Goal: Task Accomplishment & Management: Complete application form

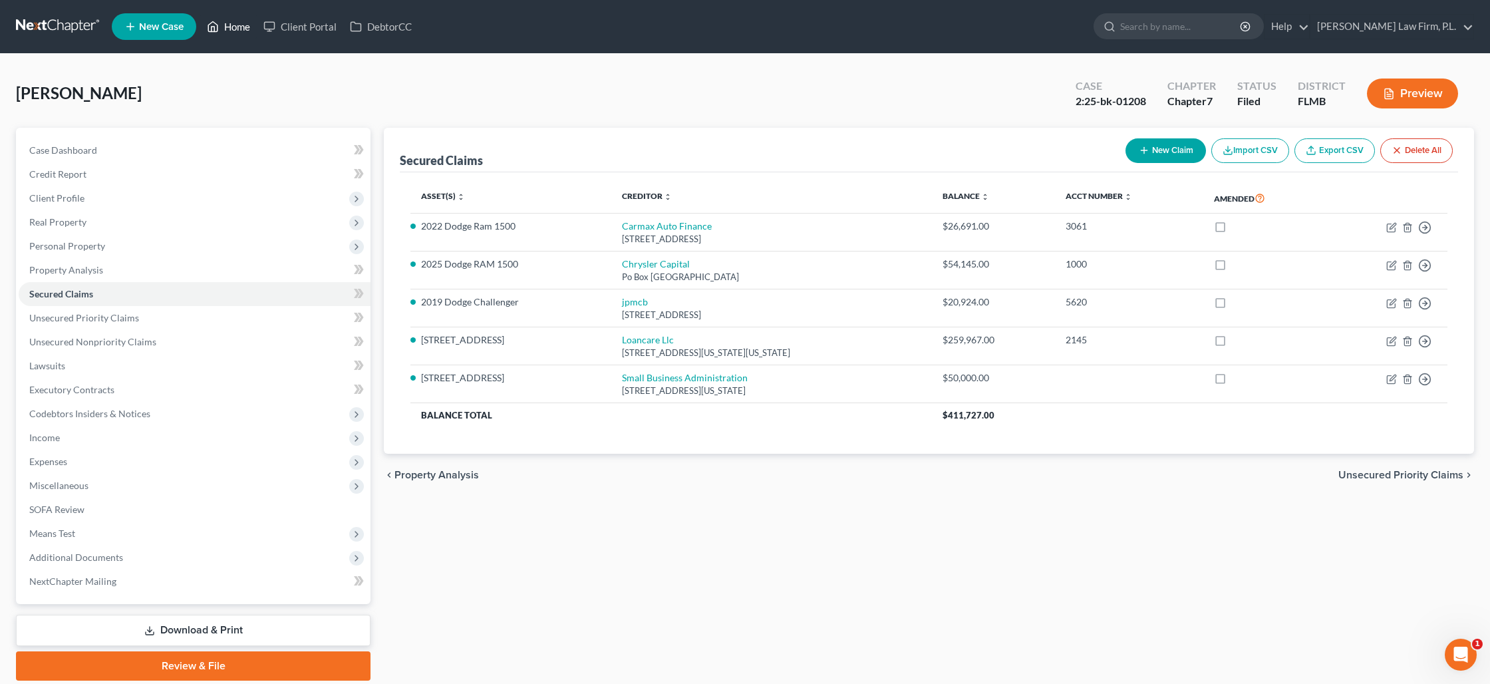
click at [232, 31] on link "Home" at bounding box center [228, 27] width 57 height 24
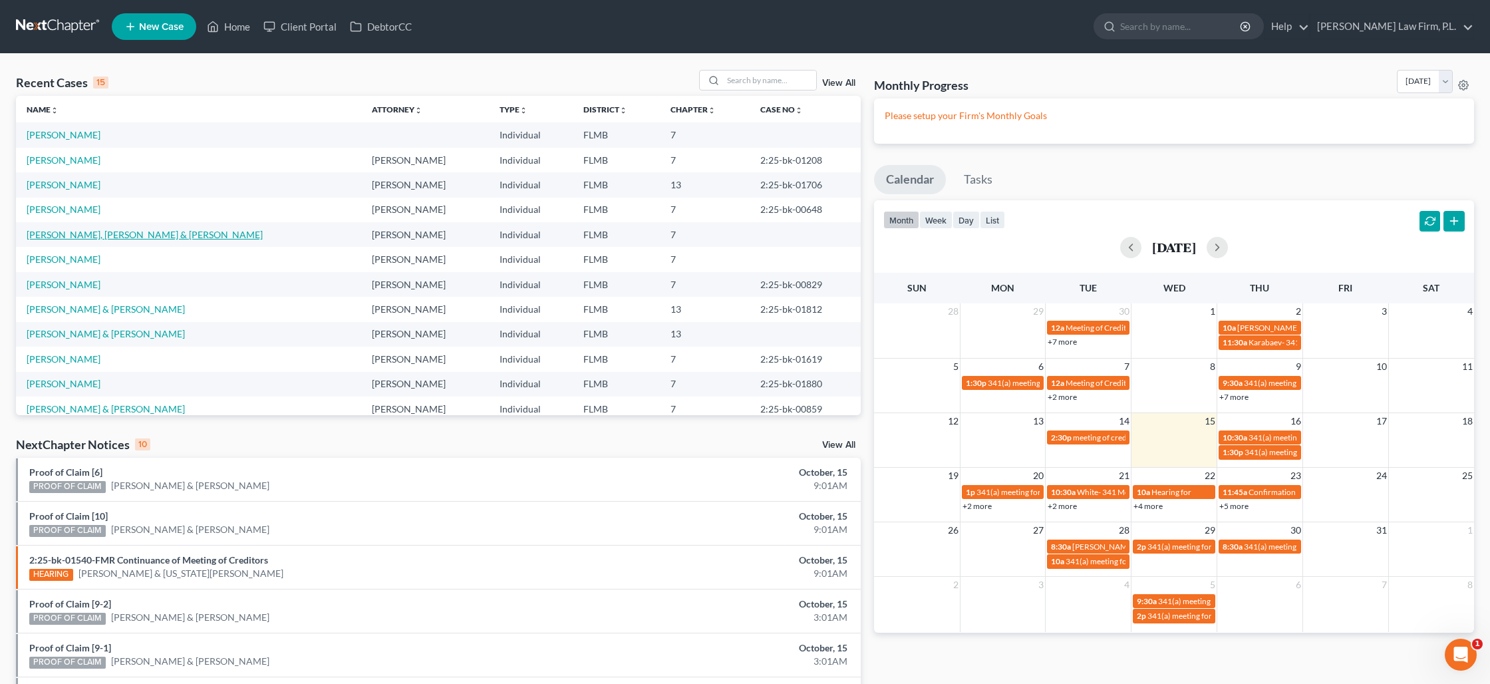
click at [118, 236] on link "[PERSON_NAME], [PERSON_NAME] & [PERSON_NAME]" at bounding box center [145, 234] width 236 height 11
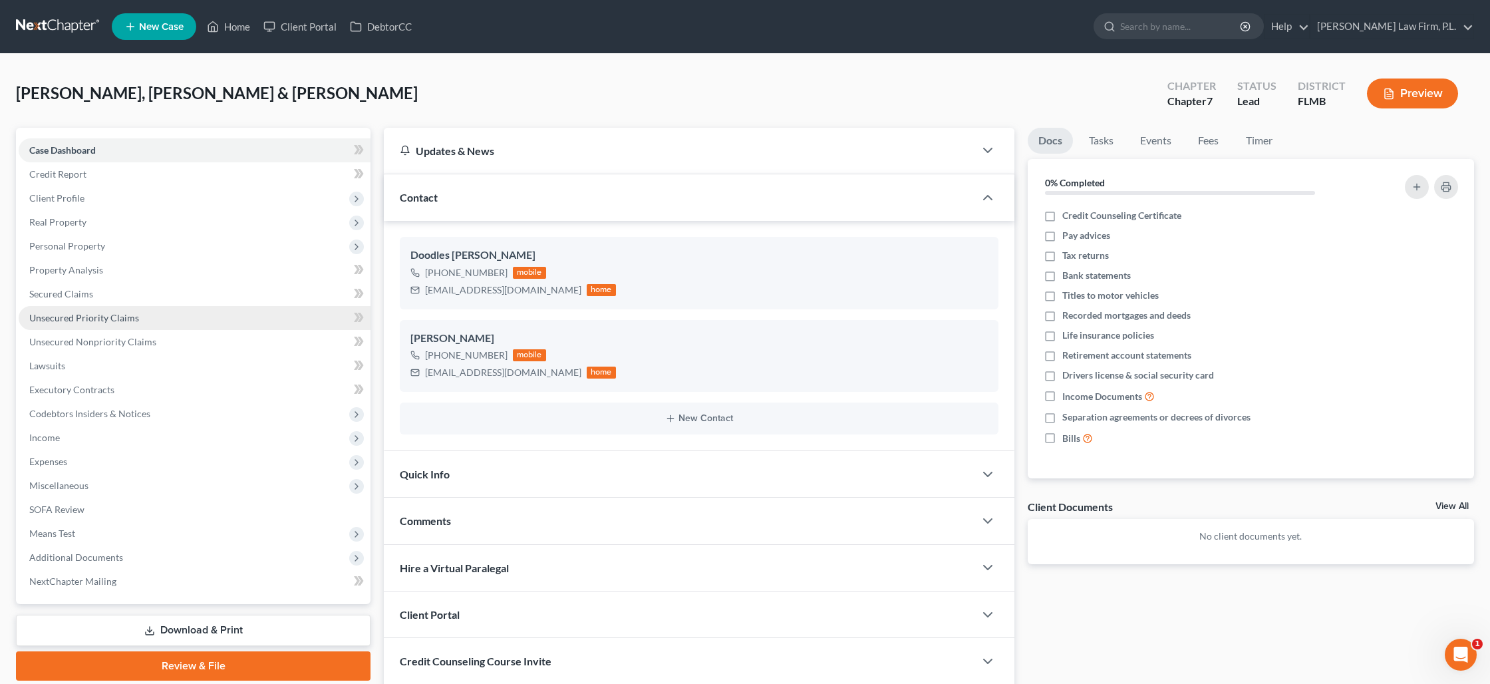
scroll to position [98, 0]
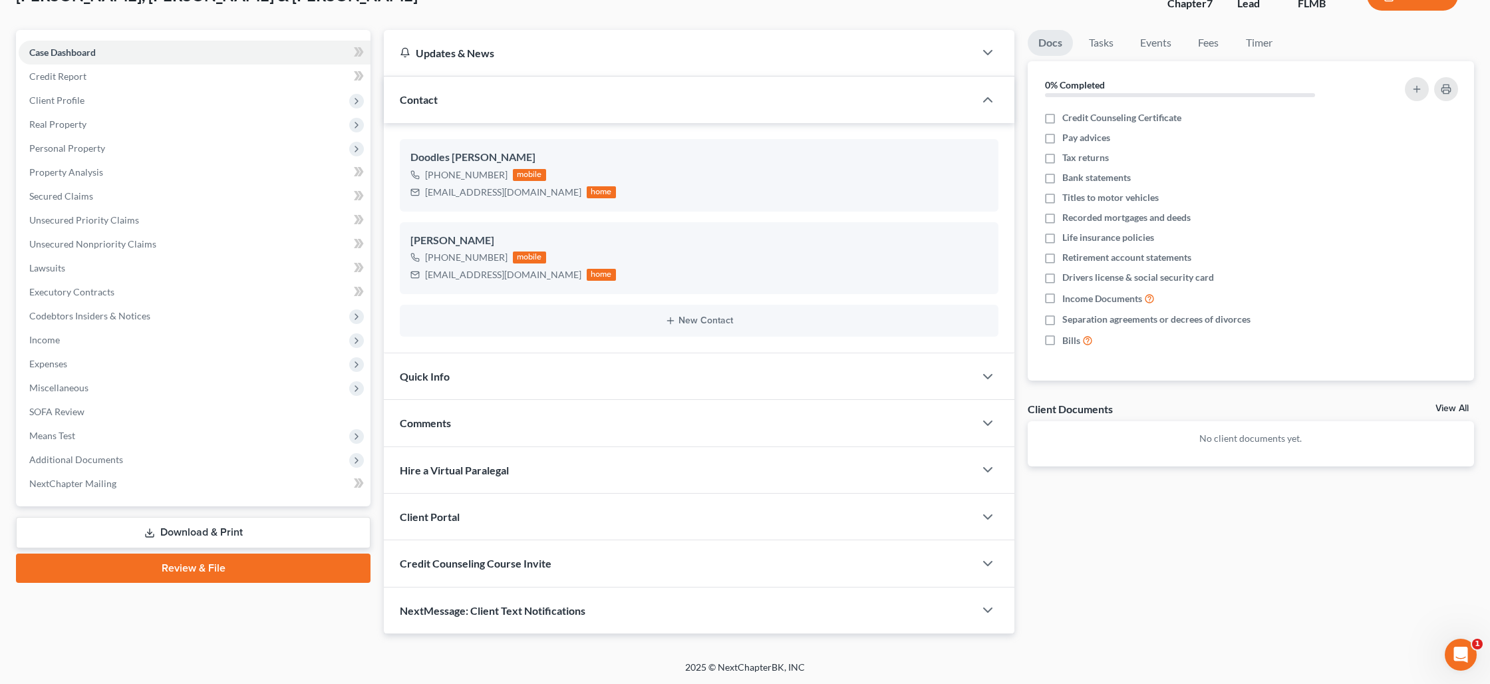
drag, startPoint x: 218, startPoint y: 528, endPoint x: 290, endPoint y: 522, distance: 72.8
click at [218, 528] on link "Download & Print" at bounding box center [193, 532] width 355 height 31
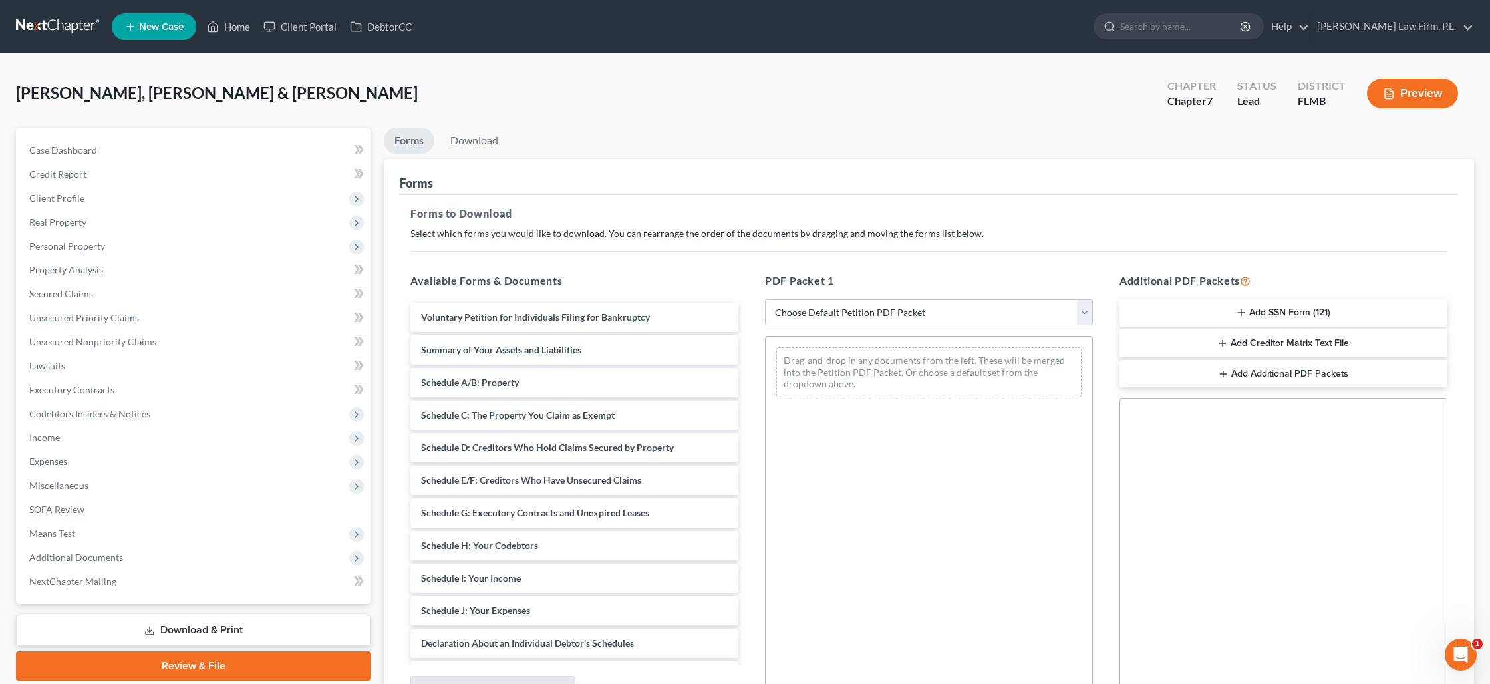
click at [1253, 313] on button "Add SSN Form (121)" at bounding box center [1284, 313] width 328 height 28
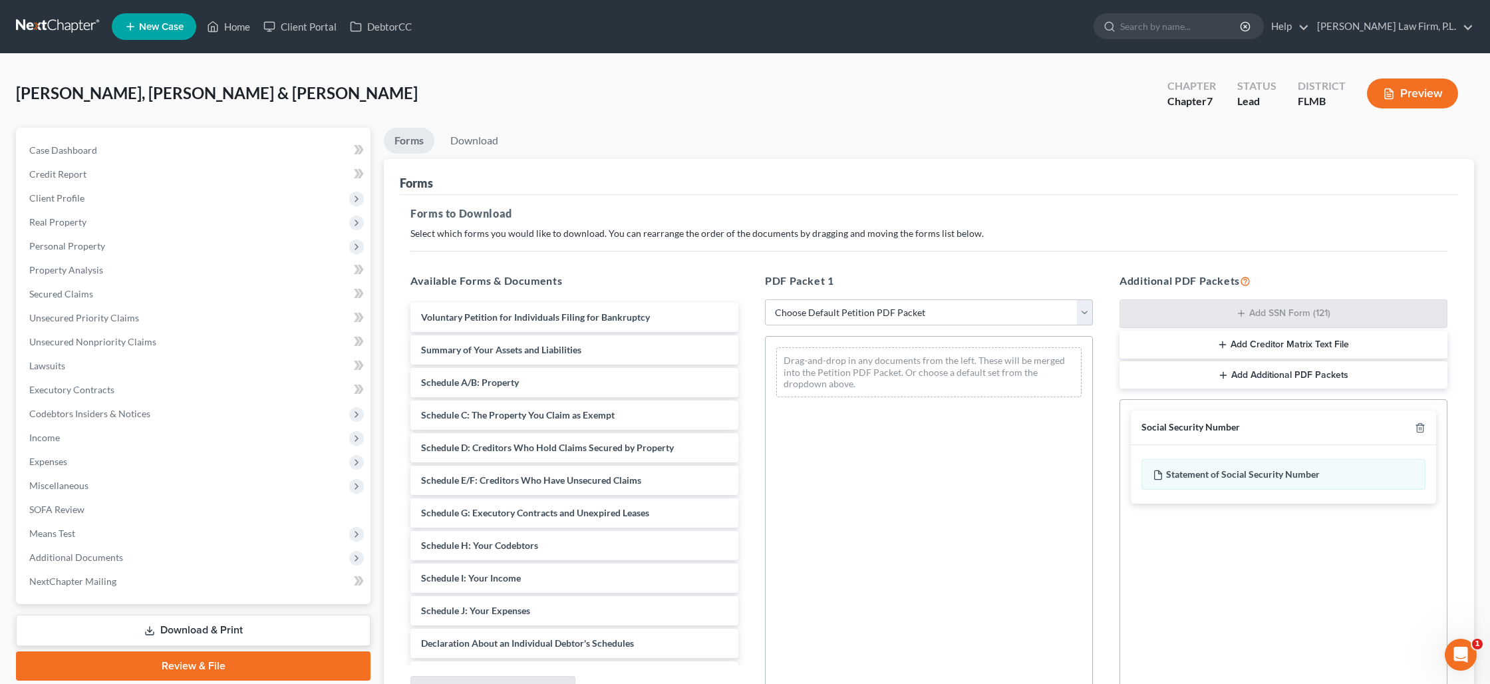
scroll to position [137, 0]
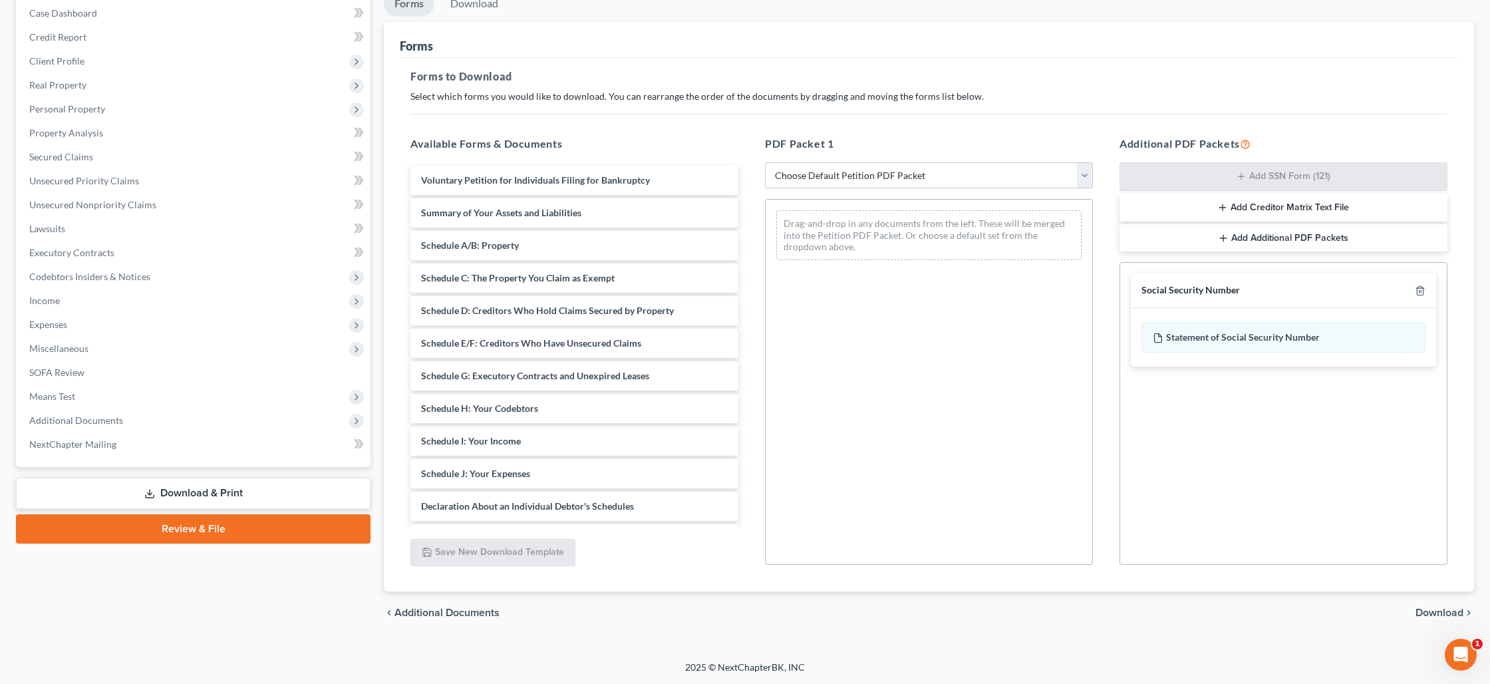
click at [1434, 615] on span "Download" at bounding box center [1440, 612] width 48 height 11
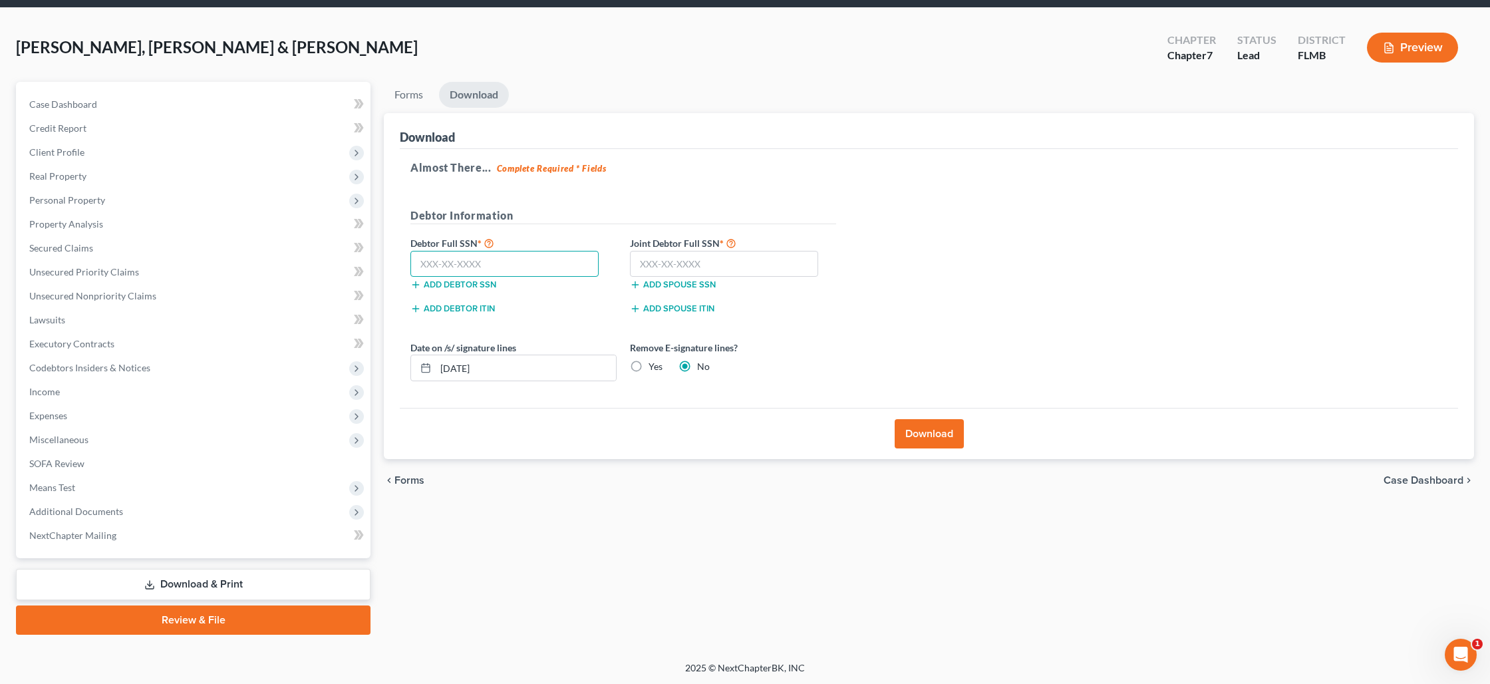
click at [498, 258] on input "text" at bounding box center [505, 264] width 188 height 27
type input "157-84-7277"
type input "594-60-0305"
click at [464, 368] on input "[DATE]" at bounding box center [526, 367] width 180 height 25
type input "[DATE]"
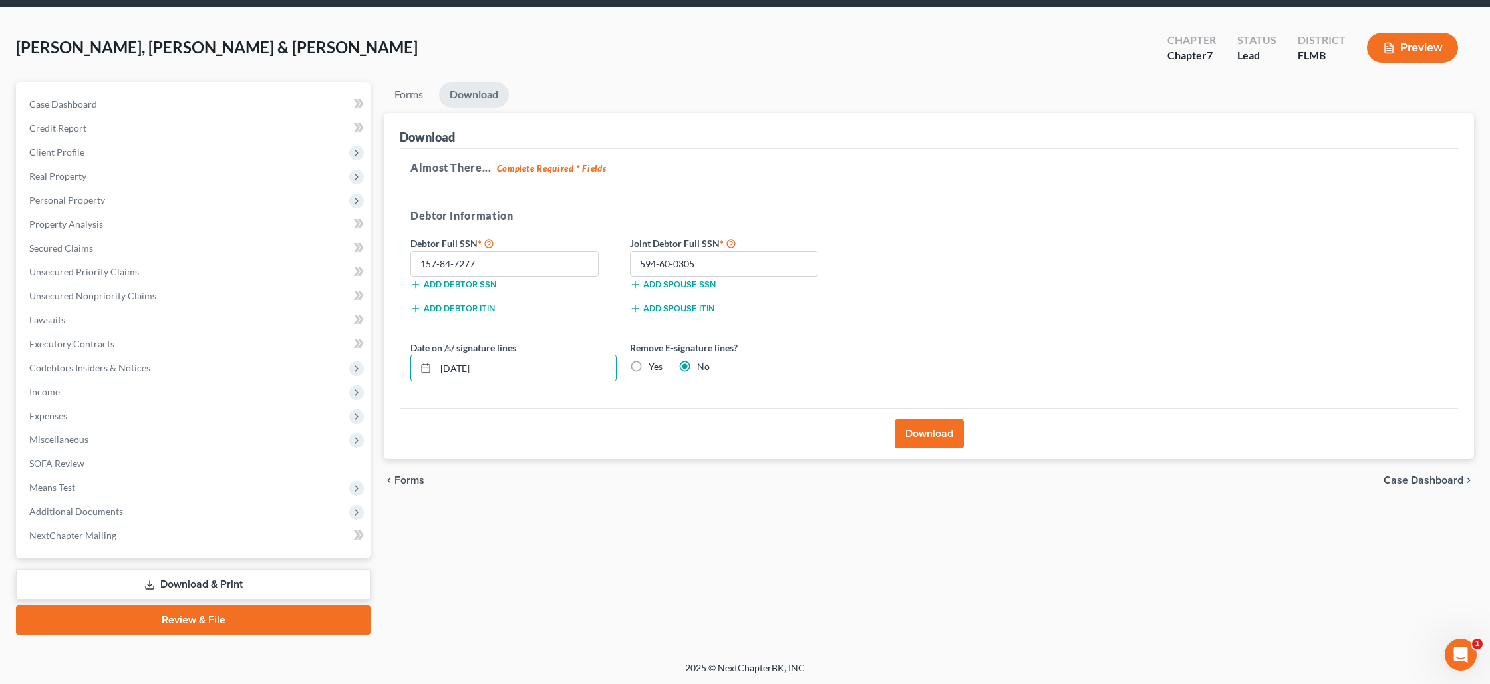
click at [908, 434] on button "Download" at bounding box center [929, 433] width 69 height 29
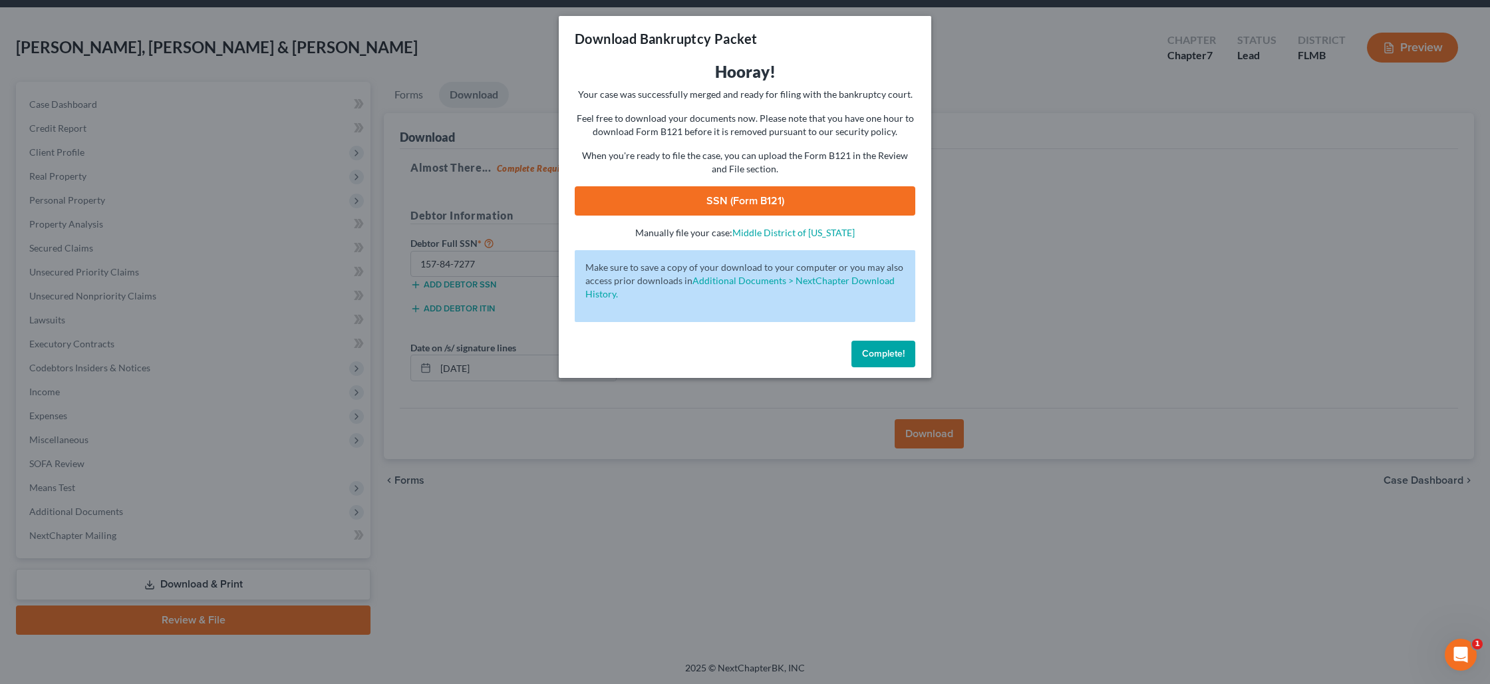
click at [753, 206] on link "SSN (Form B121)" at bounding box center [745, 200] width 341 height 29
click at [883, 363] on button "Complete!" at bounding box center [884, 354] width 64 height 27
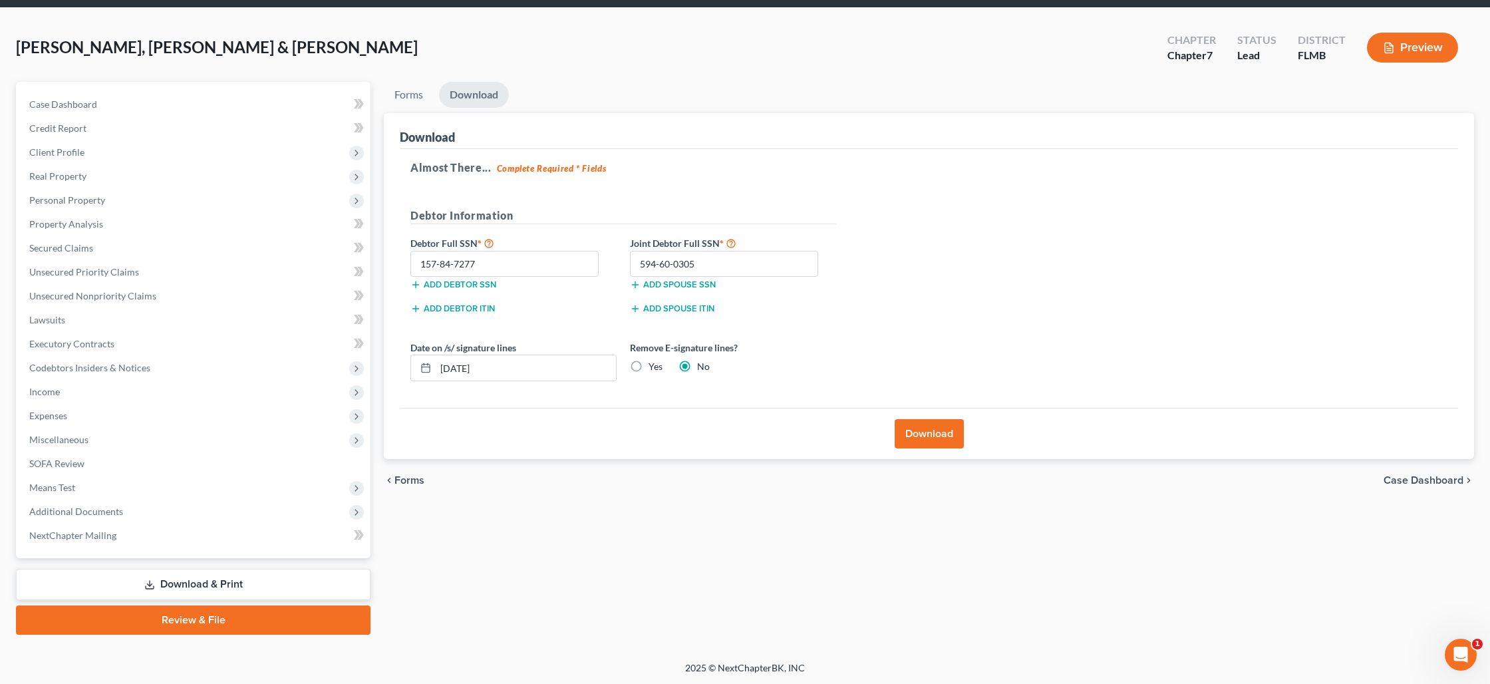
click at [196, 617] on link "Review & File" at bounding box center [193, 619] width 355 height 29
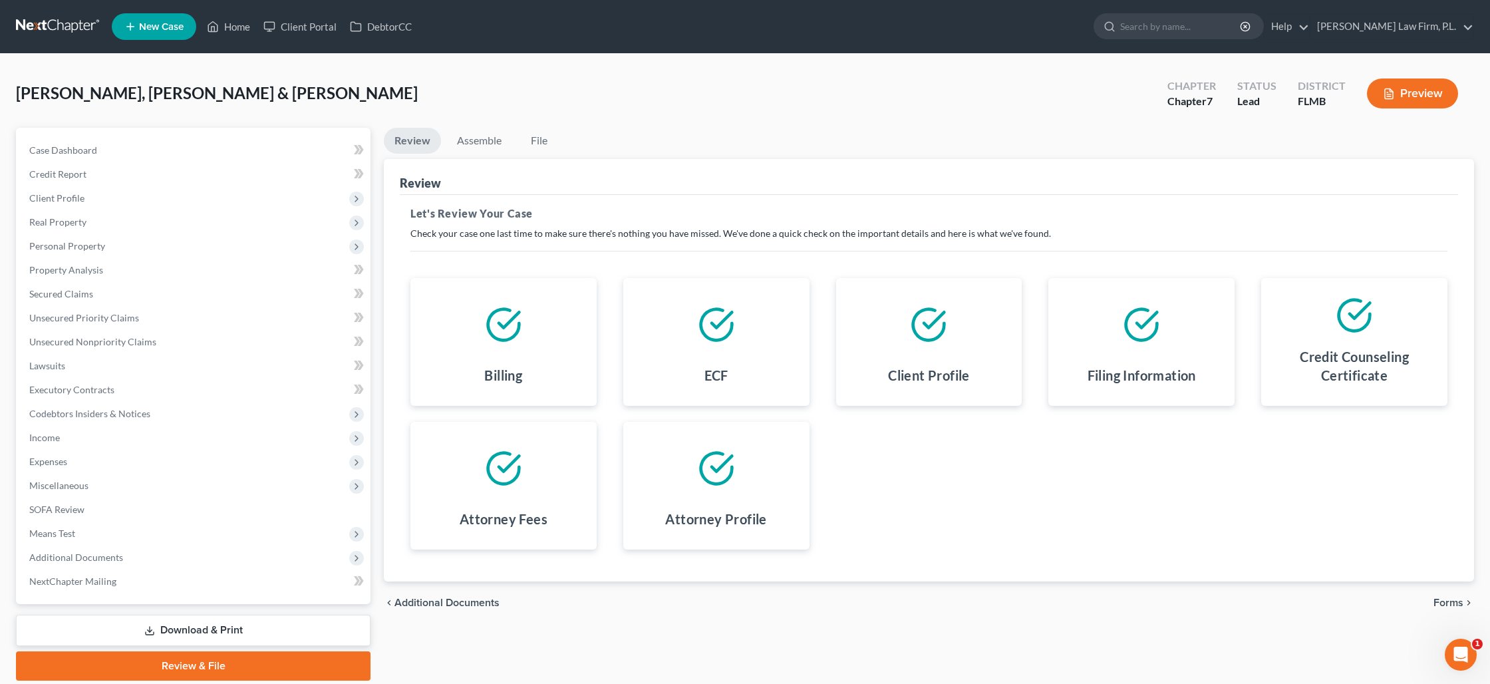
click at [1456, 600] on span "Forms" at bounding box center [1449, 602] width 30 height 11
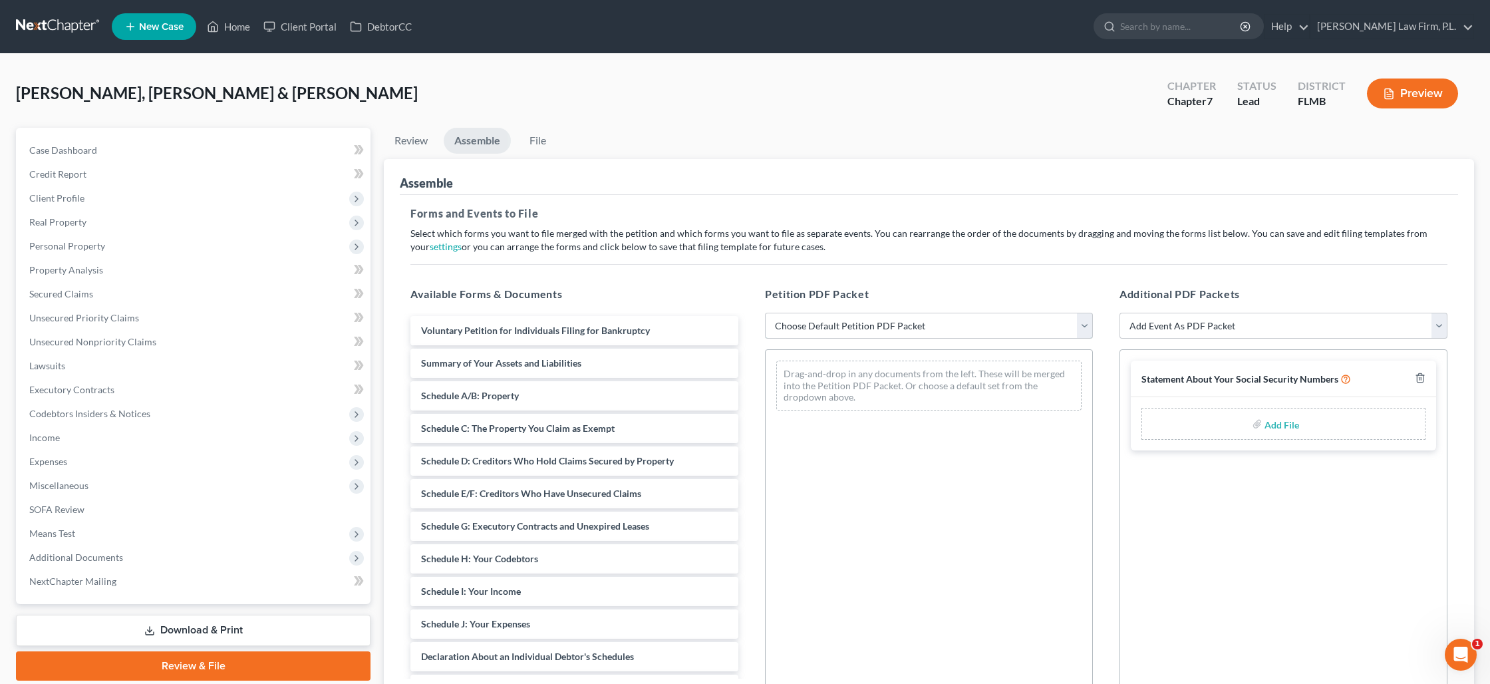
click at [873, 327] on select "Choose Default Petition PDF Packet Complete Bankruptcy Petition (all forms and …" at bounding box center [929, 326] width 328 height 27
select select "0"
click at [765, 313] on select "Choose Default Petition PDF Packet Complete Bankruptcy Petition (all forms and …" at bounding box center [929, 326] width 328 height 27
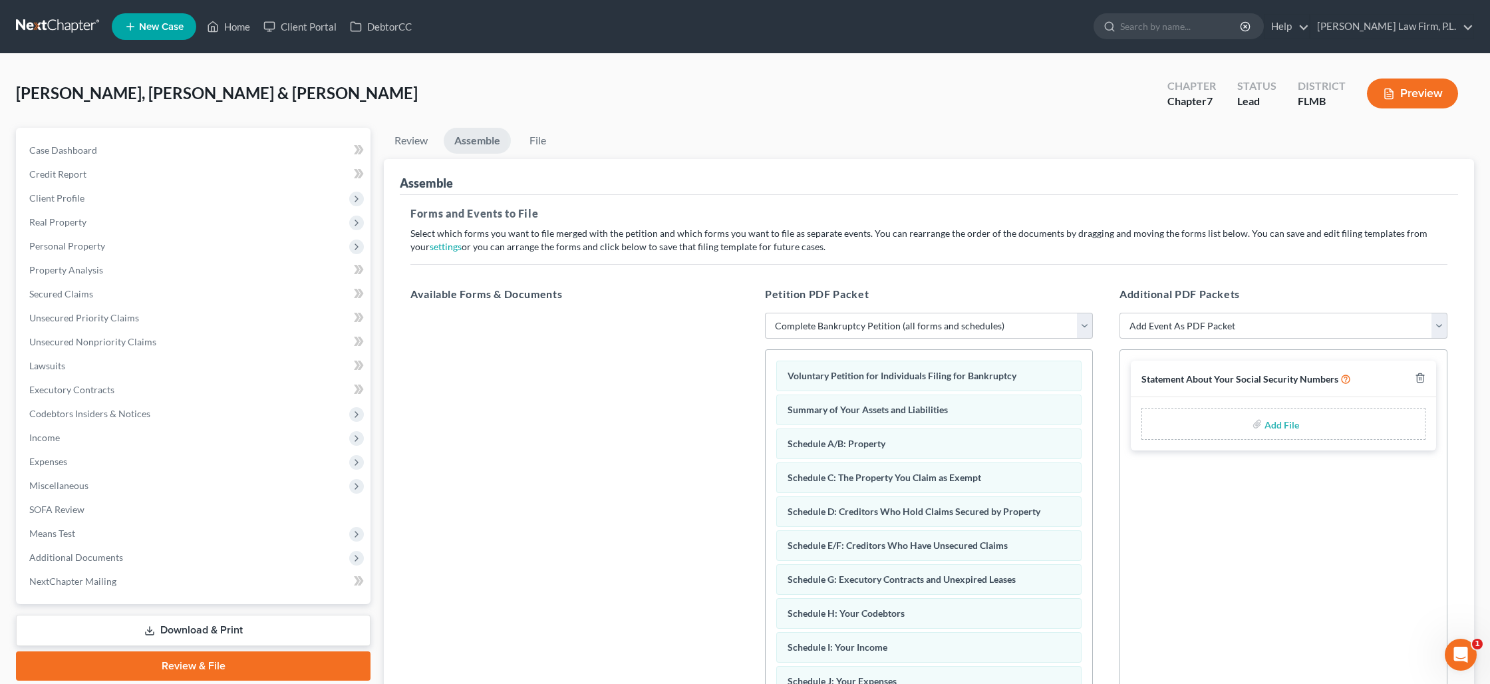
click at [1270, 423] on input "file" at bounding box center [1281, 424] width 32 height 24
type input "C:\fakepath\[PERSON_NAME] - Statement of SS.pdf"
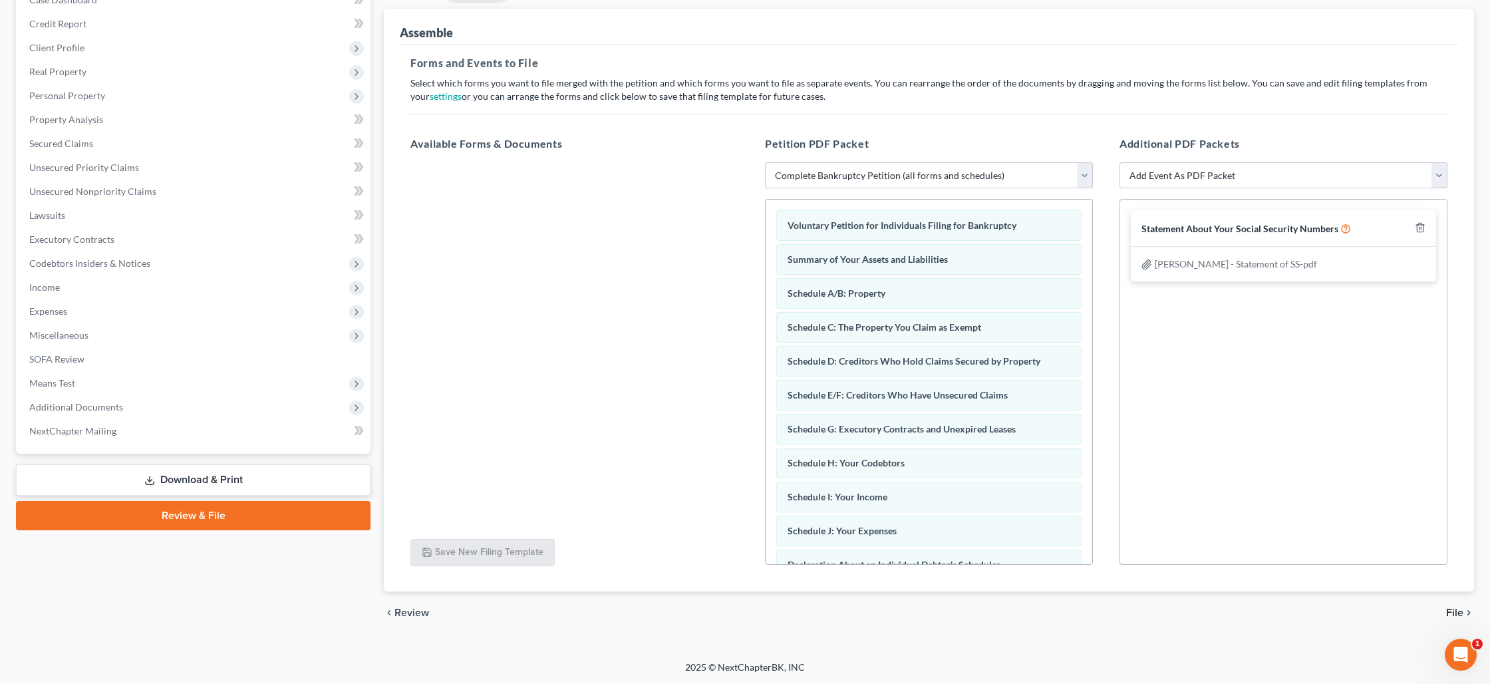
click at [1452, 611] on span "File" at bounding box center [1454, 612] width 17 height 11
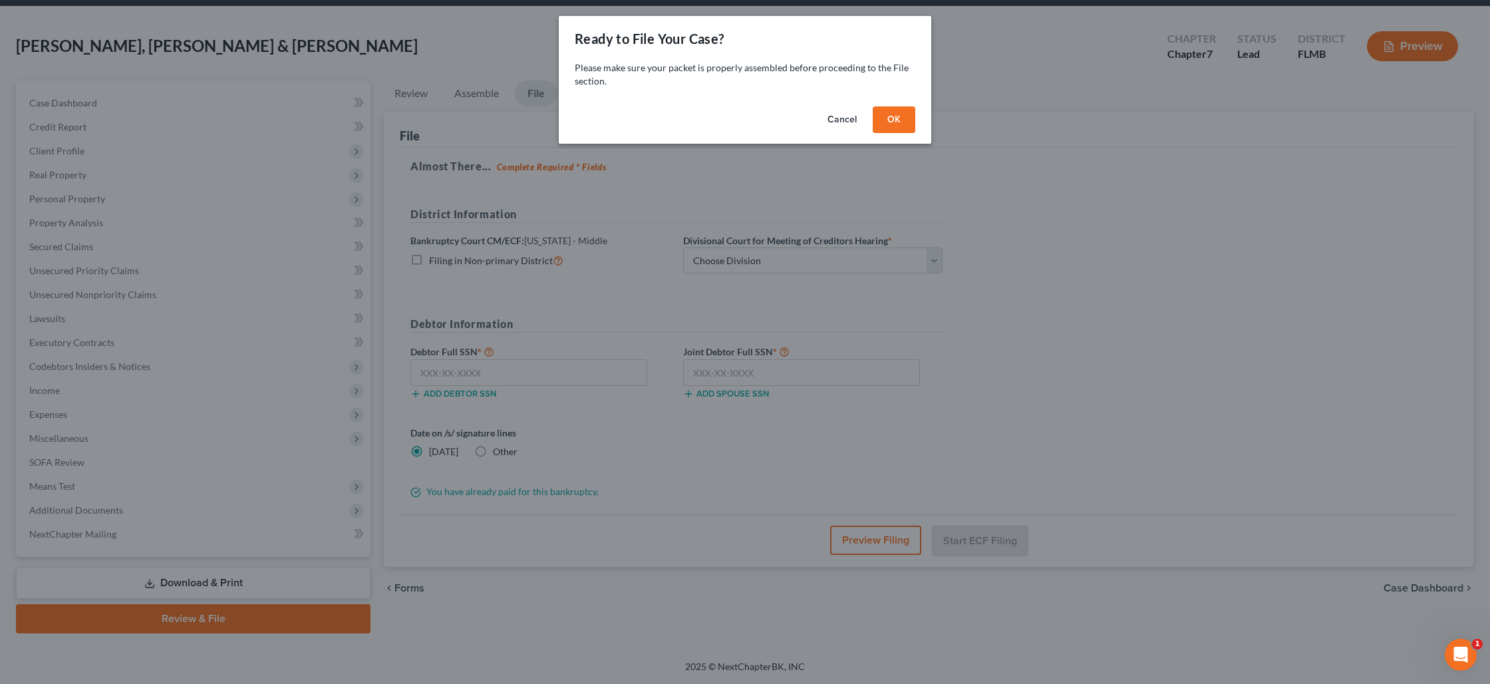
scroll to position [46, 0]
click at [898, 126] on button "OK" at bounding box center [894, 119] width 43 height 27
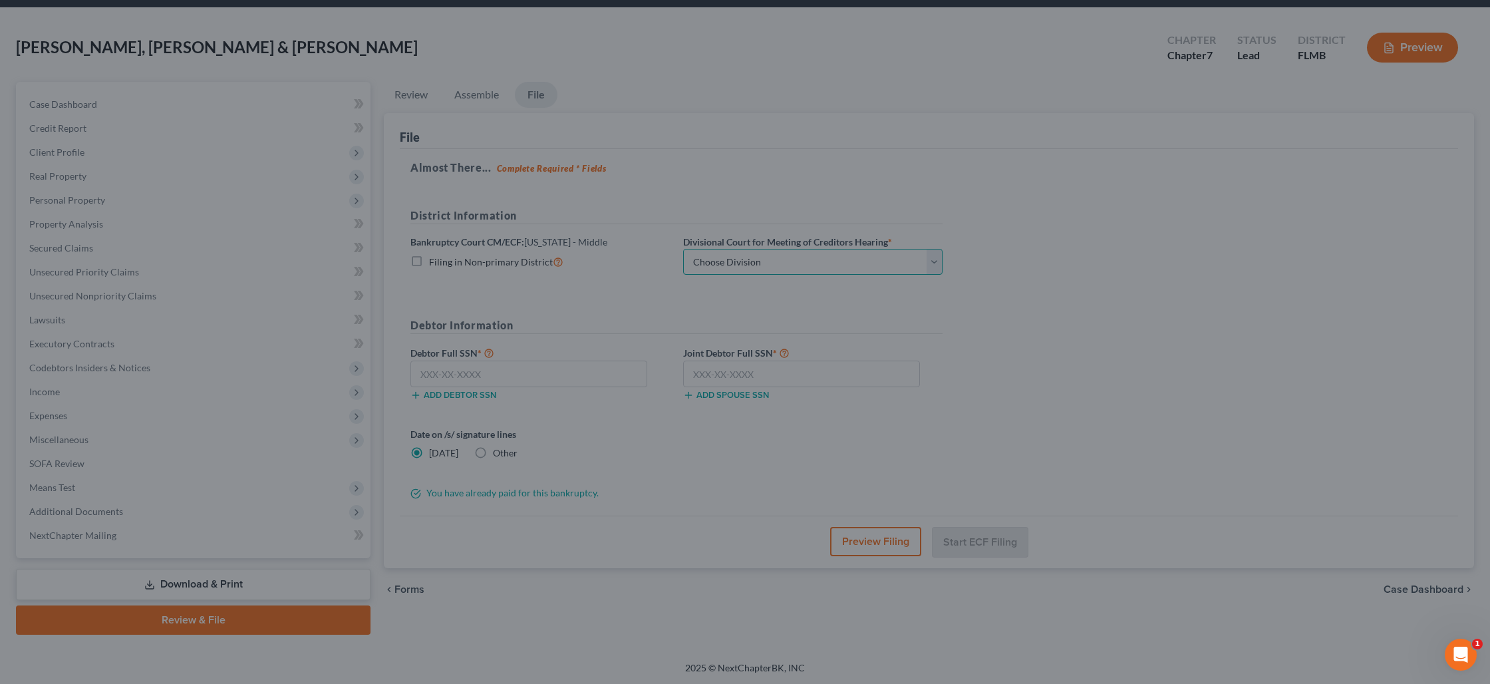
click at [745, 261] on select "Choose Division [GEOGRAPHIC_DATA][PERSON_NAME] [GEOGRAPHIC_DATA] [GEOGRAPHIC_DA…" at bounding box center [812, 262] width 259 height 27
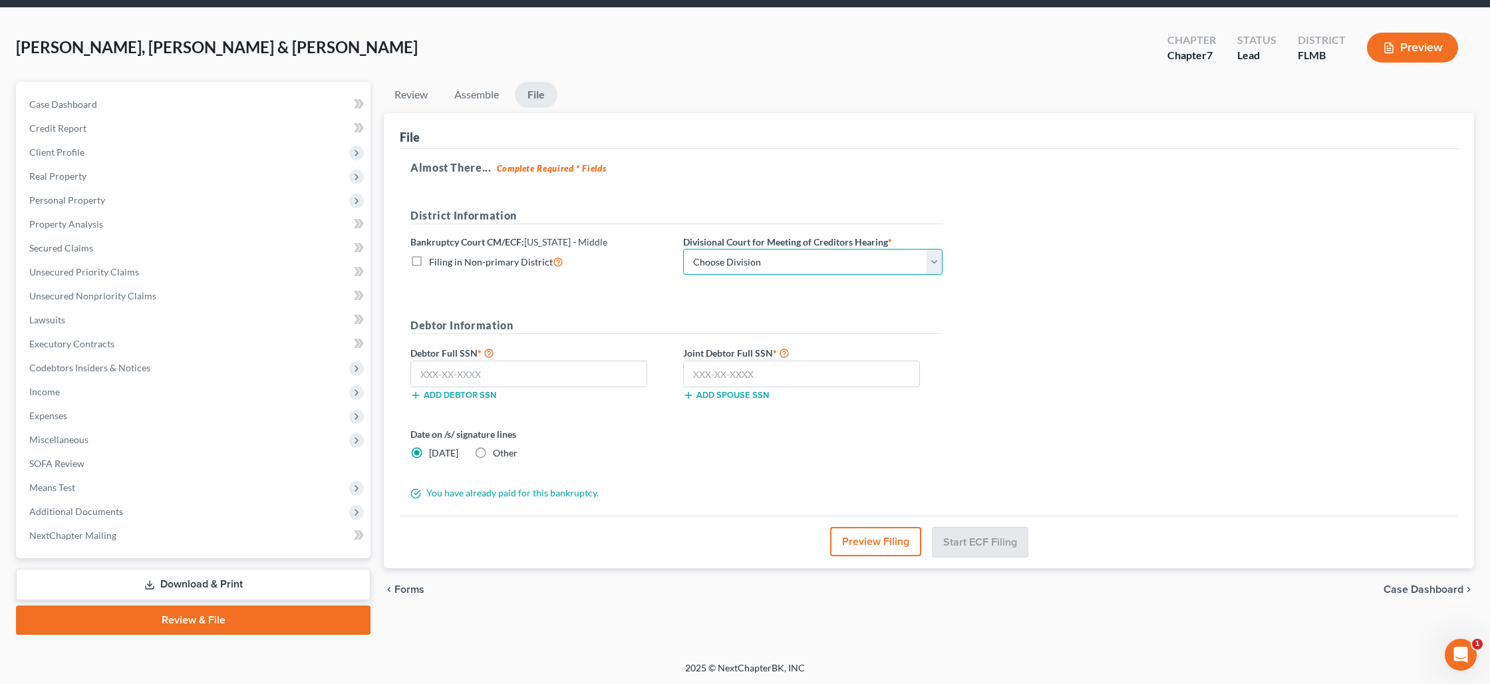
select select "0"
click at [683, 249] on select "Choose Division [GEOGRAPHIC_DATA][PERSON_NAME] [GEOGRAPHIC_DATA] [GEOGRAPHIC_DA…" at bounding box center [812, 262] width 259 height 27
click at [486, 366] on input "text" at bounding box center [529, 374] width 237 height 27
type input "157-84-7277"
type input "594-60-0305"
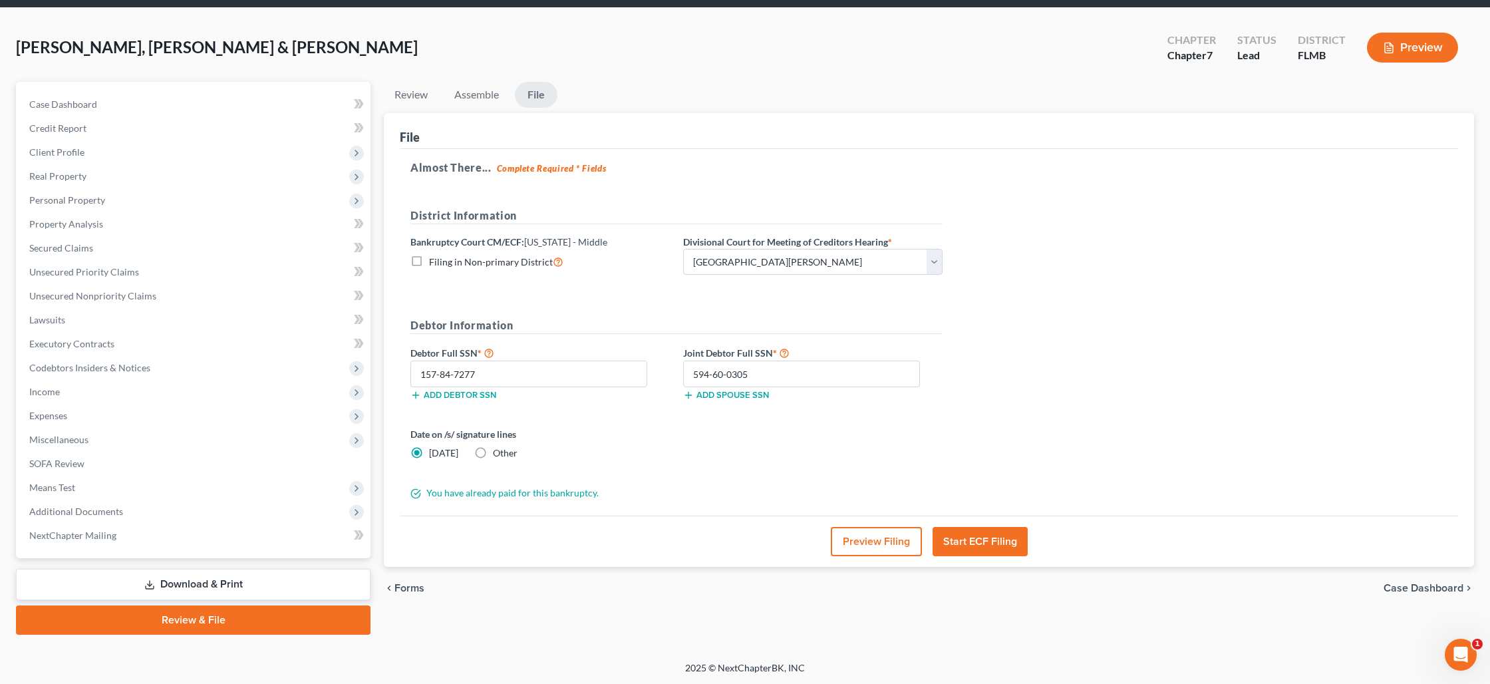
click at [493, 452] on label "Other" at bounding box center [505, 452] width 25 height 13
click at [498, 452] on input "Other" at bounding box center [502, 450] width 9 height 9
radio input "true"
radio input "false"
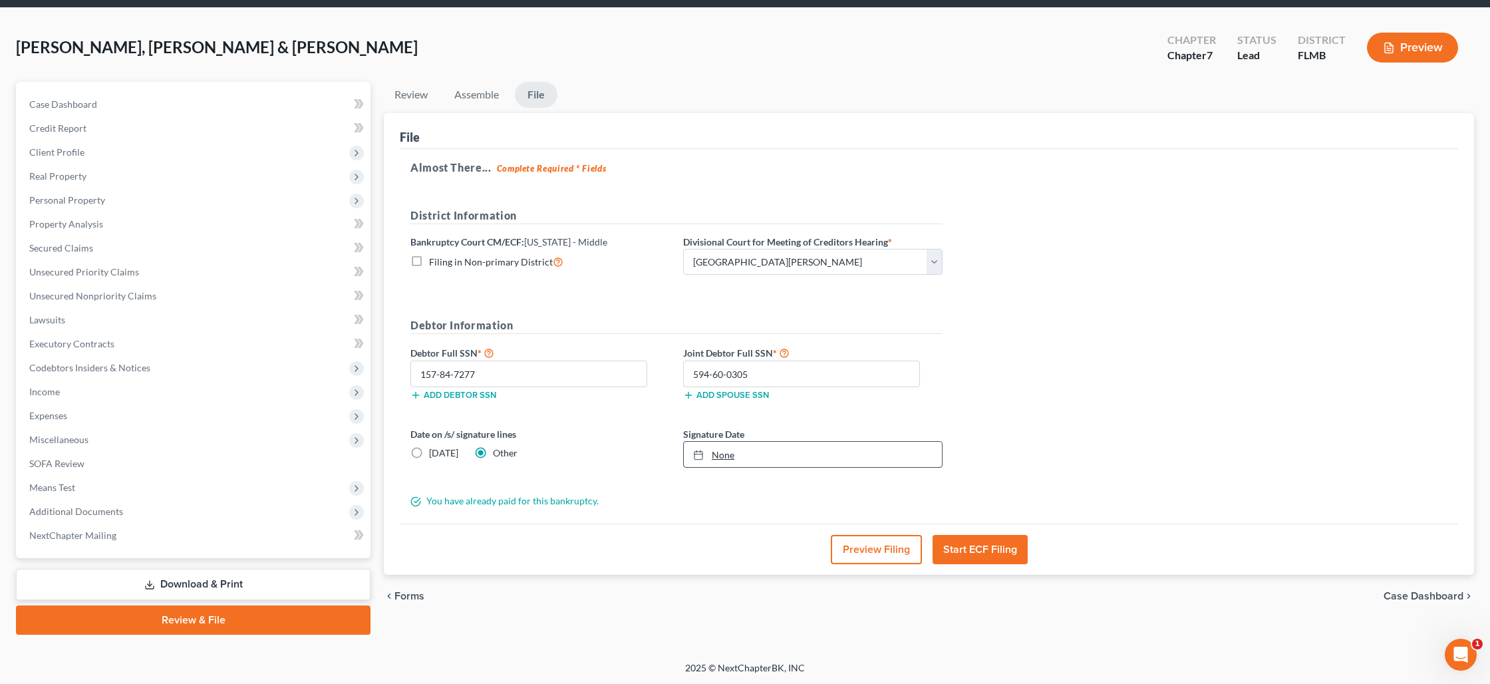
type input "[DATE]"
click at [729, 455] on link "None" at bounding box center [813, 454] width 258 height 25
click at [972, 548] on button "Start ECF Filing" at bounding box center [980, 549] width 95 height 29
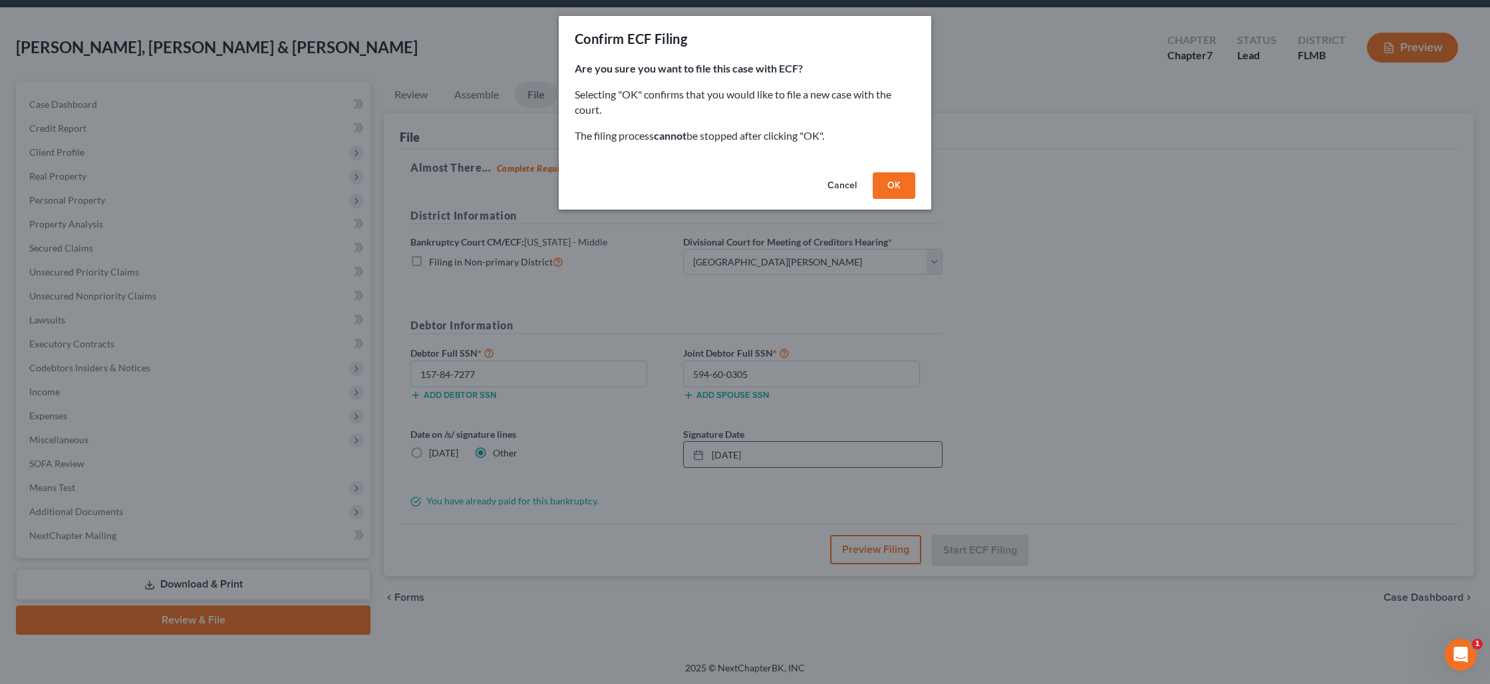
click at [899, 182] on button "OK" at bounding box center [894, 185] width 43 height 27
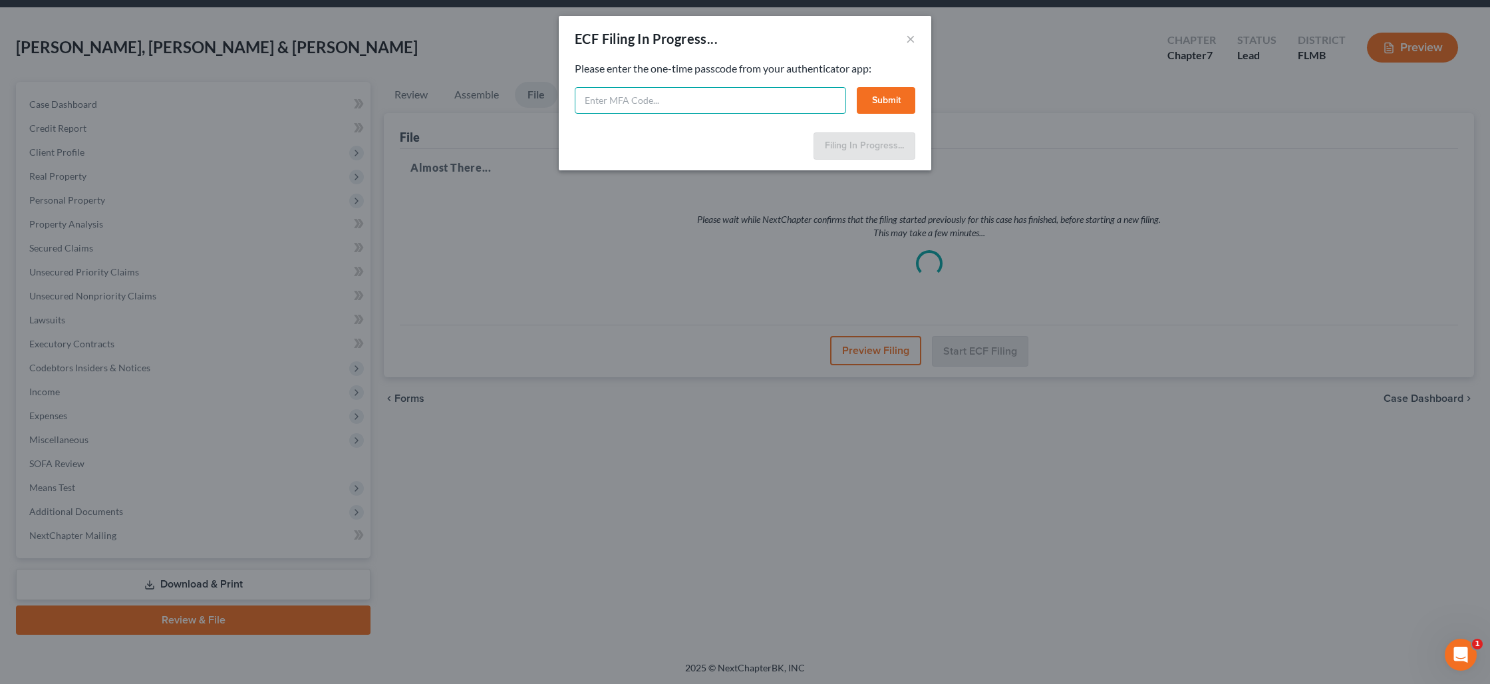
click at [759, 104] on input "text" at bounding box center [710, 100] width 271 height 27
type input "580373"
click at [886, 106] on button "Submit" at bounding box center [886, 100] width 59 height 27
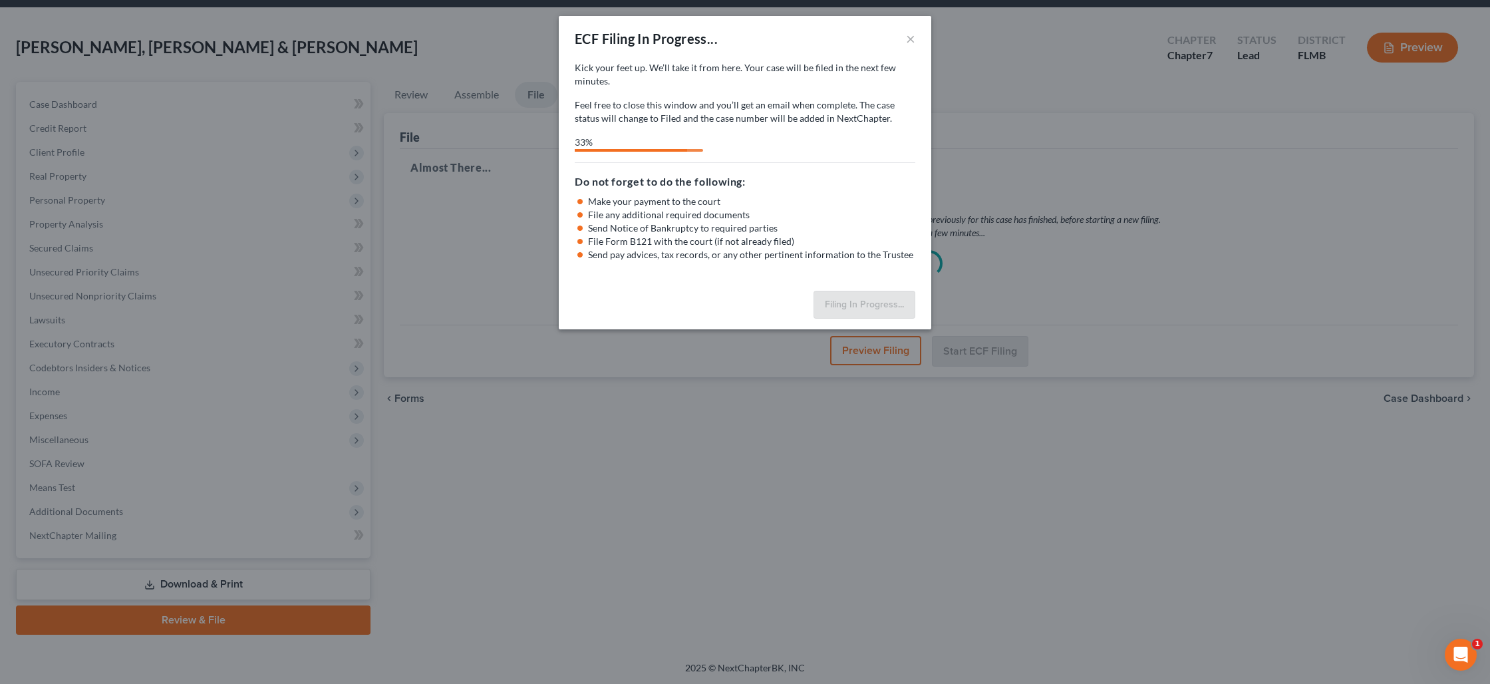
select select "0"
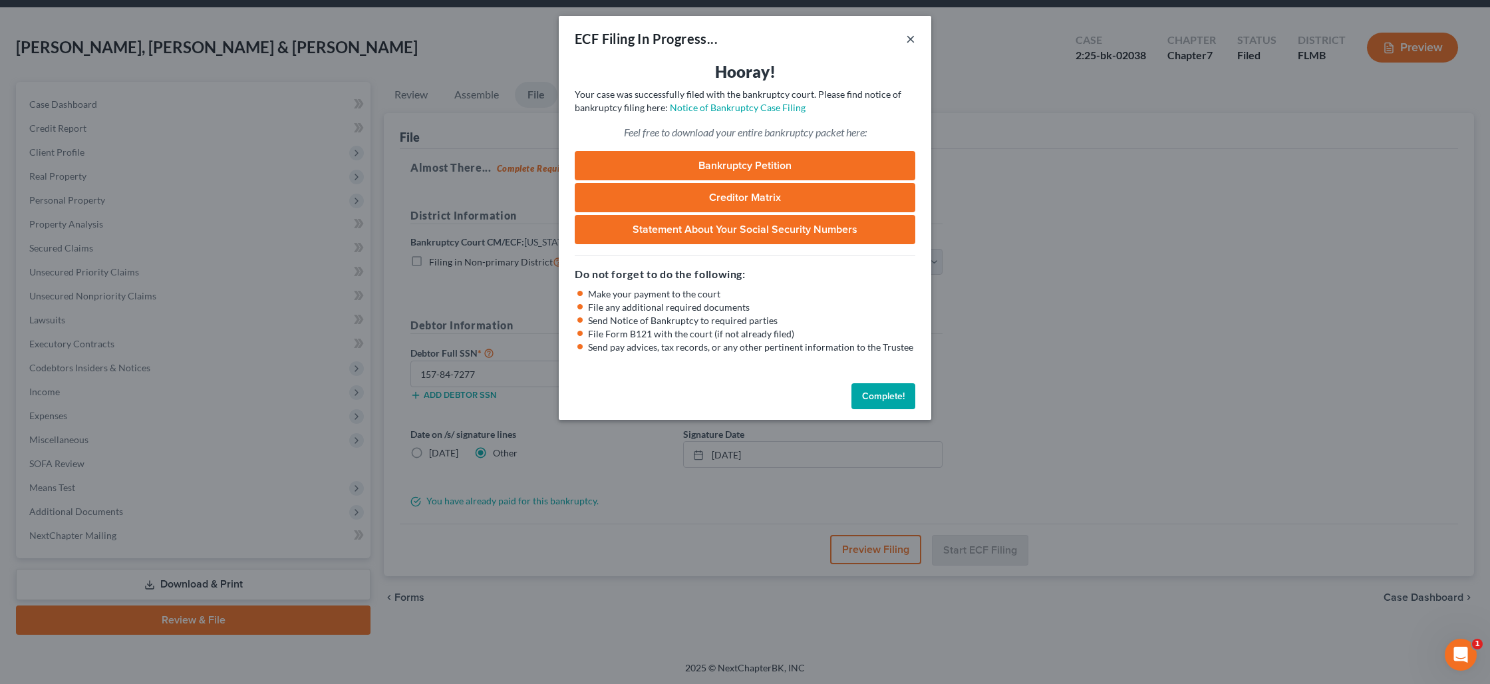
click at [915, 45] on button "×" at bounding box center [910, 39] width 9 height 16
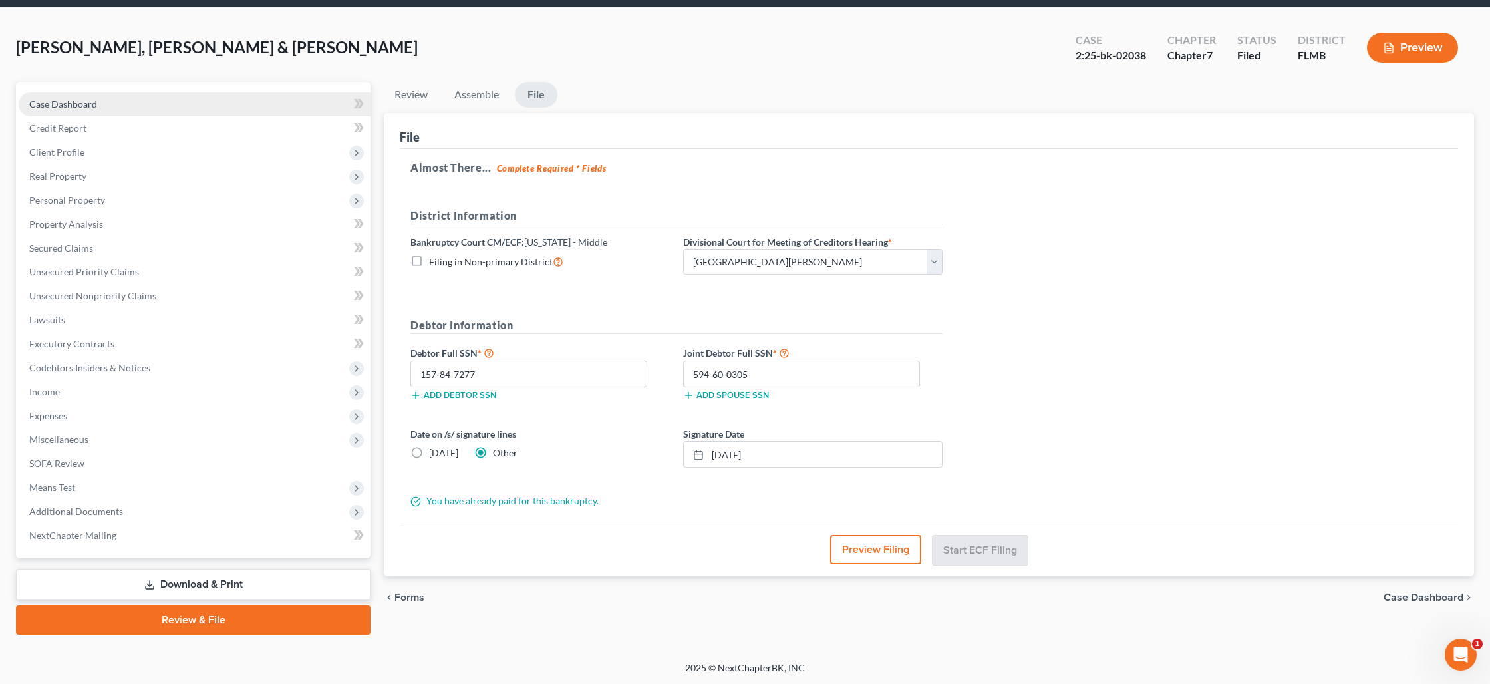
scroll to position [0, 0]
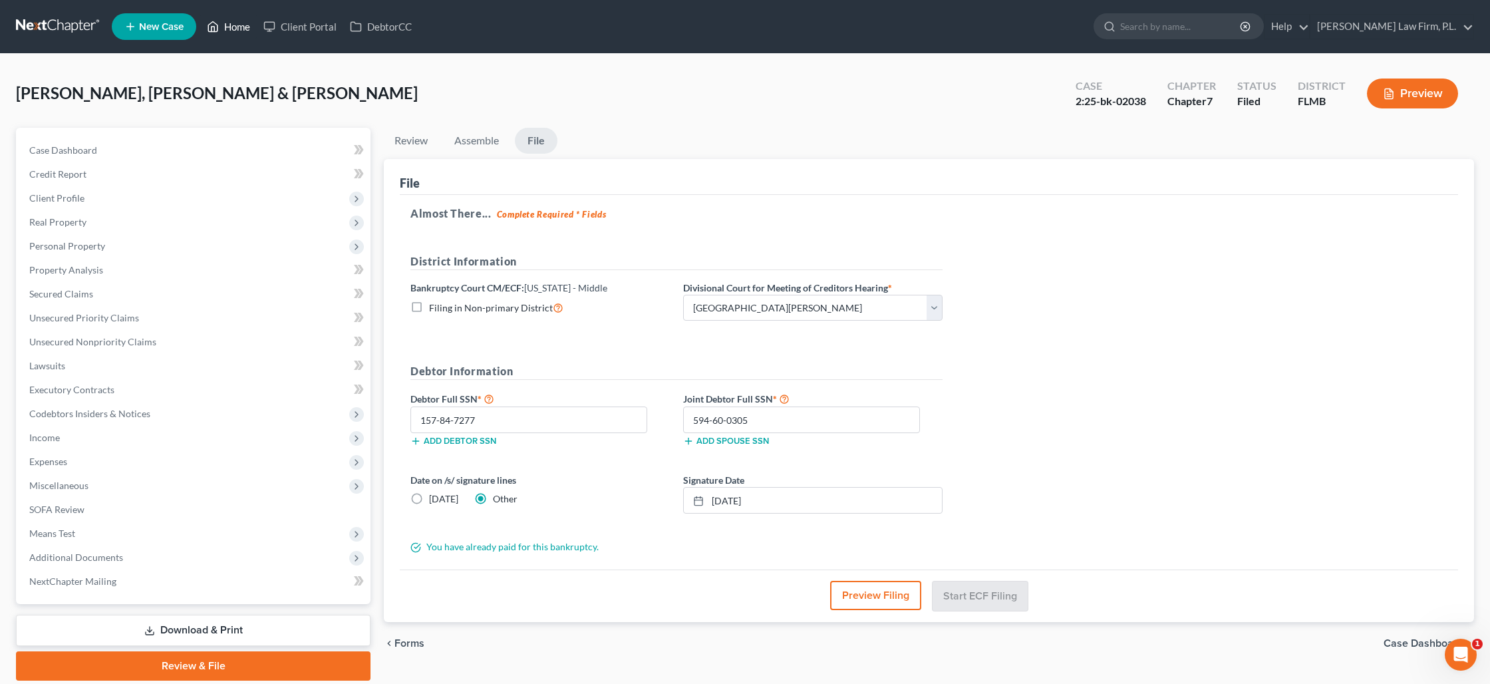
click at [232, 27] on link "Home" at bounding box center [228, 27] width 57 height 24
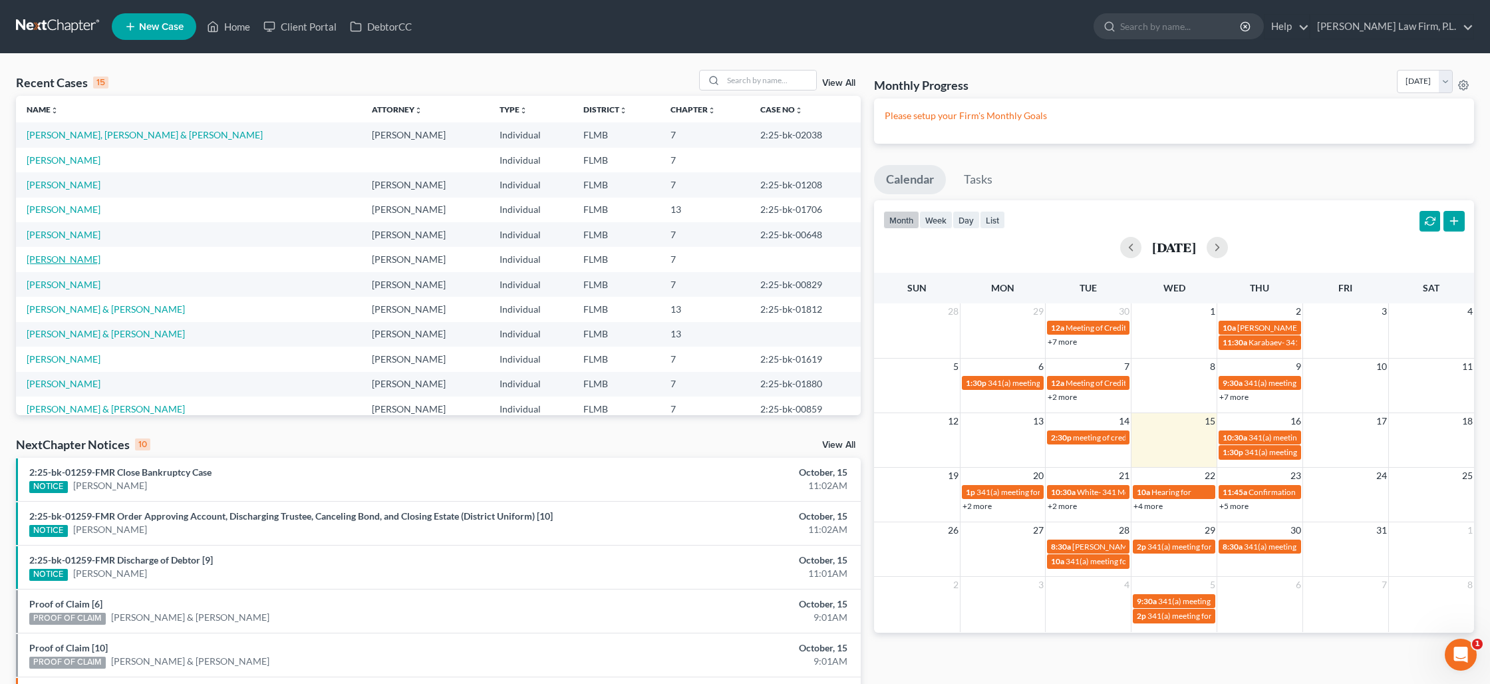
click at [75, 259] on link "[PERSON_NAME]" at bounding box center [64, 258] width 74 height 11
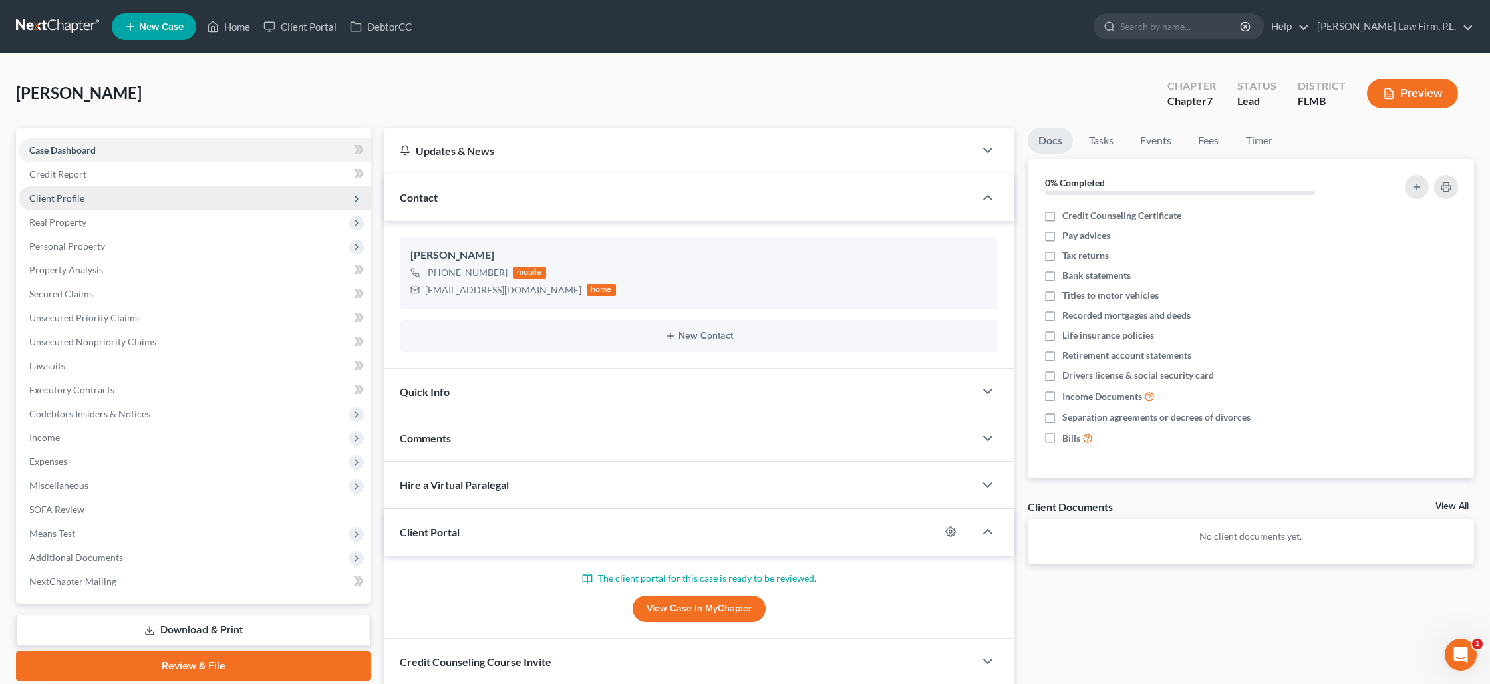
scroll to position [1, 0]
click at [71, 198] on span "Client Profile" at bounding box center [56, 197] width 55 height 11
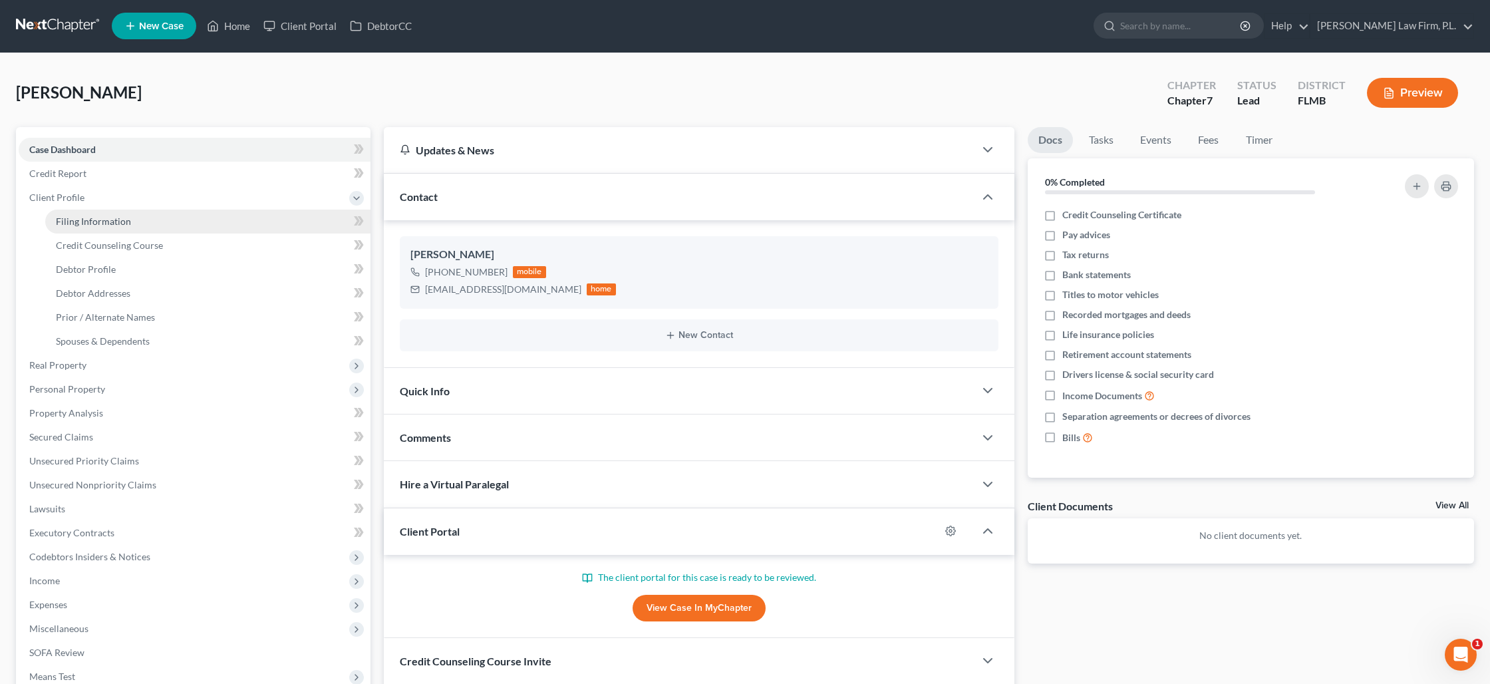
click at [96, 226] on span "Filing Information" at bounding box center [93, 221] width 75 height 11
select select "0"
select select "3"
select select "0"
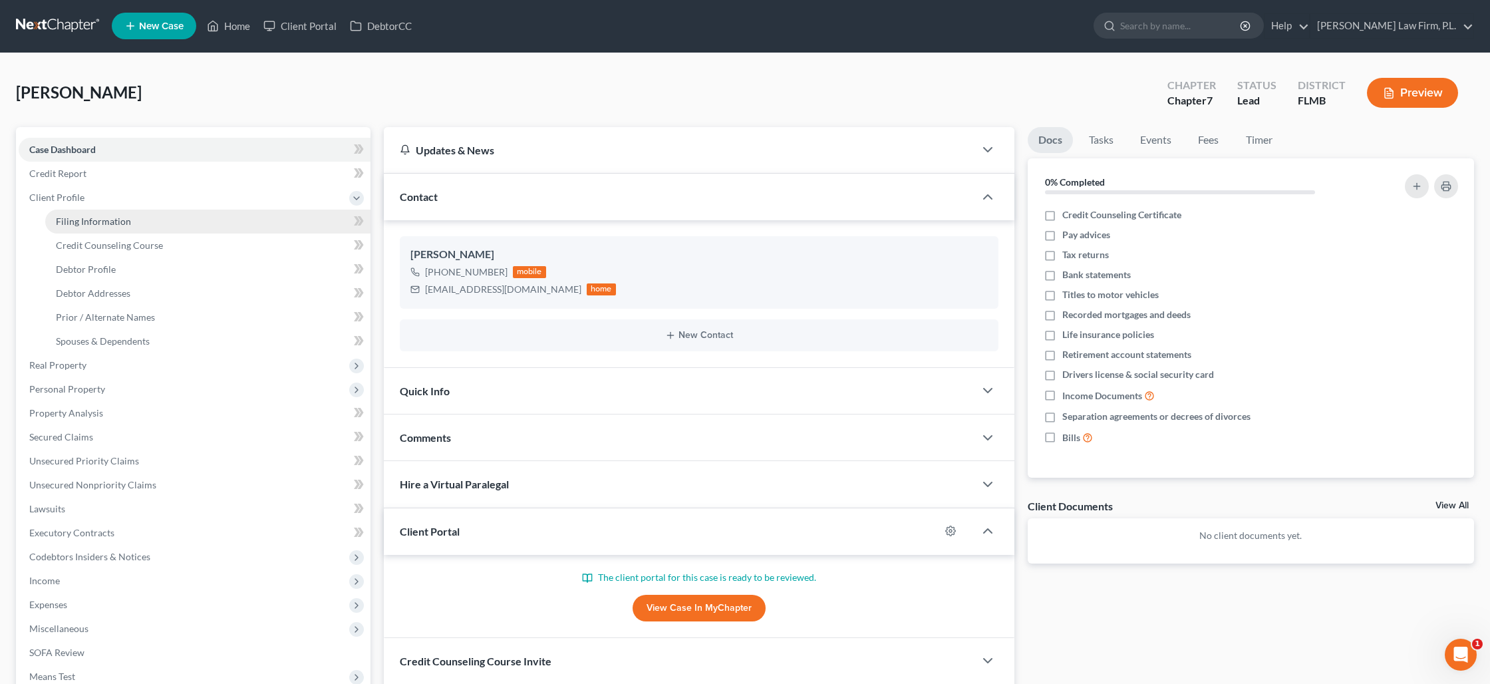
select select "9"
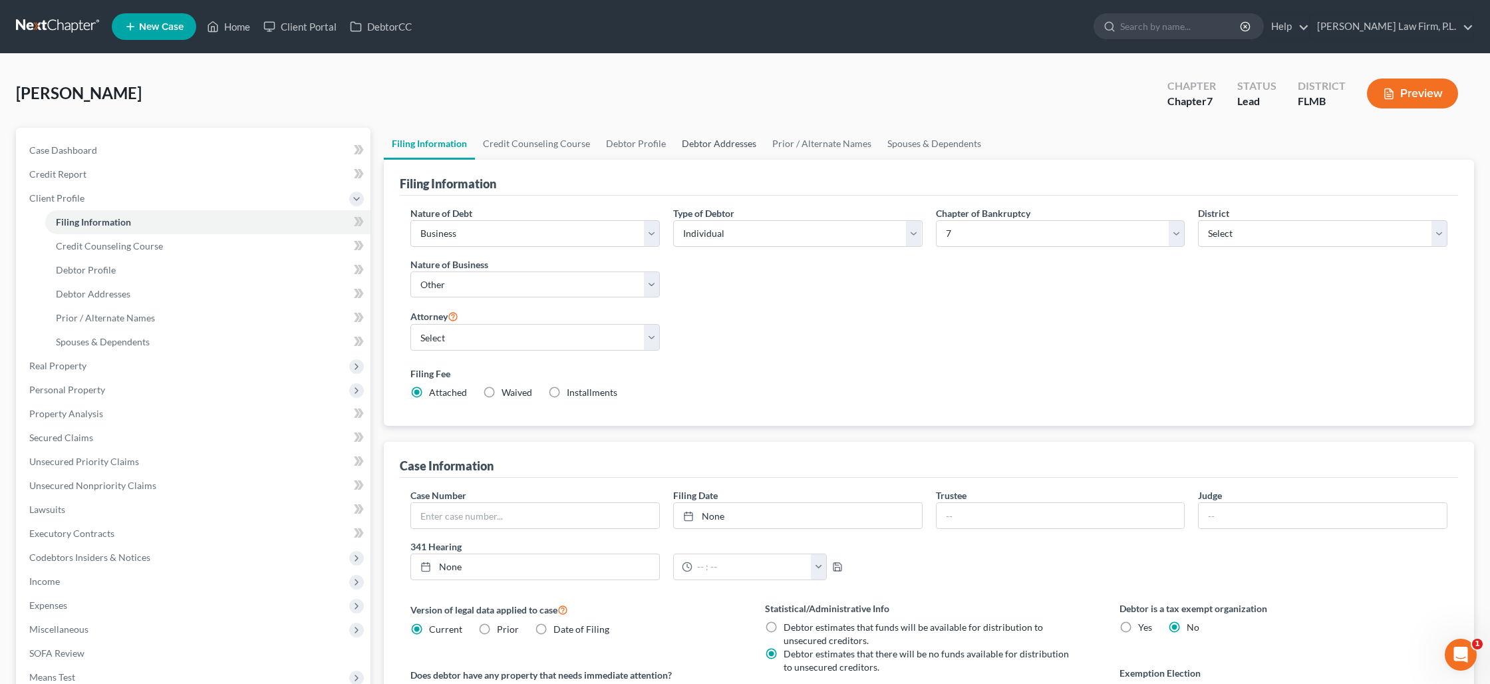
click at [705, 142] on link "Debtor Addresses" at bounding box center [719, 144] width 90 height 32
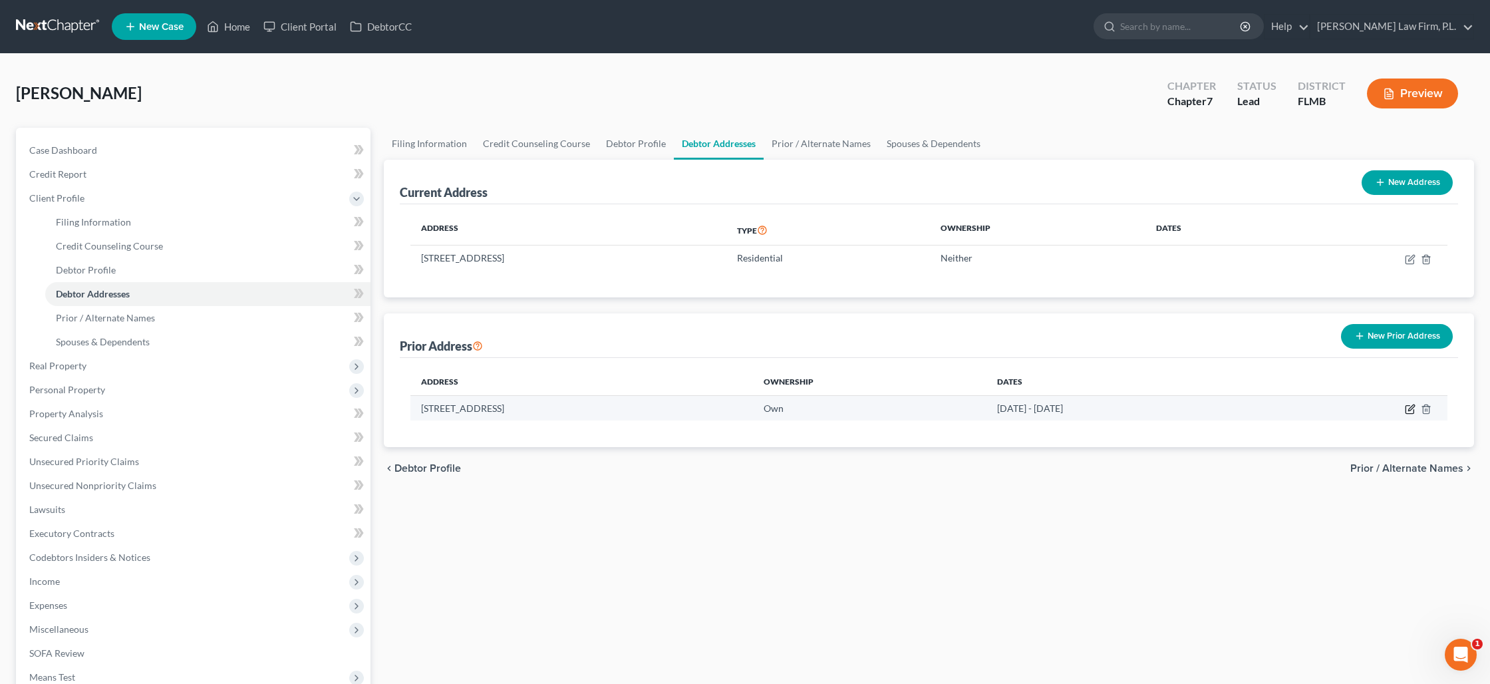
click at [1411, 409] on icon "button" at bounding box center [1410, 409] width 11 height 11
select select "9"
select select "10"
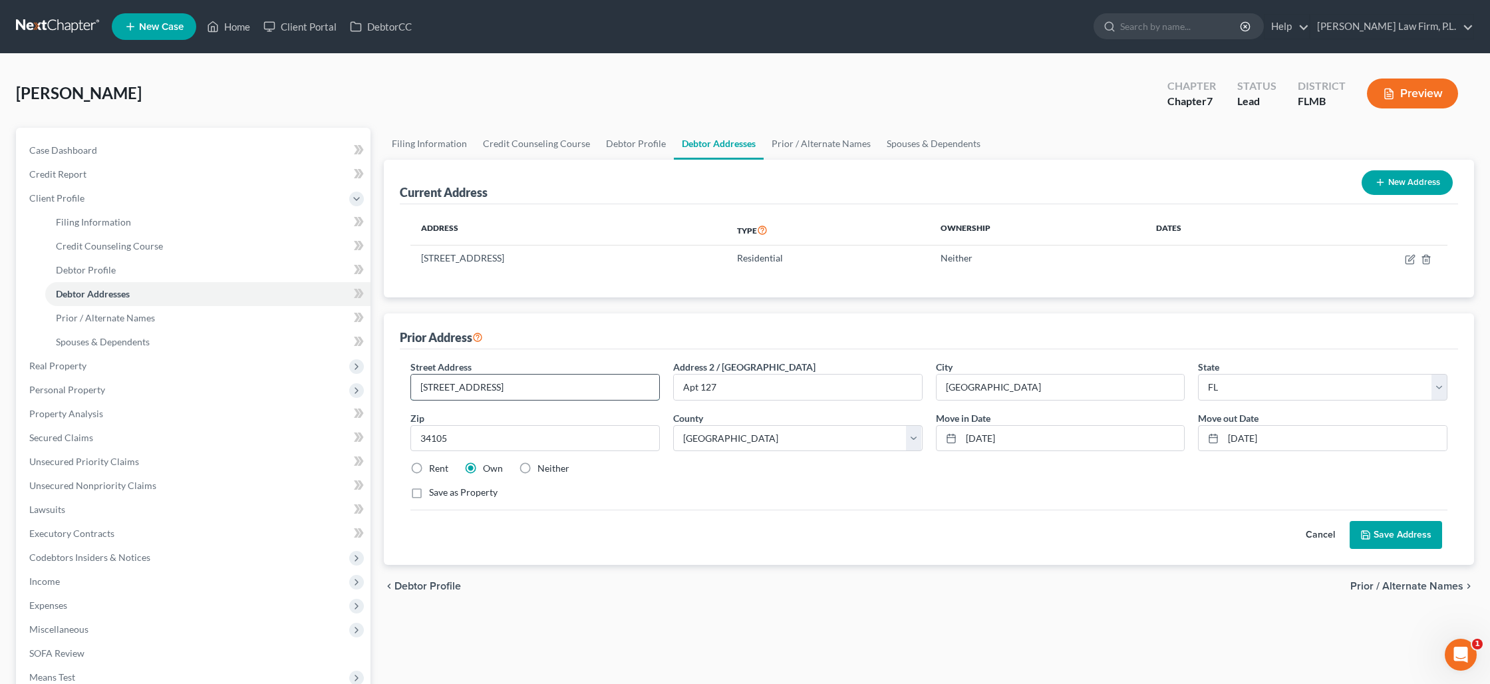
click at [437, 387] on input "[STREET_ADDRESS]" at bounding box center [535, 387] width 248 height 25
type input "[STREET_ADDRESS]"
click at [1383, 530] on button "Save Address" at bounding box center [1396, 535] width 92 height 28
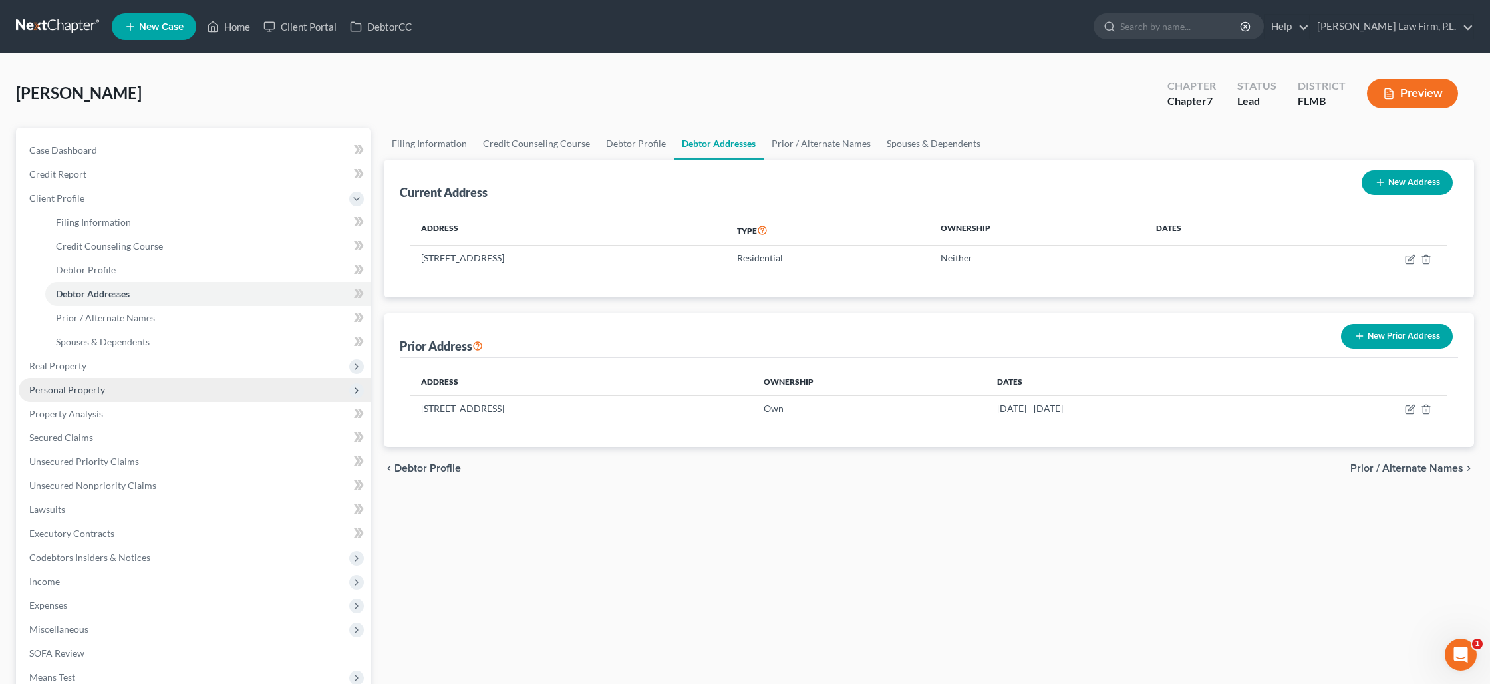
click at [105, 387] on span "Personal Property" at bounding box center [195, 390] width 352 height 24
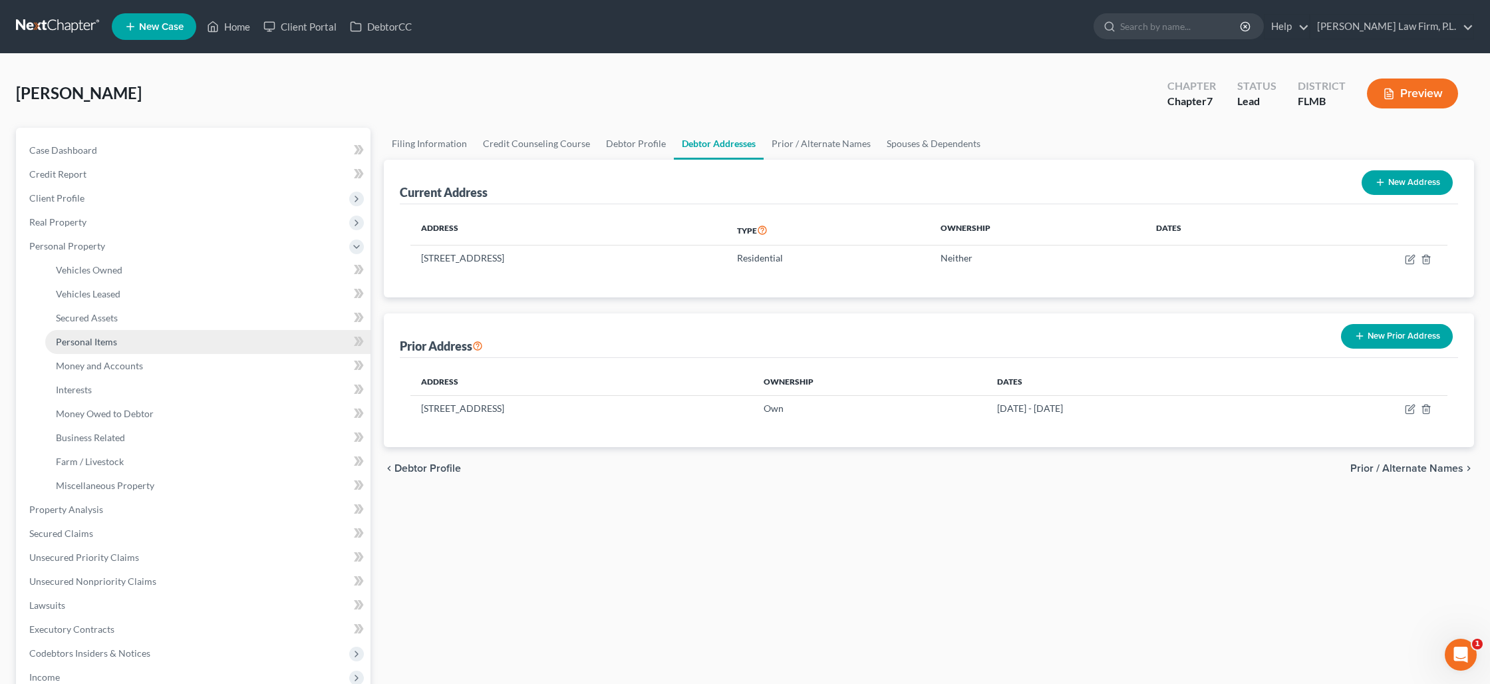
click at [102, 346] on span "Personal Items" at bounding box center [86, 341] width 61 height 11
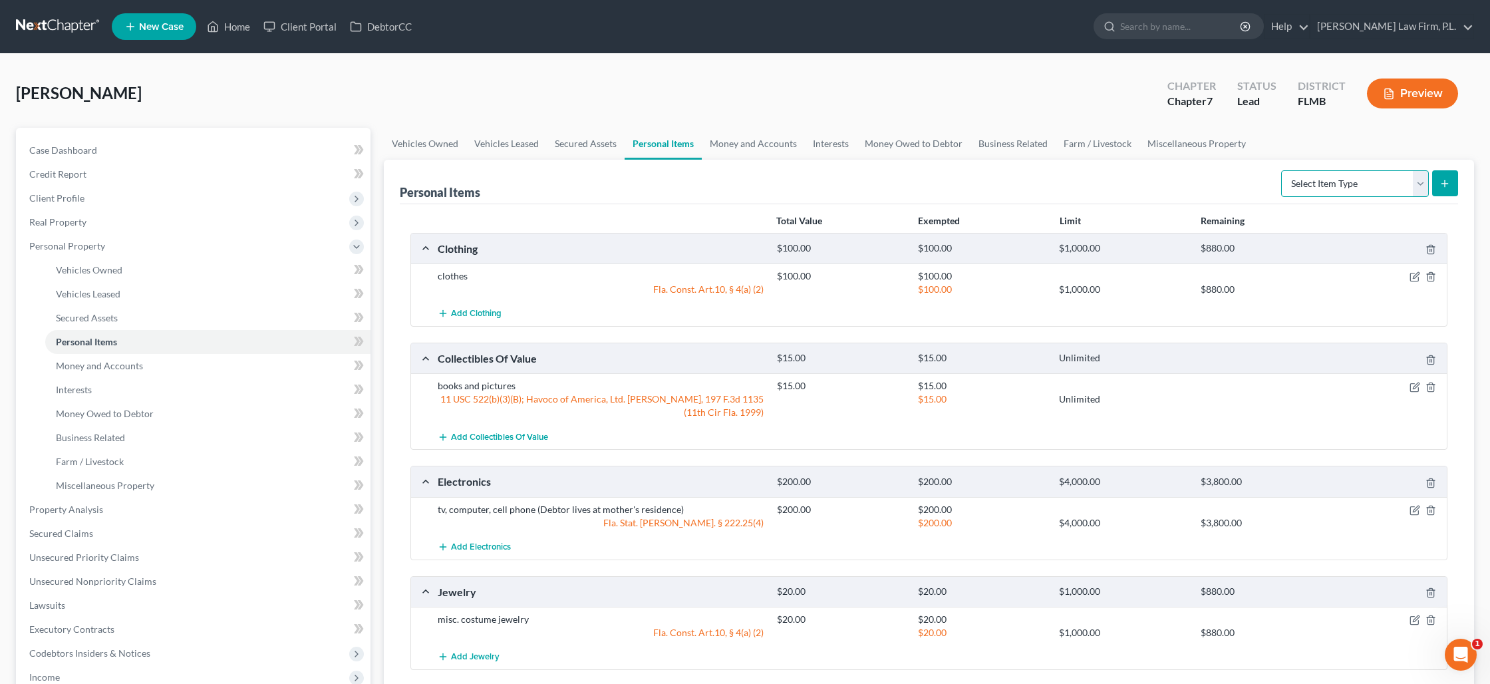
click at [1351, 190] on select "Select Item Type Clothing Collectibles Of Value Electronics Firearms Household …" at bounding box center [1355, 183] width 148 height 27
select select "sports_and_hobby_equipment"
click at [1283, 170] on select "Select Item Type Clothing Collectibles Of Value Electronics Firearms Household …" at bounding box center [1355, 183] width 148 height 27
click at [1440, 186] on icon "submit" at bounding box center [1445, 183] width 11 height 11
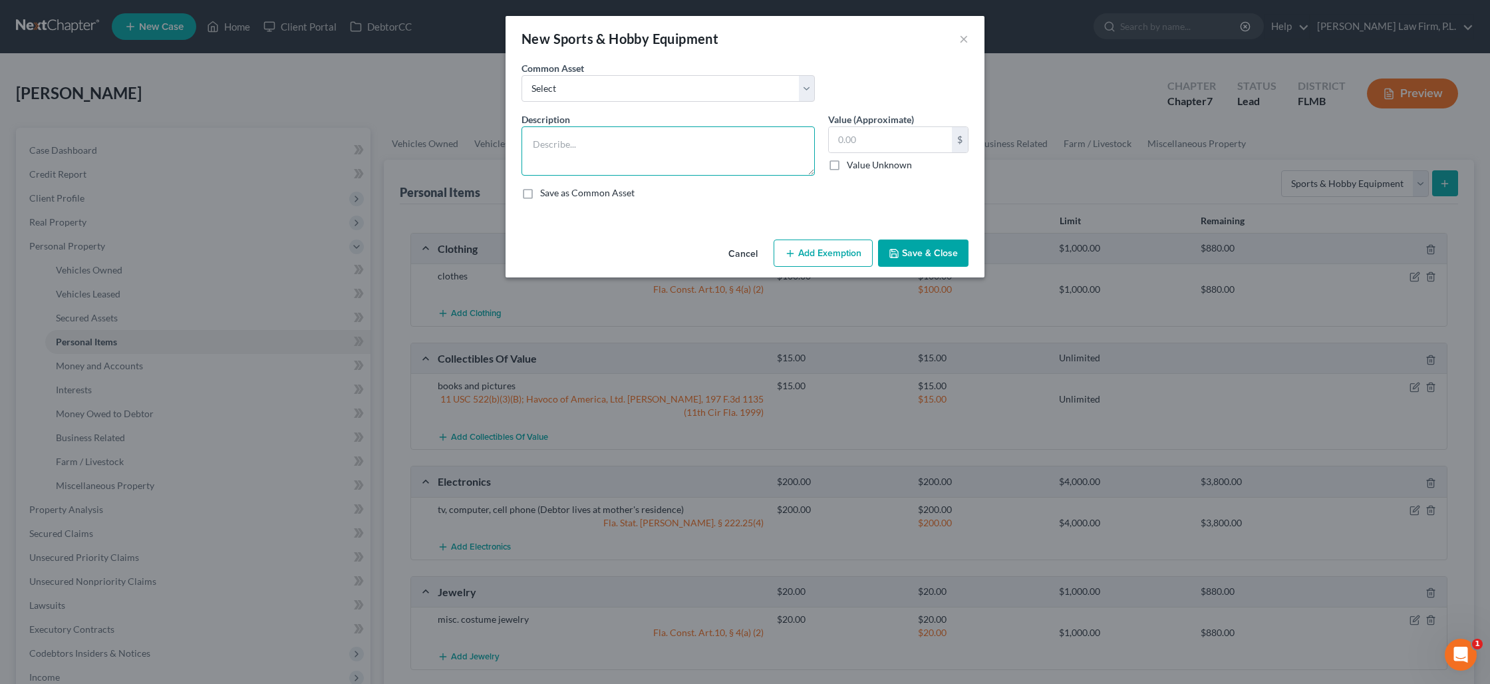
click at [591, 155] on textarea at bounding box center [668, 150] width 293 height 49
type textarea "golf clubs"
type input "100"
click at [820, 248] on button "Add Exemption" at bounding box center [823, 254] width 99 height 28
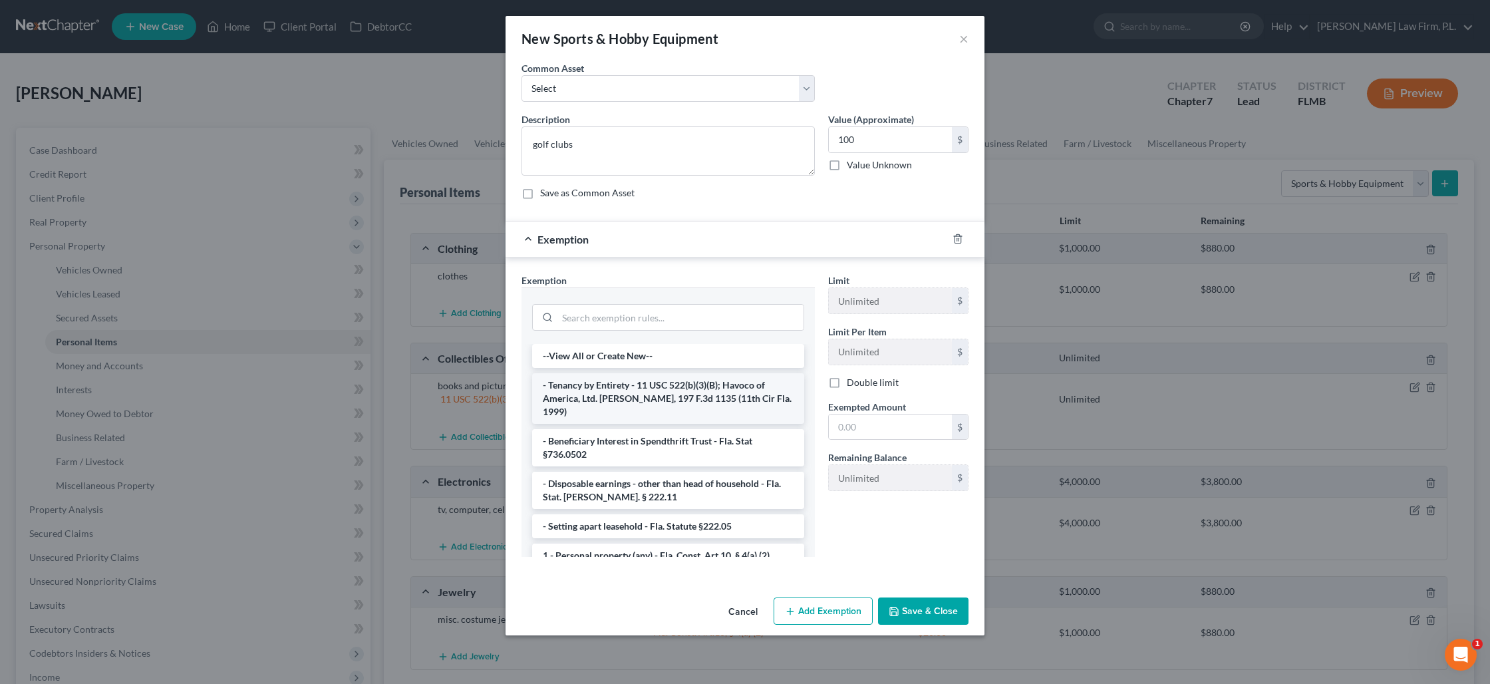
click at [637, 394] on li "- Tenancy by Entirety - 11 USC 522(b)(3)(B); Havoco of America, Ltd. [PERSON_NA…" at bounding box center [668, 398] width 272 height 51
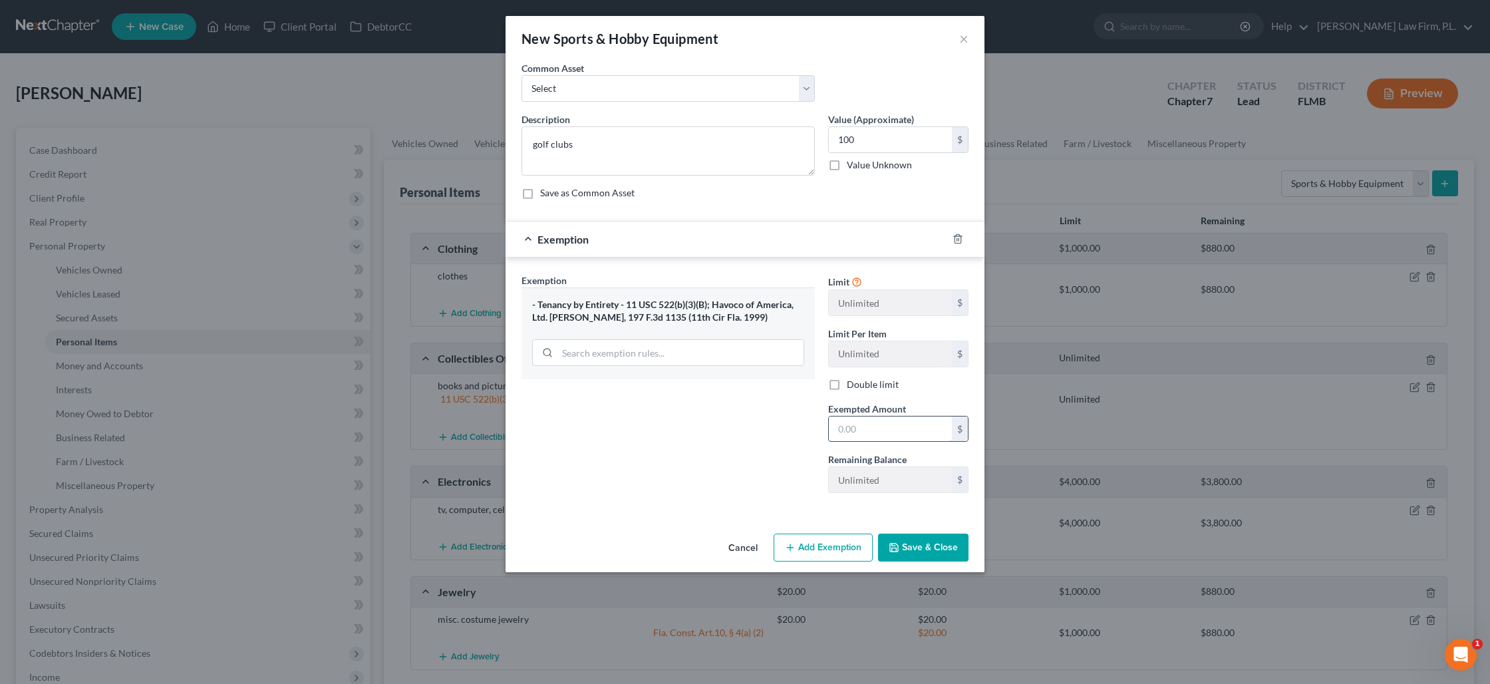
click at [847, 439] on input "text" at bounding box center [890, 429] width 123 height 25
type input "100"
click at [904, 556] on button "Save & Close" at bounding box center [923, 548] width 90 height 28
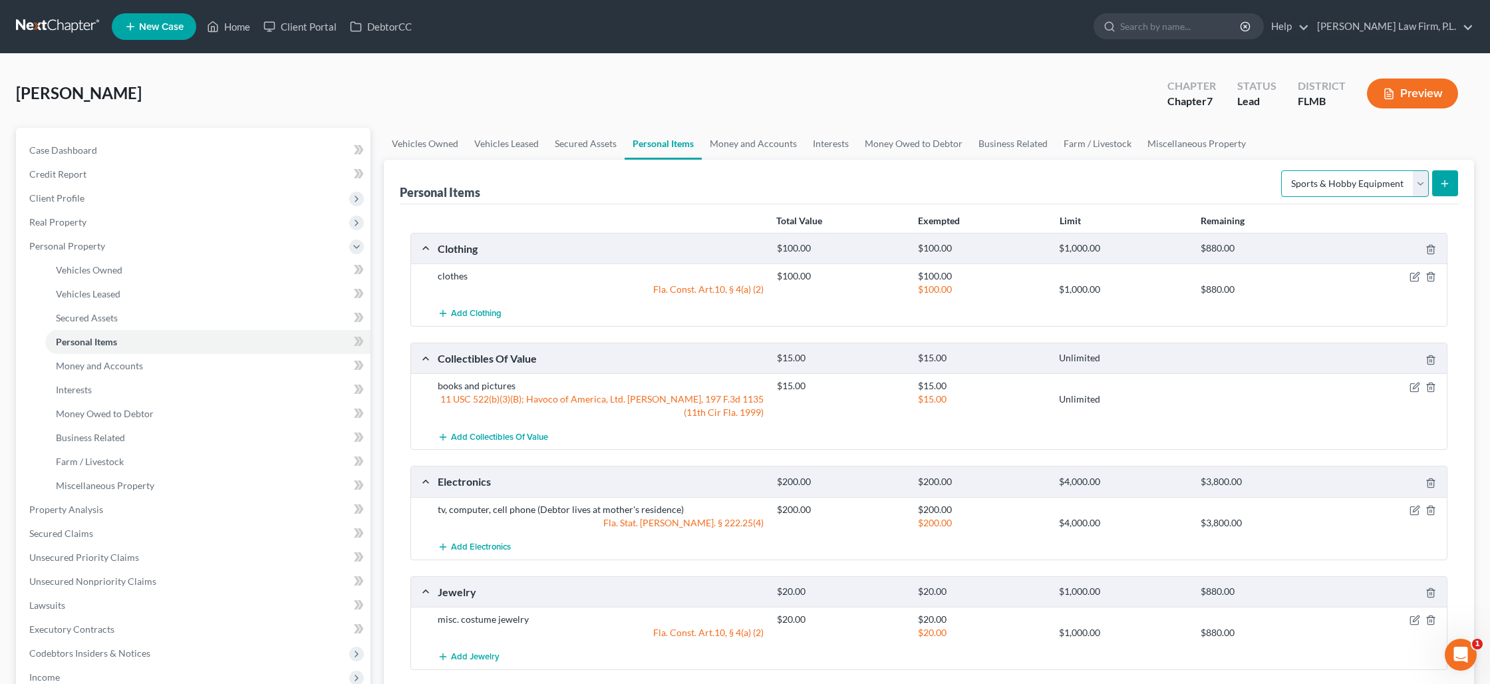
click at [1389, 190] on select "Select Item Type Clothing Collectibles Of Value Electronics Firearms Household …" at bounding box center [1355, 183] width 148 height 27
select select "firearms"
click at [1283, 170] on select "Select Item Type Clothing Collectibles Of Value Electronics Firearms Household …" at bounding box center [1355, 183] width 148 height 27
click at [1447, 180] on icon "submit" at bounding box center [1445, 183] width 11 height 11
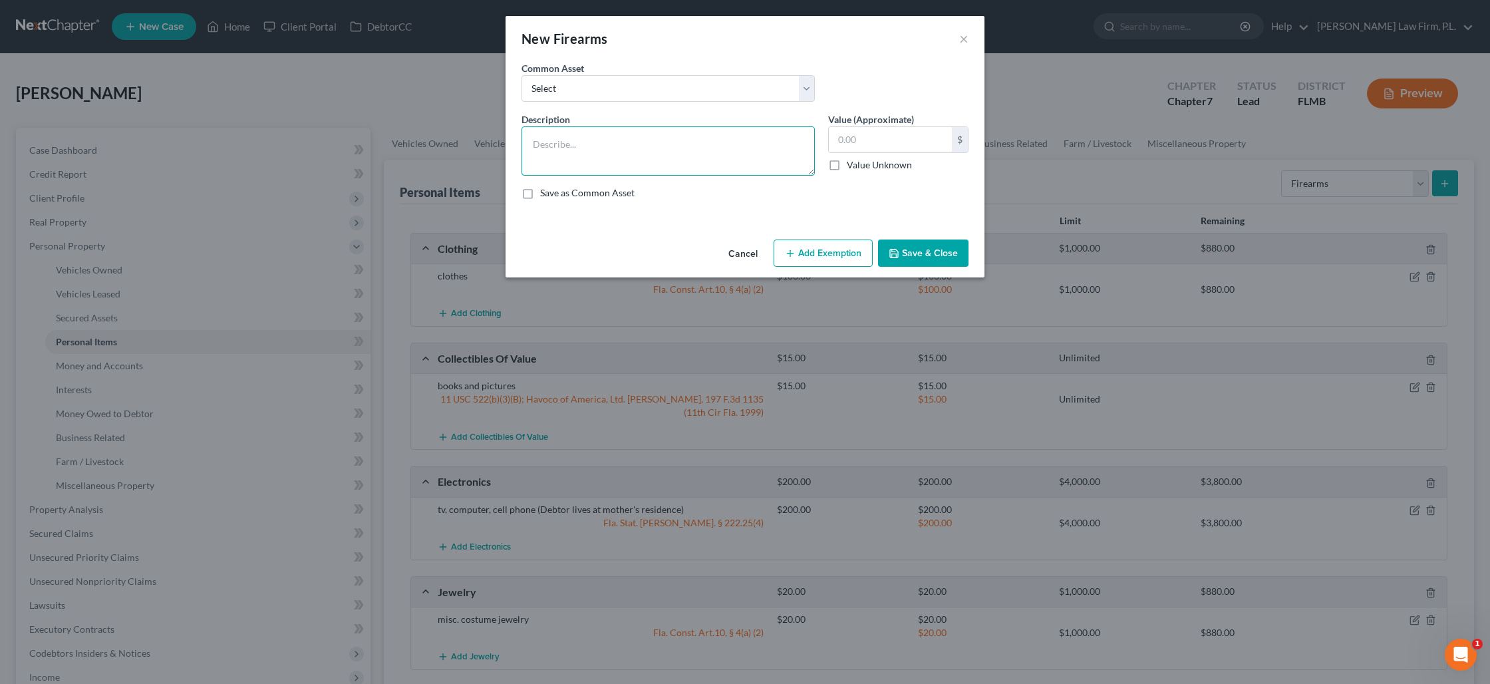
click at [649, 142] on textarea at bounding box center [668, 150] width 293 height 49
type textarea "glock 19"
click at [865, 140] on input "text" at bounding box center [890, 139] width 123 height 25
type input "300"
click at [829, 255] on button "Add Exemption" at bounding box center [823, 254] width 99 height 28
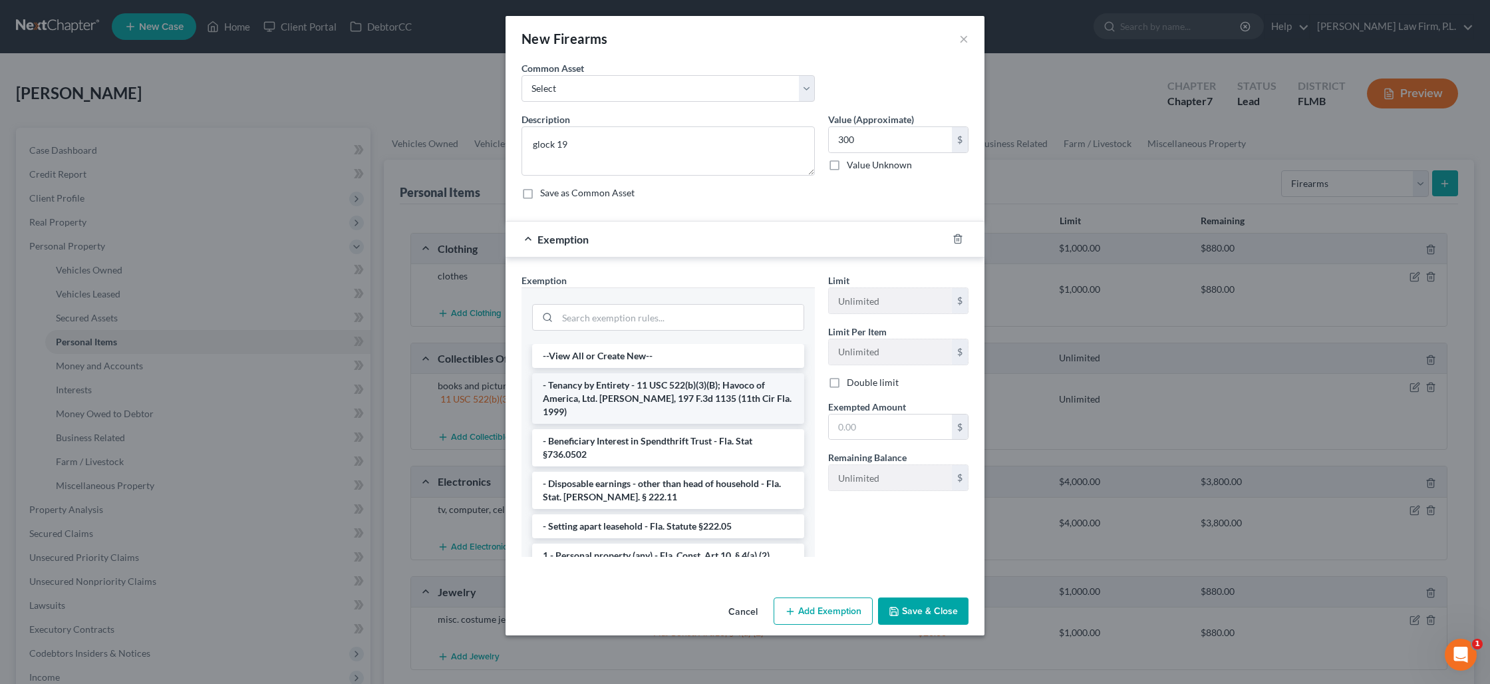
click at [624, 386] on li "- Tenancy by Entirety - 11 USC 522(b)(3)(B); Havoco of America, Ltd. [PERSON_NA…" at bounding box center [668, 398] width 272 height 51
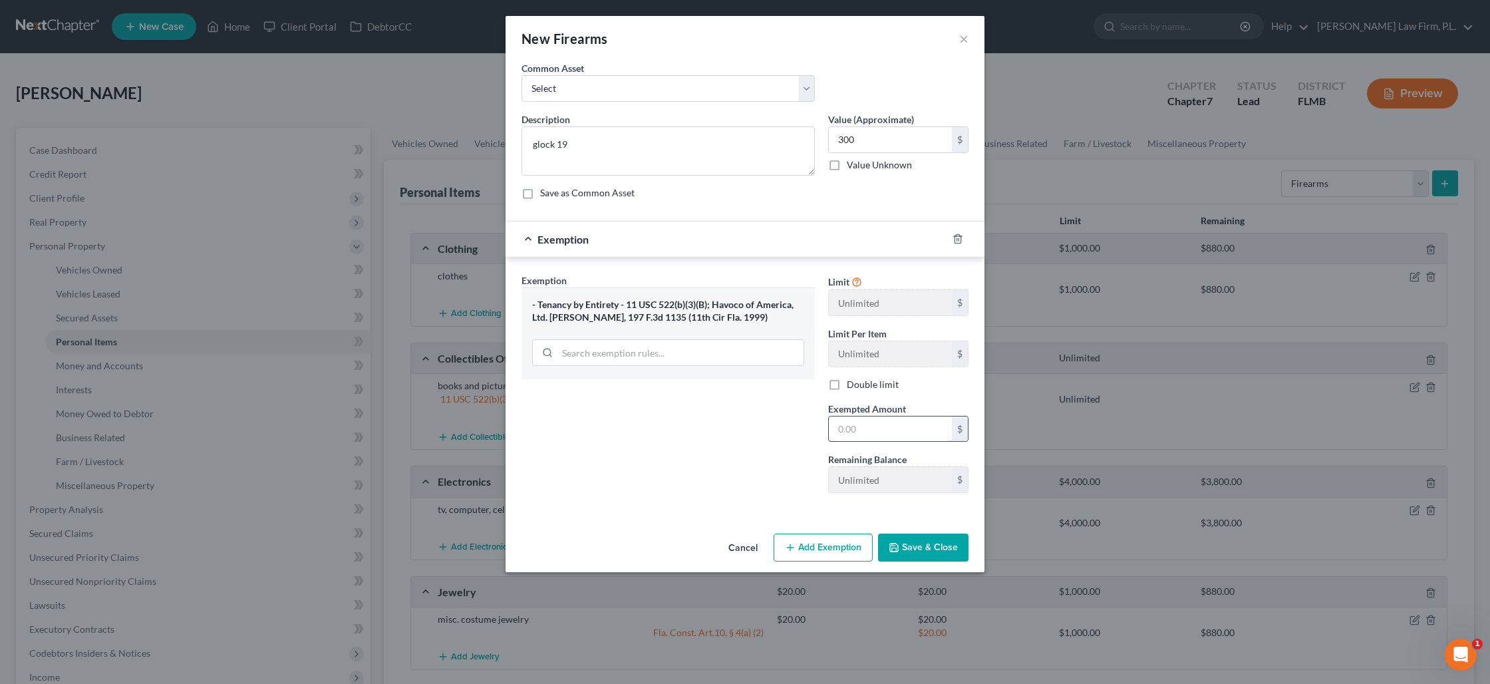
click at [844, 424] on input "text" at bounding box center [890, 429] width 123 height 25
type input "300"
click at [918, 552] on button "Save & Close" at bounding box center [923, 548] width 90 height 28
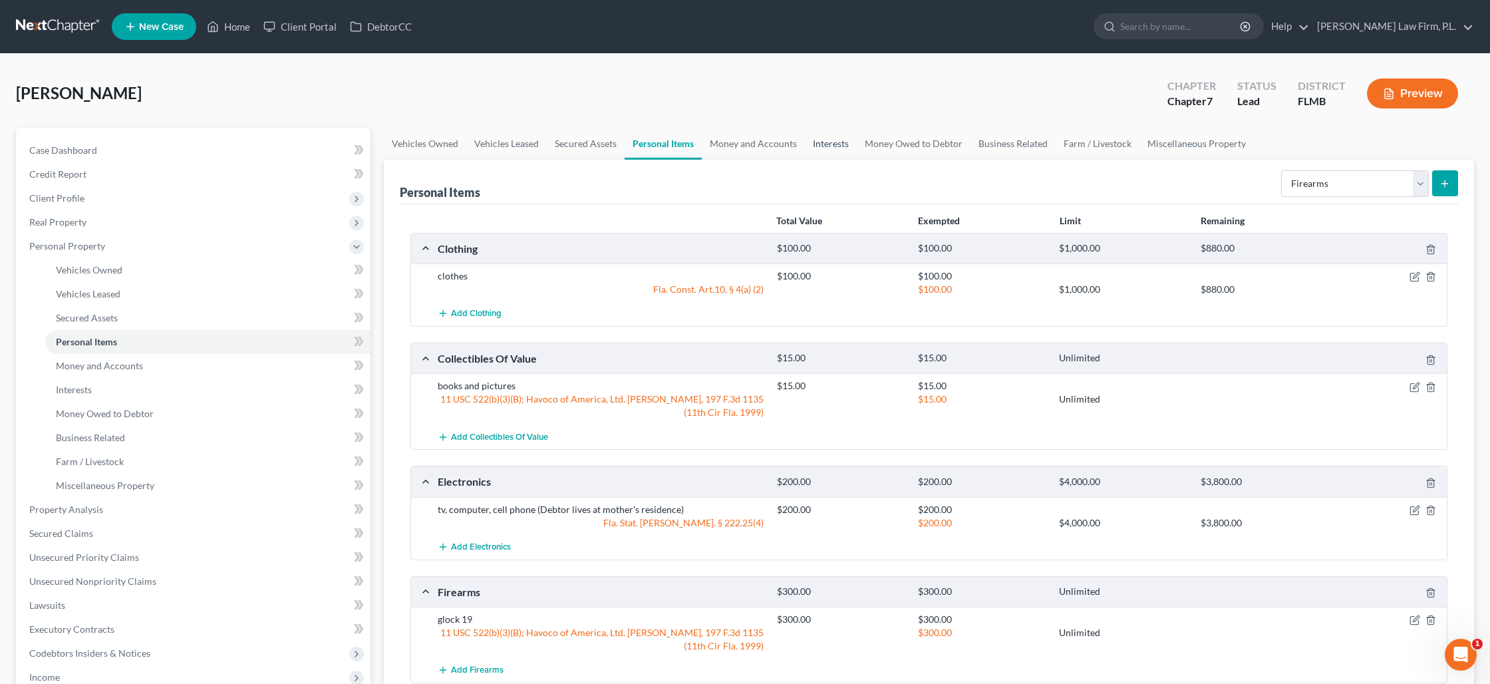
click at [837, 143] on link "Interests" at bounding box center [831, 144] width 52 height 32
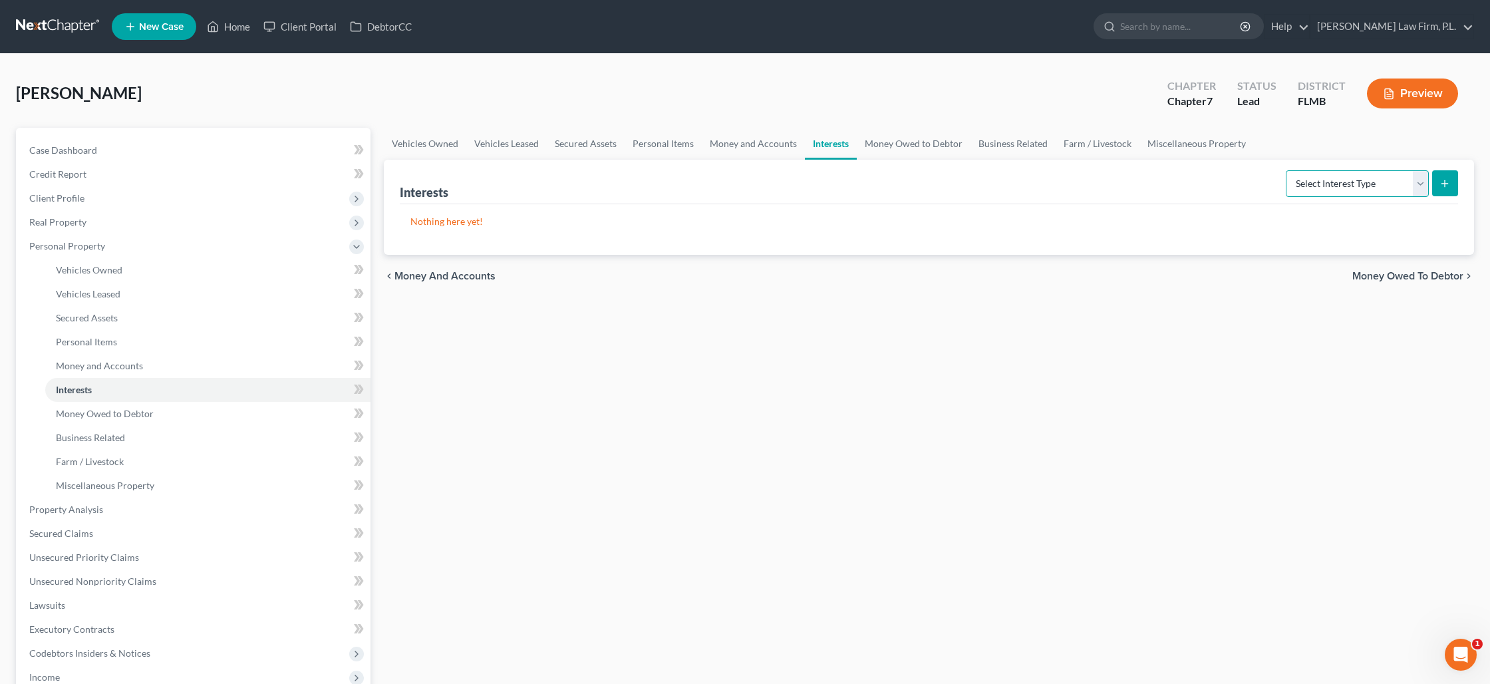
click at [1349, 182] on select "Select Interest Type 401K Annuity Bond Education IRA Government Bond Government…" at bounding box center [1357, 183] width 143 height 27
select select "term_life_insurance"
click at [1287, 170] on select "Select Interest Type 401K Annuity Bond Education IRA Government Bond Government…" at bounding box center [1357, 183] width 143 height 27
click at [1438, 184] on button "submit" at bounding box center [1445, 183] width 26 height 26
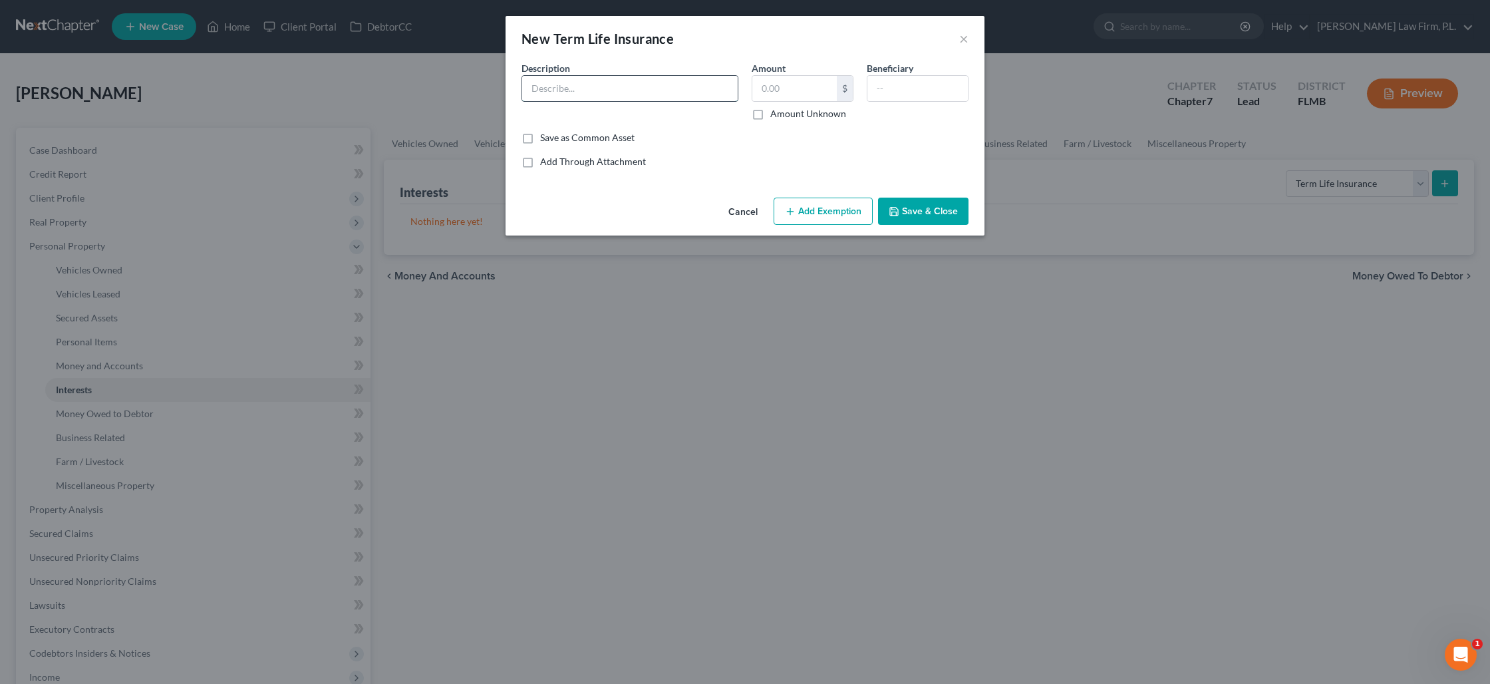
click at [663, 90] on input "text" at bounding box center [630, 88] width 216 height 25
type input "Primerica Term Life Insurance"
click at [770, 115] on label "Amount Unknown" at bounding box center [808, 113] width 76 height 13
click at [776, 115] on input "Amount Unknown" at bounding box center [780, 111] width 9 height 9
checkbox input "true"
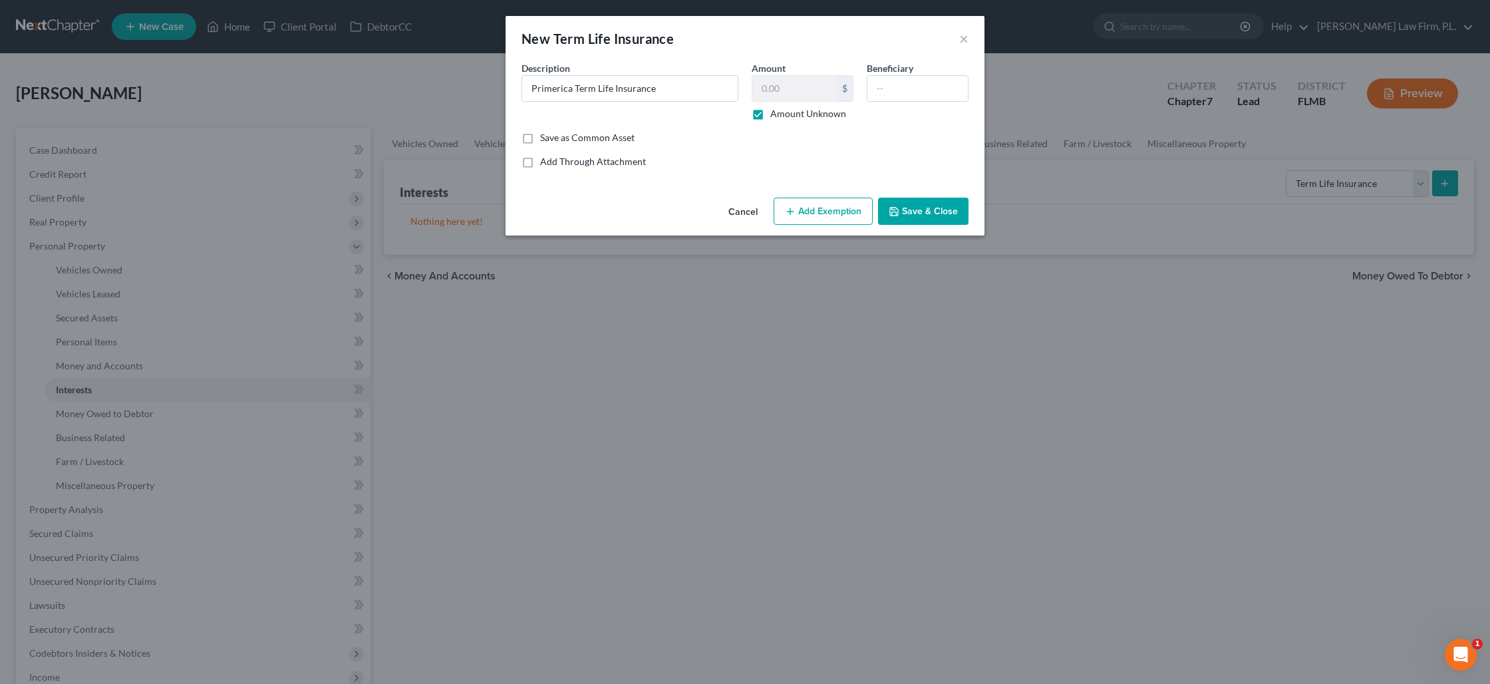
click at [815, 211] on button "Add Exemption" at bounding box center [823, 212] width 99 height 28
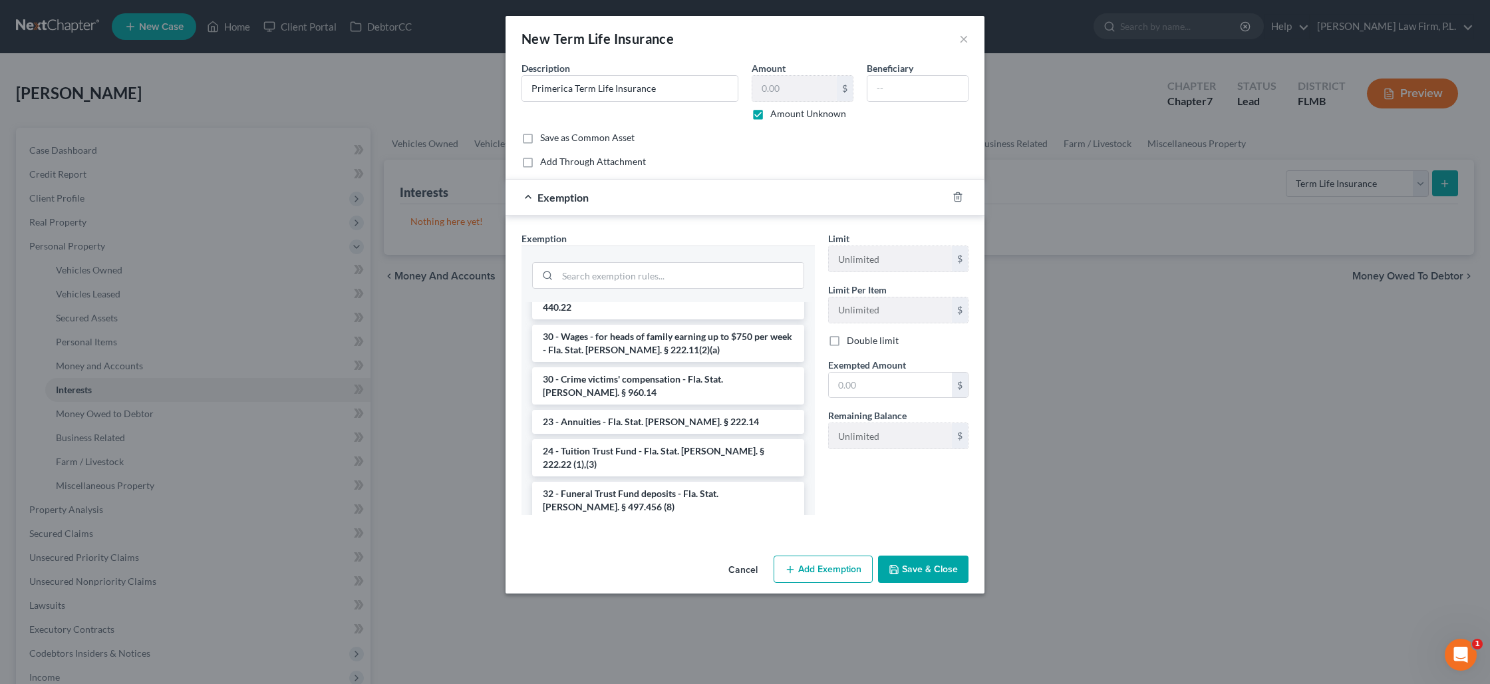
scroll to position [542, 0]
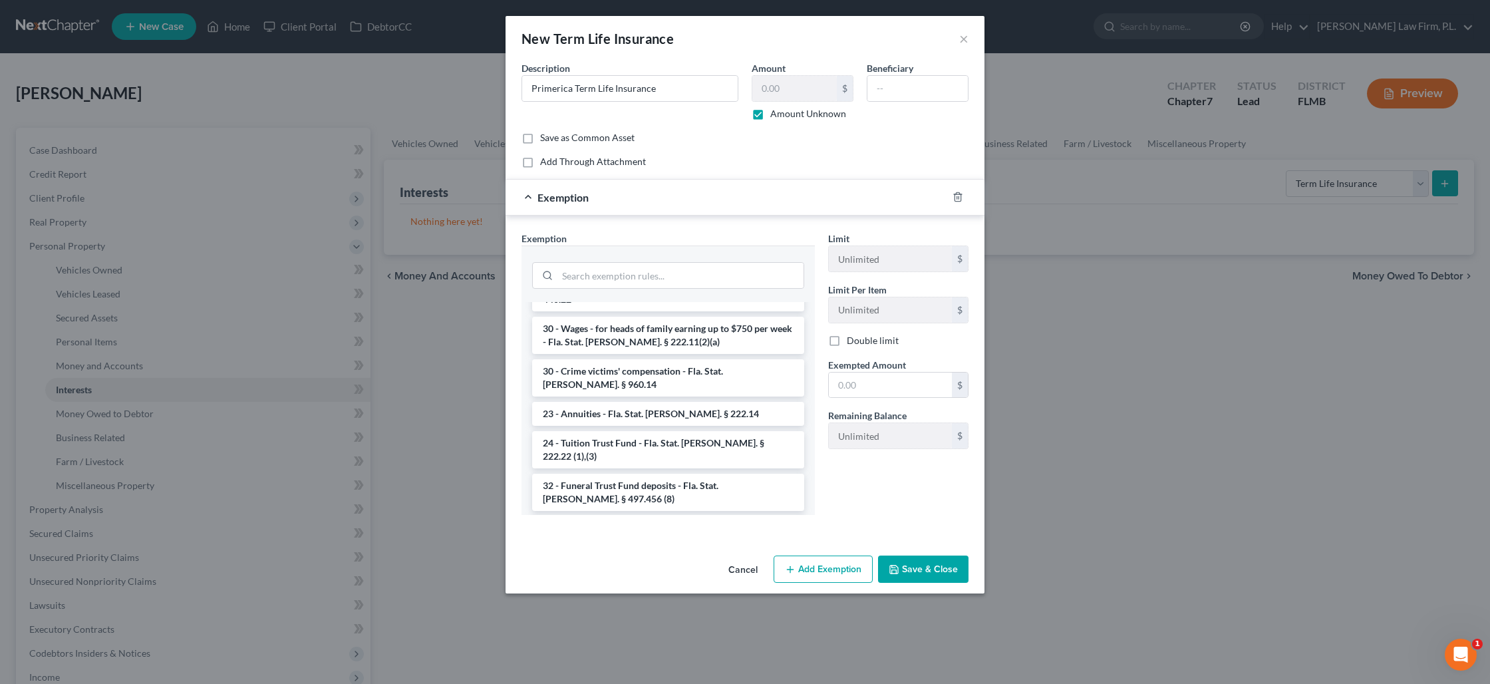
click at [634, 516] on li "31 - Life insurance (cash surrender) - Fla. Stat. [PERSON_NAME]. § 222.14" at bounding box center [668, 534] width 272 height 37
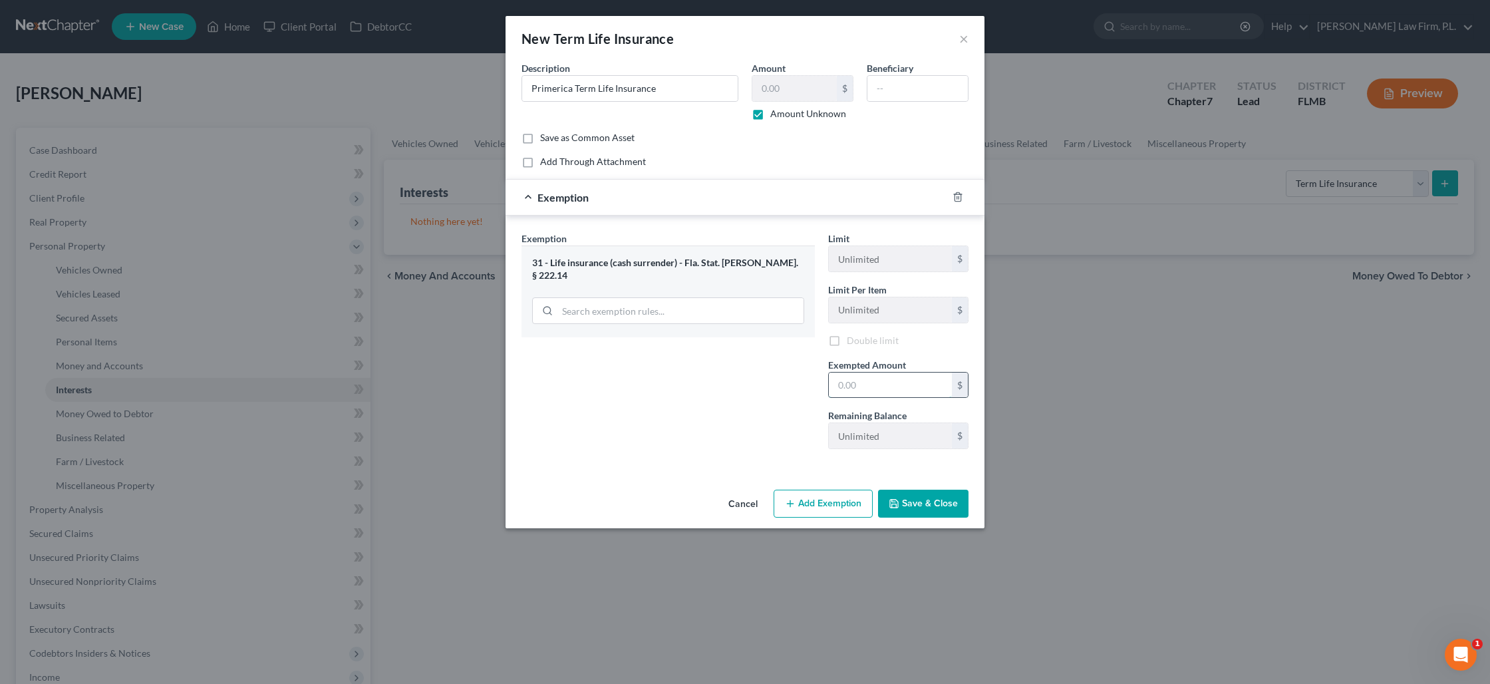
click at [841, 387] on input "text" at bounding box center [890, 385] width 123 height 25
type input "1,000"
click at [933, 506] on button "Save & Close" at bounding box center [923, 506] width 90 height 28
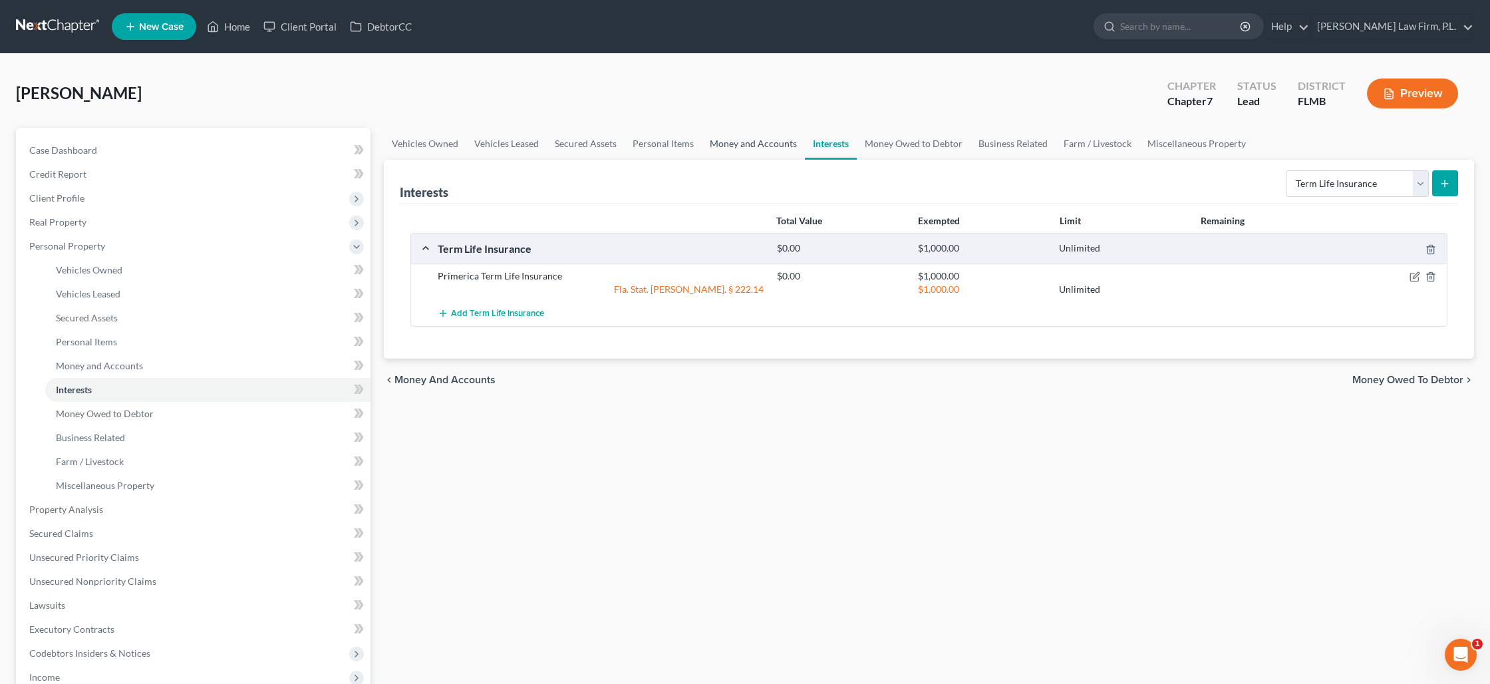
click at [755, 146] on link "Money and Accounts" at bounding box center [753, 144] width 103 height 32
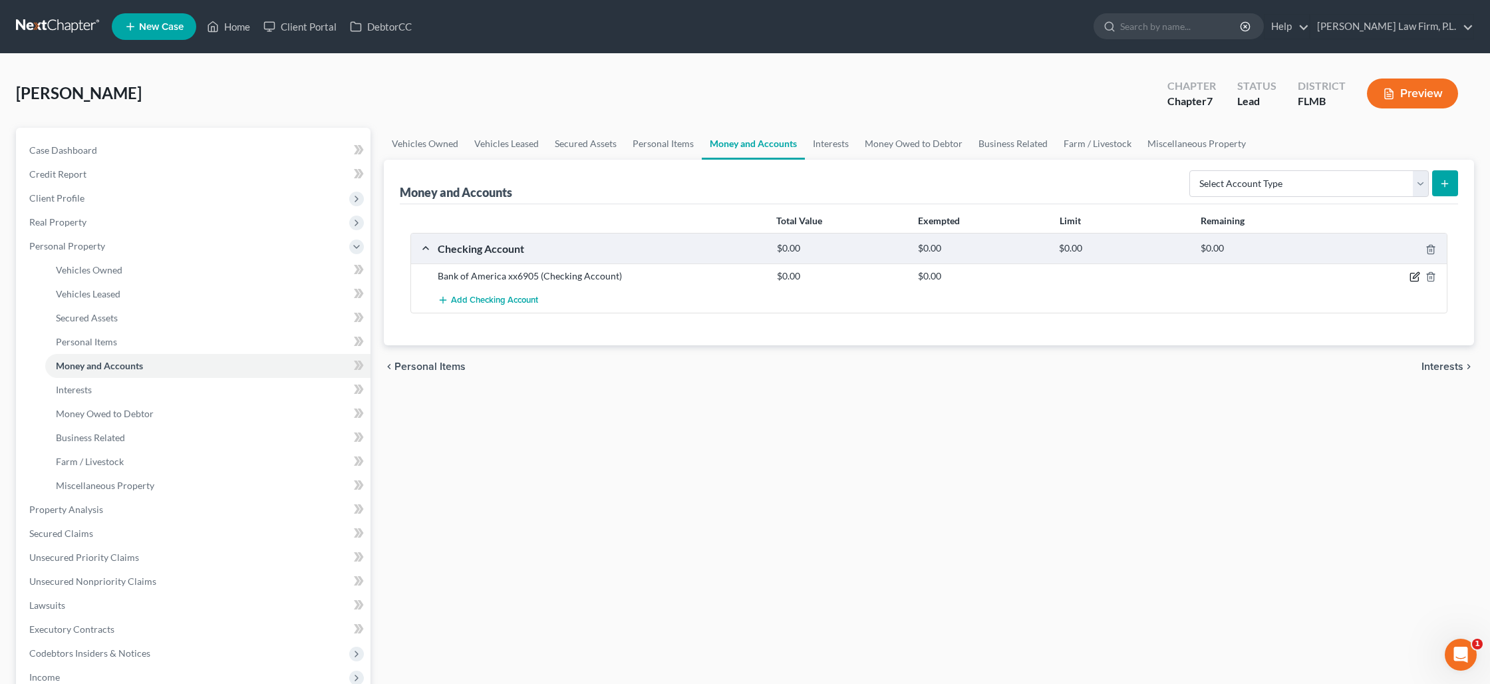
click at [1419, 273] on icon "button" at bounding box center [1416, 276] width 6 height 6
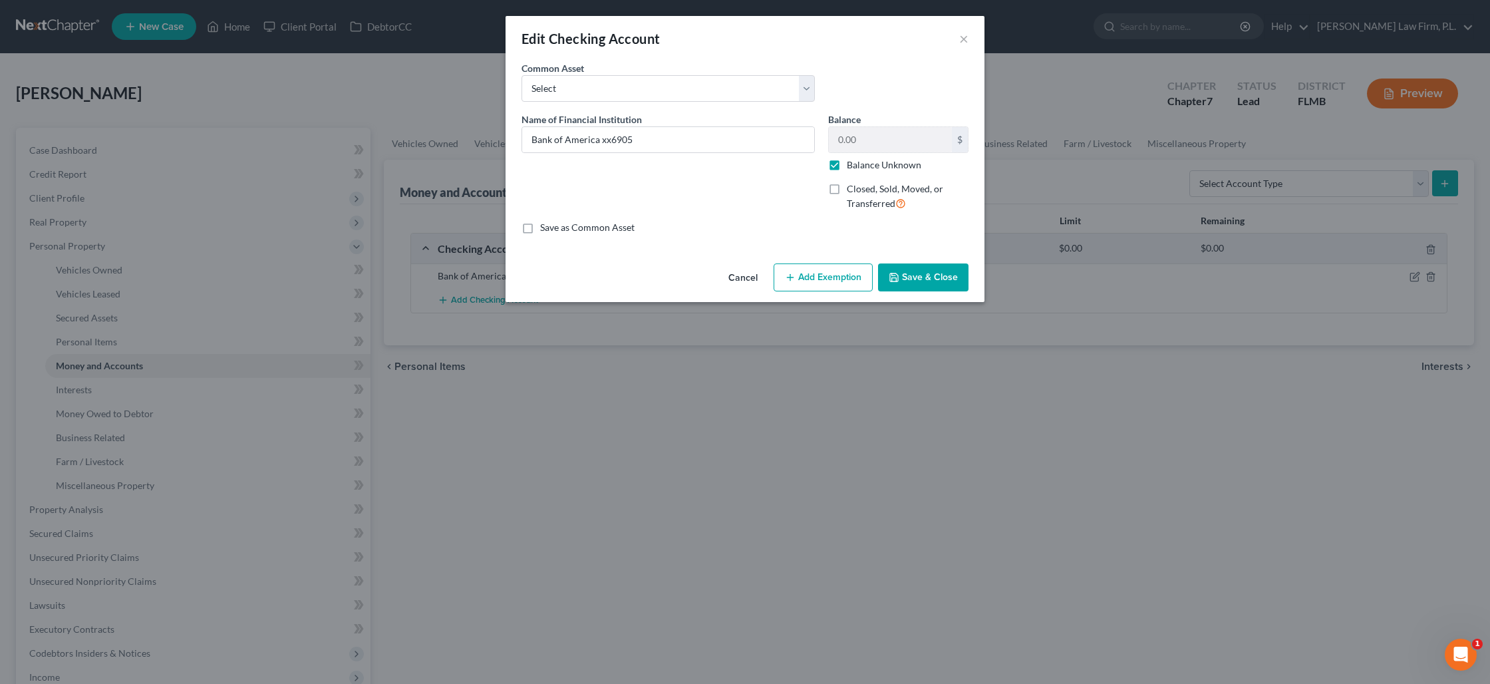
click at [847, 167] on label "Balance Unknown" at bounding box center [884, 164] width 75 height 13
click at [852, 167] on input "Balance Unknown" at bounding box center [856, 162] width 9 height 9
checkbox input "false"
click at [856, 142] on input "0.00" at bounding box center [890, 139] width 123 height 25
type input "30"
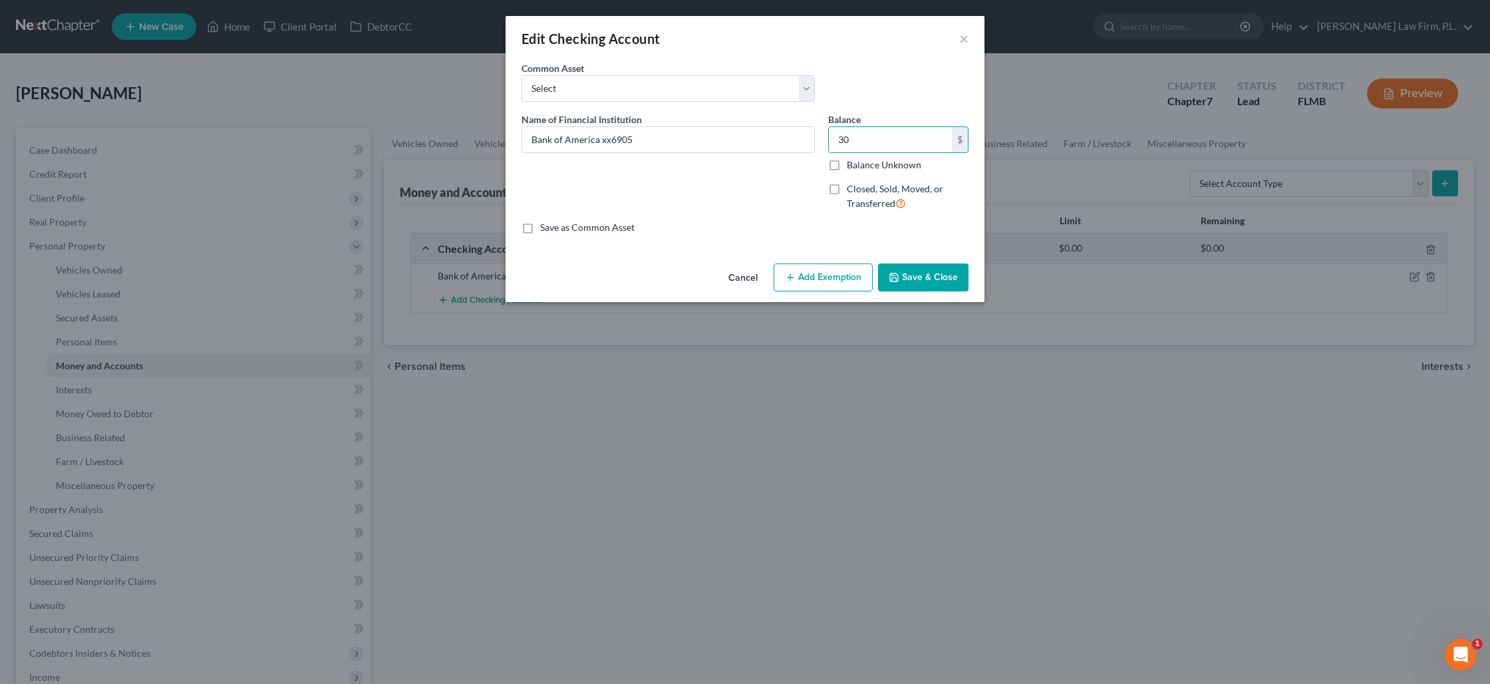
click at [828, 279] on button "Add Exemption" at bounding box center [823, 277] width 99 height 28
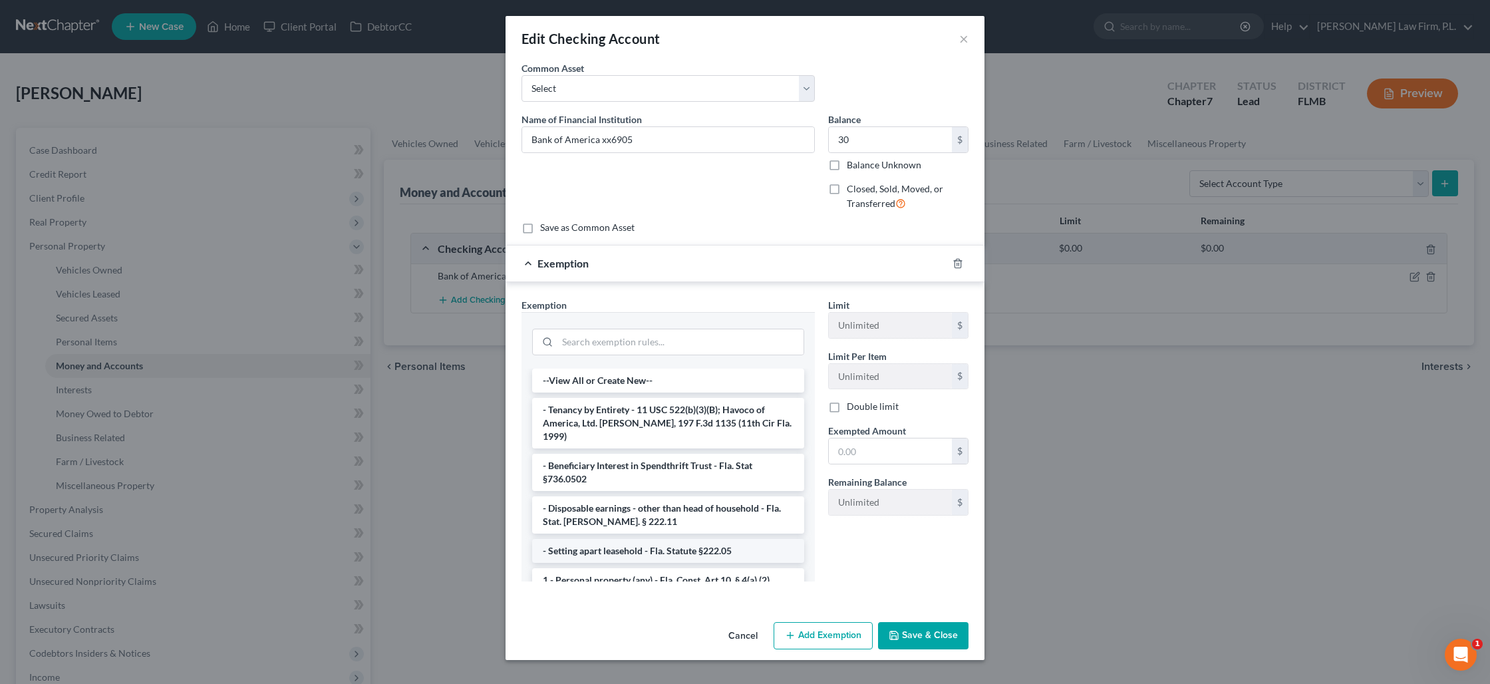
click at [635, 422] on li "- Tenancy by Entirety - 11 USC 522(b)(3)(B); Havoco of America, Ltd. [PERSON_NA…" at bounding box center [668, 423] width 272 height 51
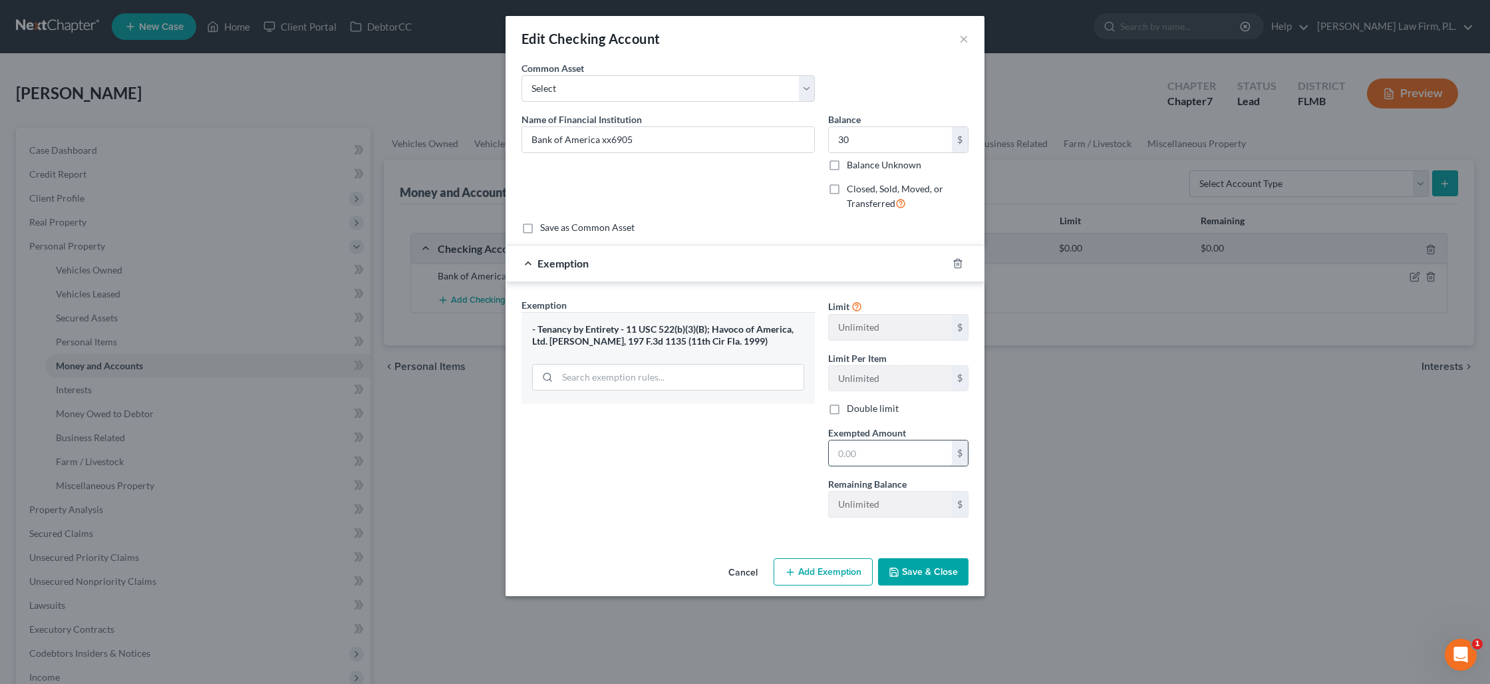
click at [854, 453] on input "text" at bounding box center [890, 452] width 123 height 25
type input "30"
click at [914, 568] on button "Save & Close" at bounding box center [923, 572] width 90 height 28
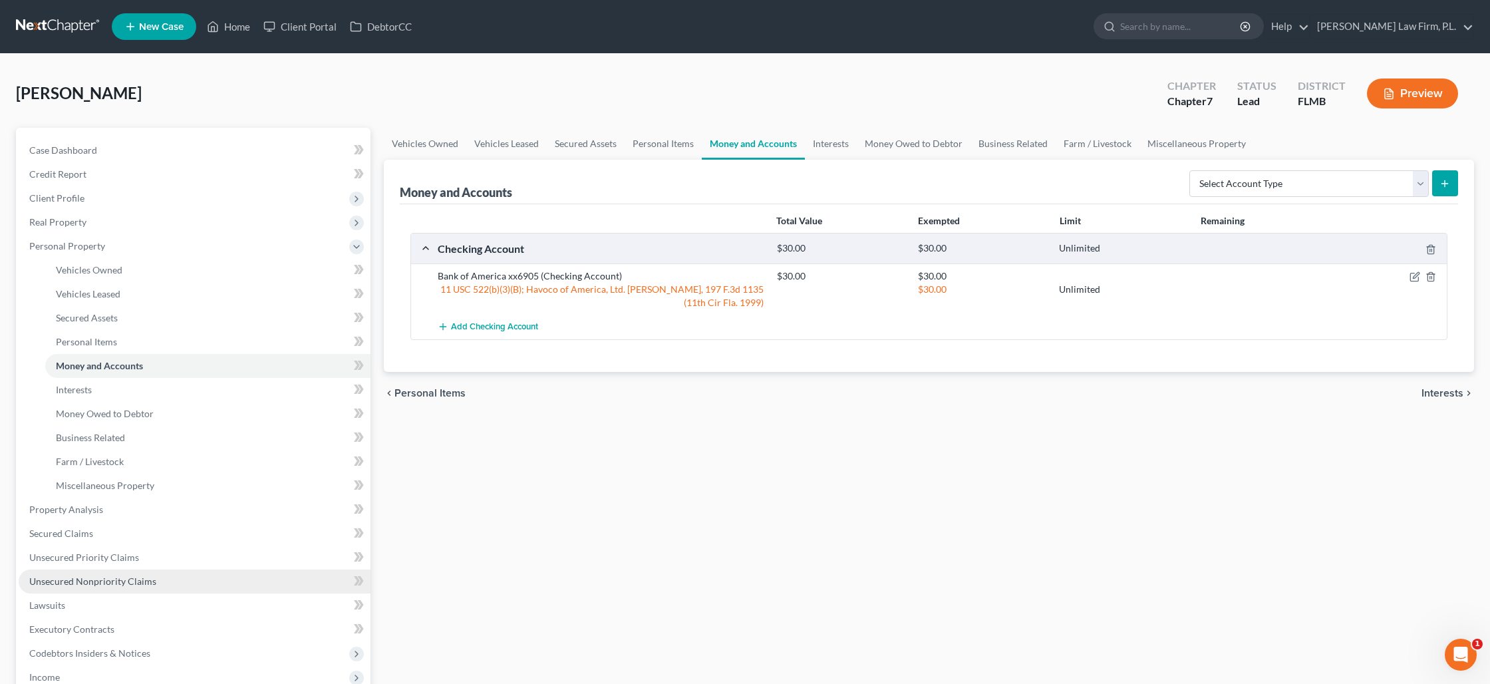
click at [100, 579] on span "Unsecured Nonpriority Claims" at bounding box center [92, 581] width 127 height 11
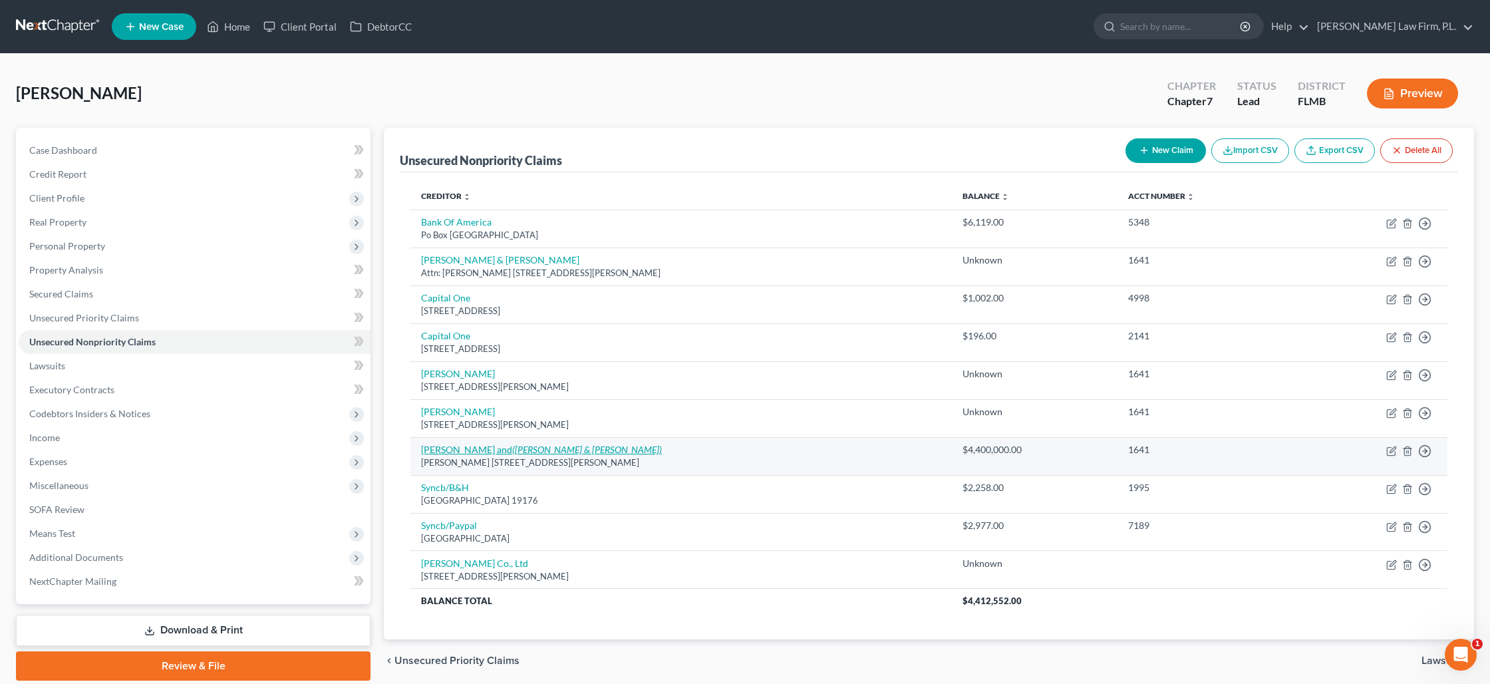
click at [545, 452] on icon "([PERSON_NAME] & [PERSON_NAME])" at bounding box center [587, 449] width 150 height 11
select select "14"
select select "3"
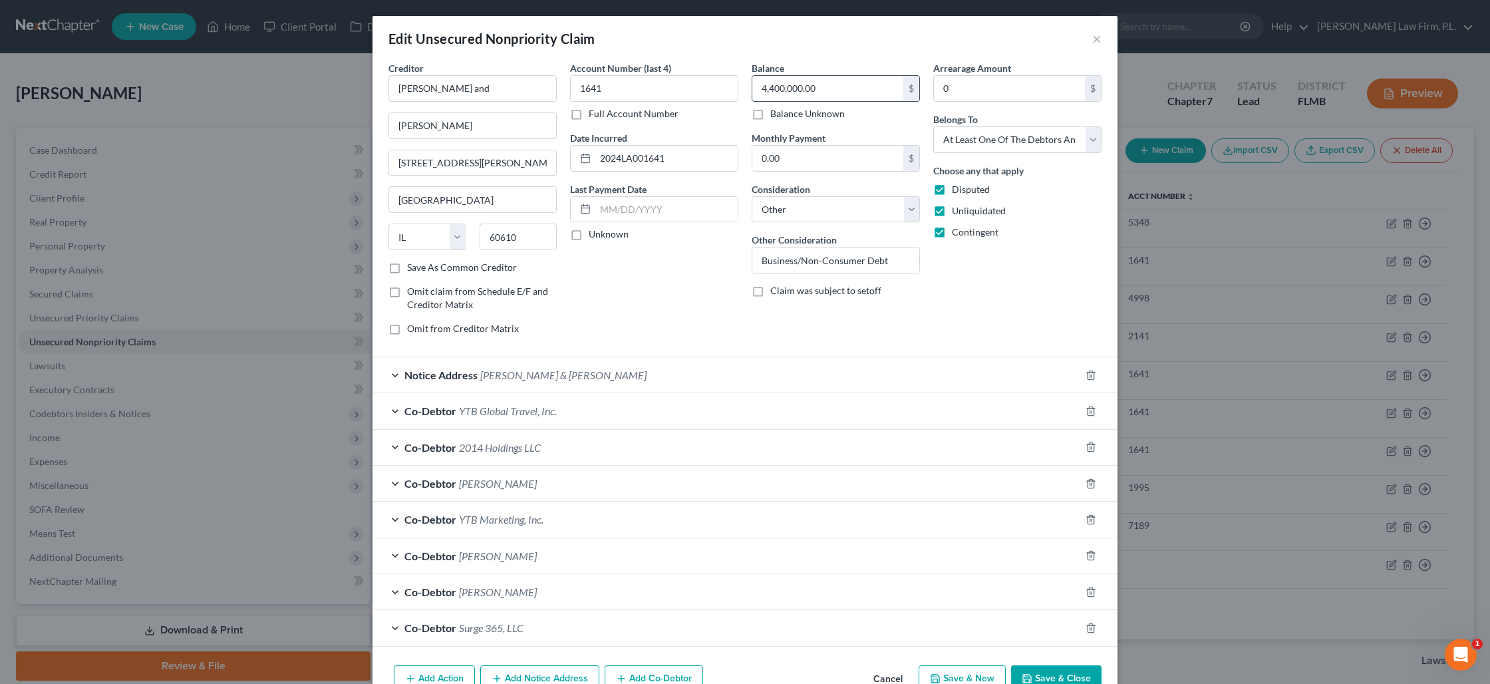
click at [823, 88] on input "4,400,000.00" at bounding box center [828, 88] width 151 height 25
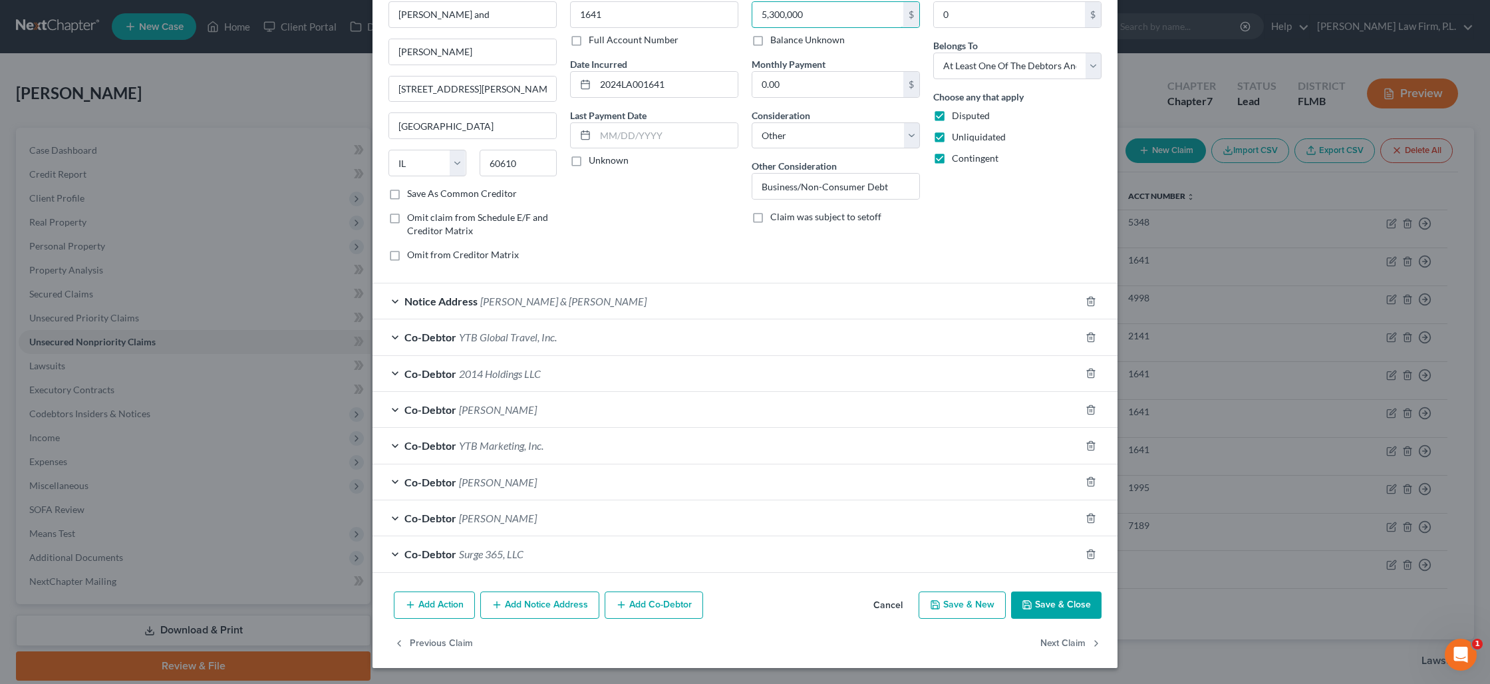
type input "5,300,000"
click at [1052, 605] on button "Save & Close" at bounding box center [1056, 605] width 90 height 28
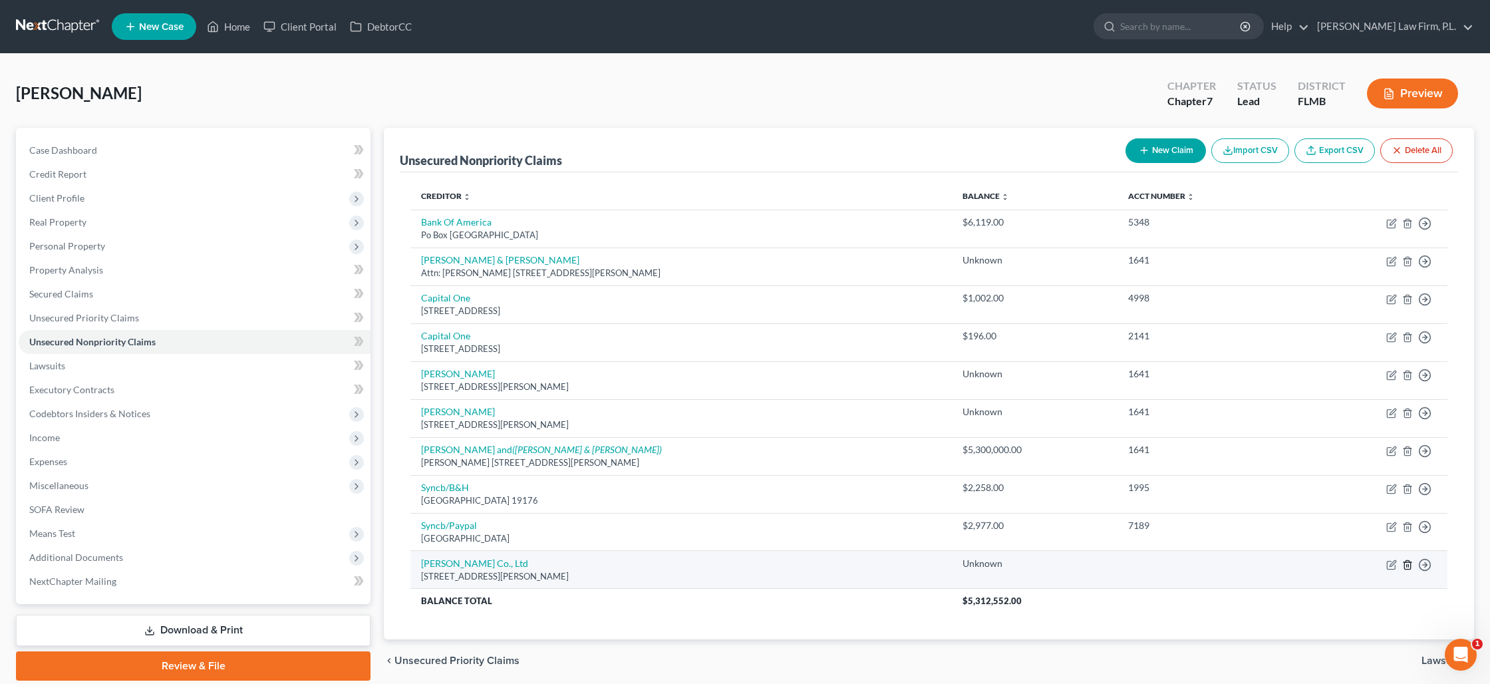
click at [1407, 567] on icon "button" at bounding box center [1408, 565] width 11 height 11
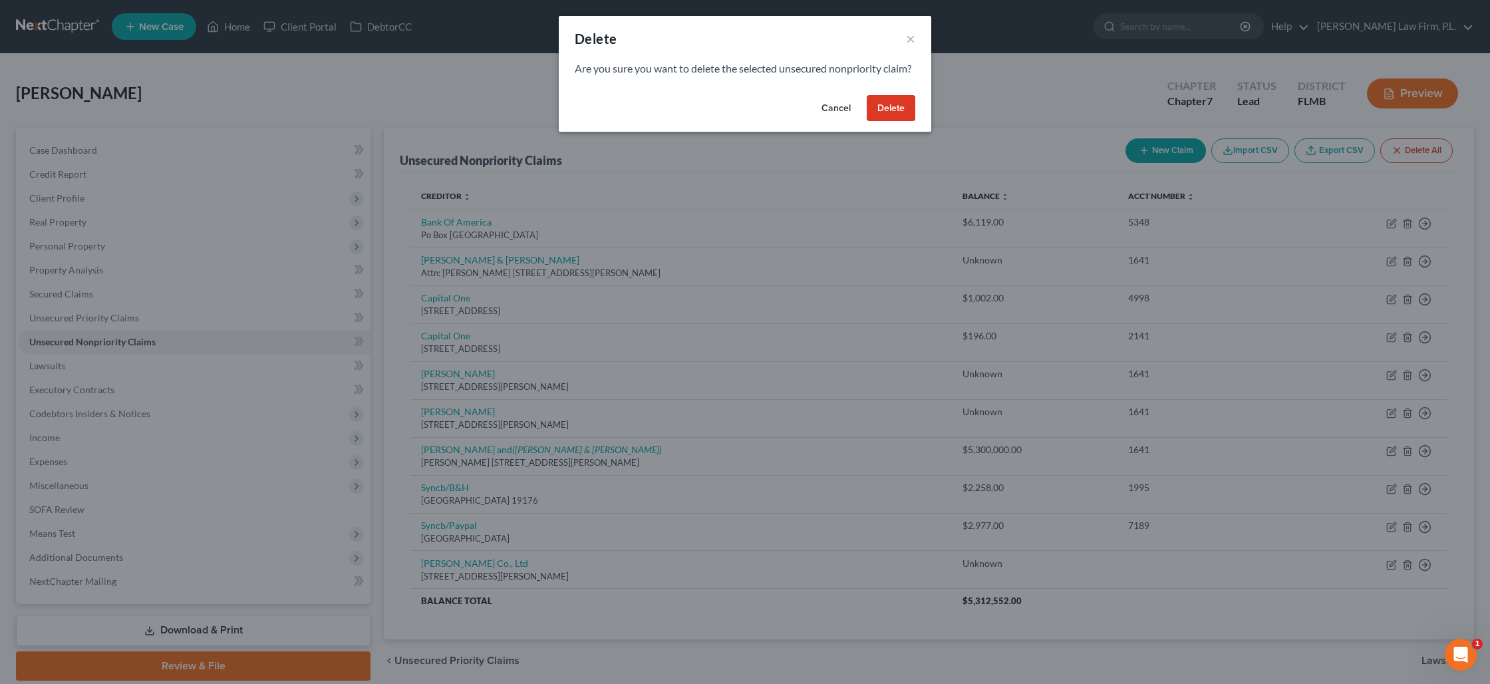
click at [890, 122] on button "Delete" at bounding box center [891, 108] width 49 height 27
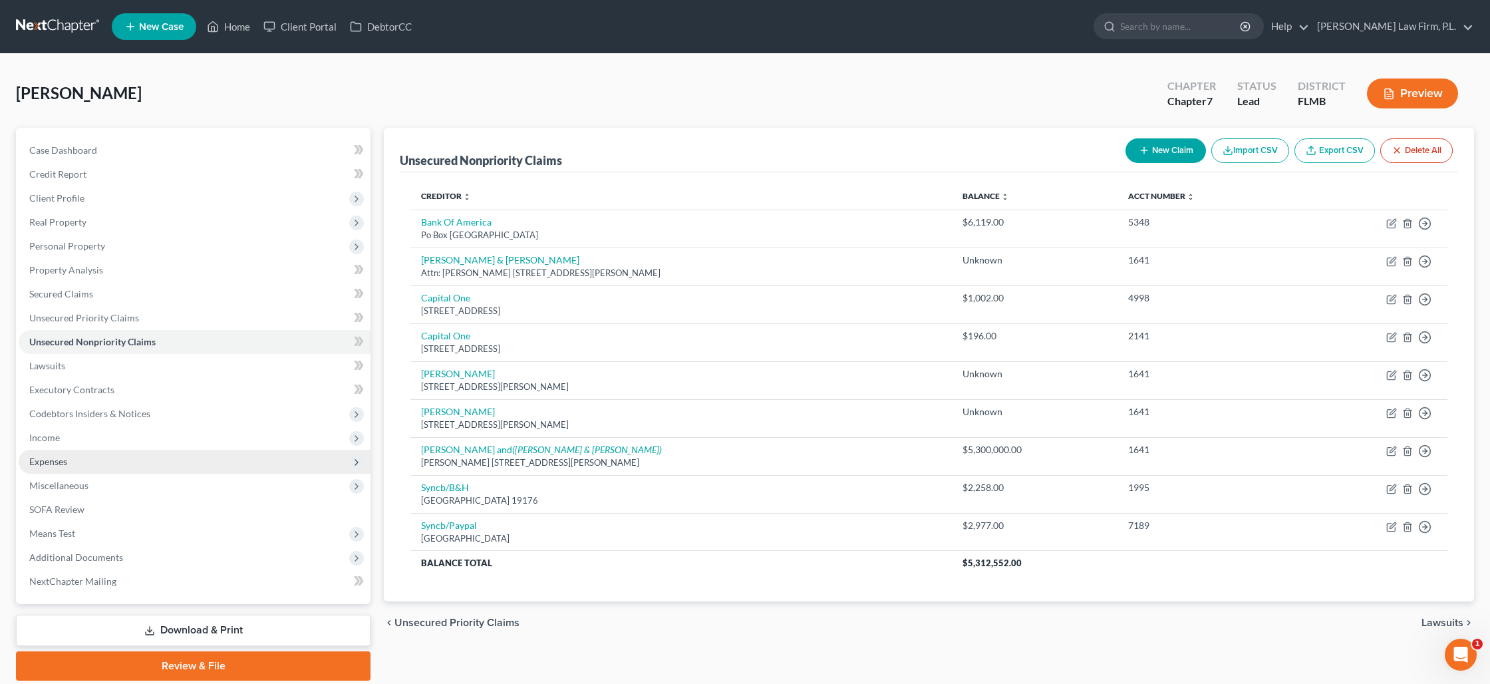
click at [228, 455] on span "Expenses" at bounding box center [195, 462] width 352 height 24
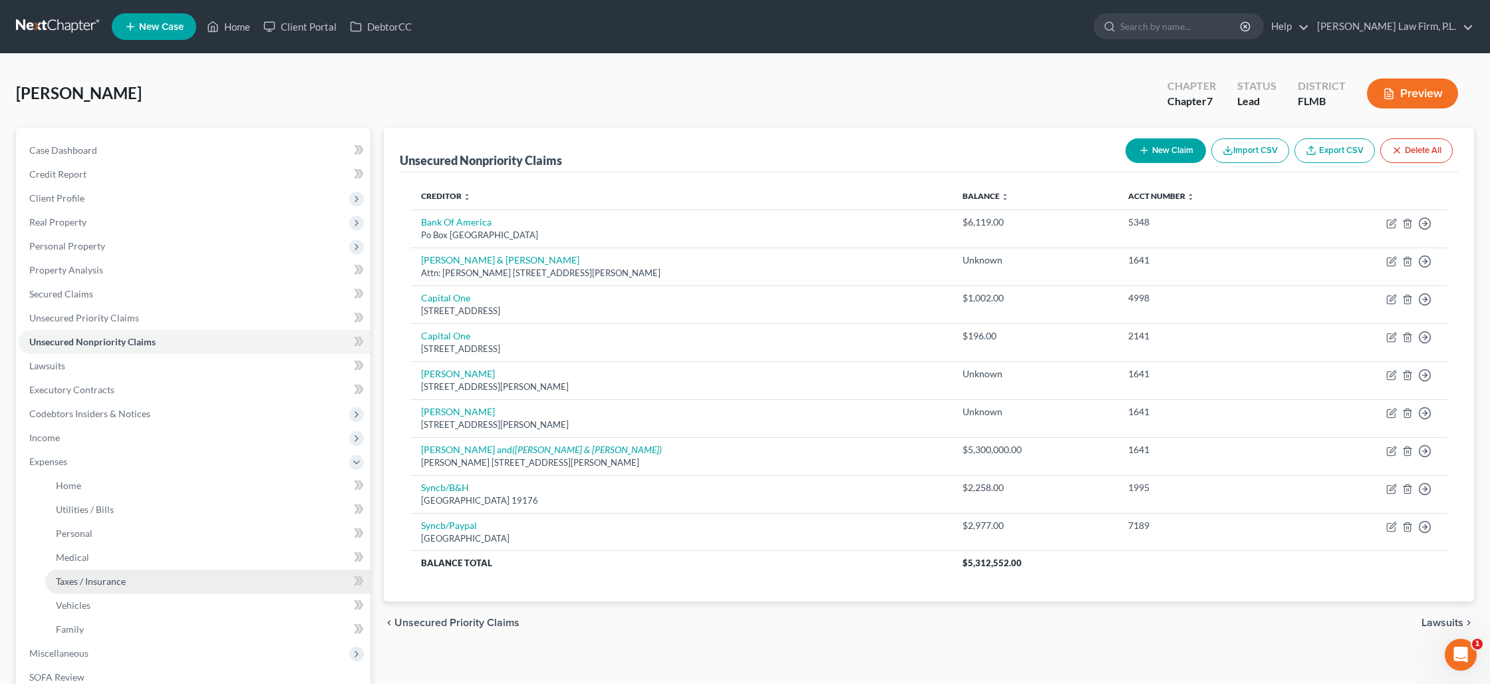
click at [188, 574] on link "Taxes / Insurance" at bounding box center [207, 582] width 325 height 24
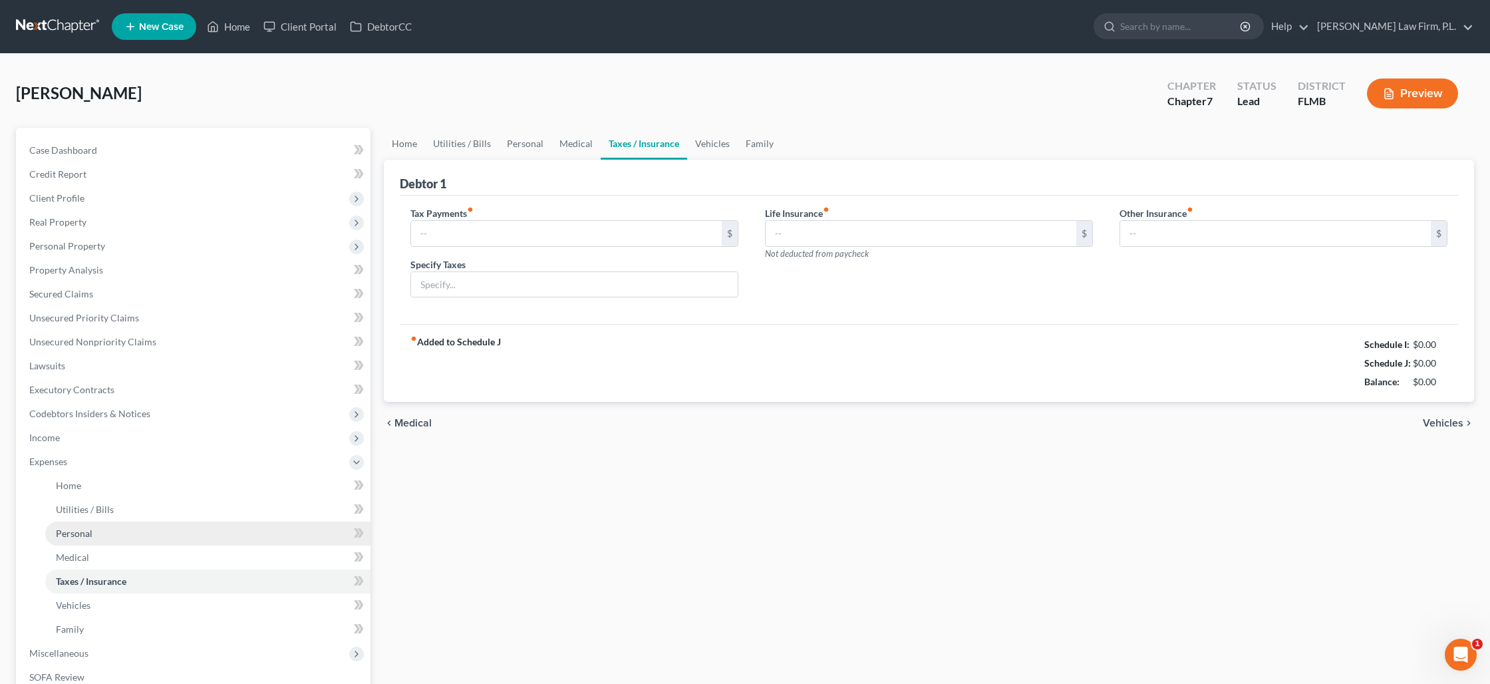
type input "0.00"
click at [820, 234] on input "0.00" at bounding box center [921, 233] width 311 height 25
type input "180"
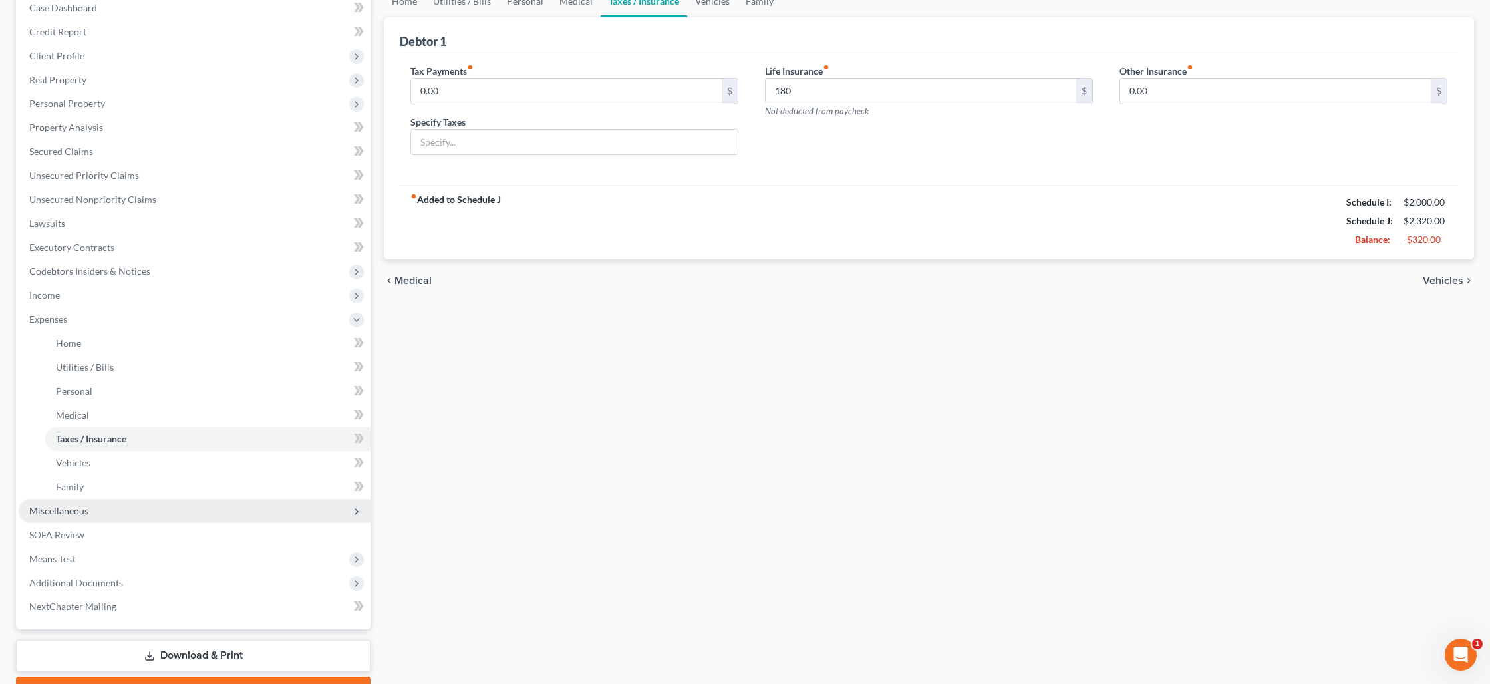
scroll to position [152, 0]
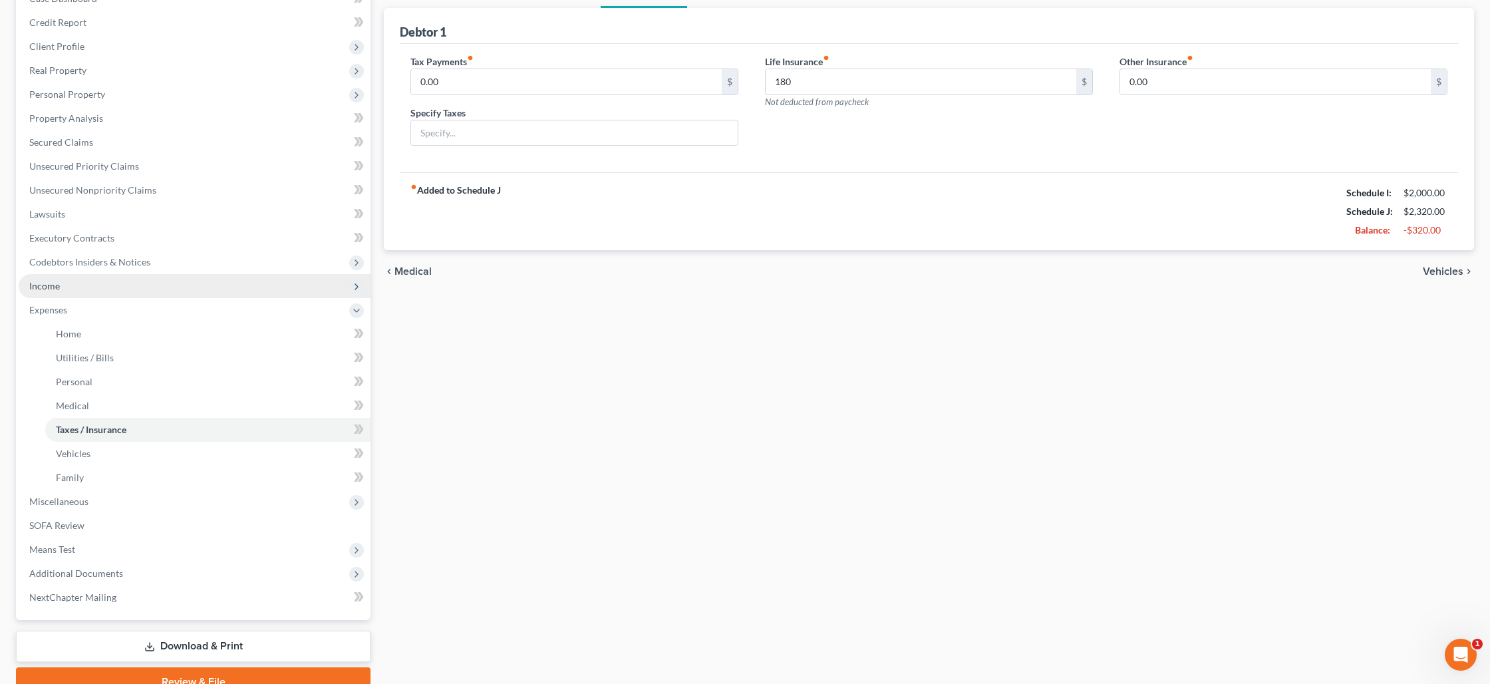
click at [270, 289] on span "Income" at bounding box center [195, 286] width 352 height 24
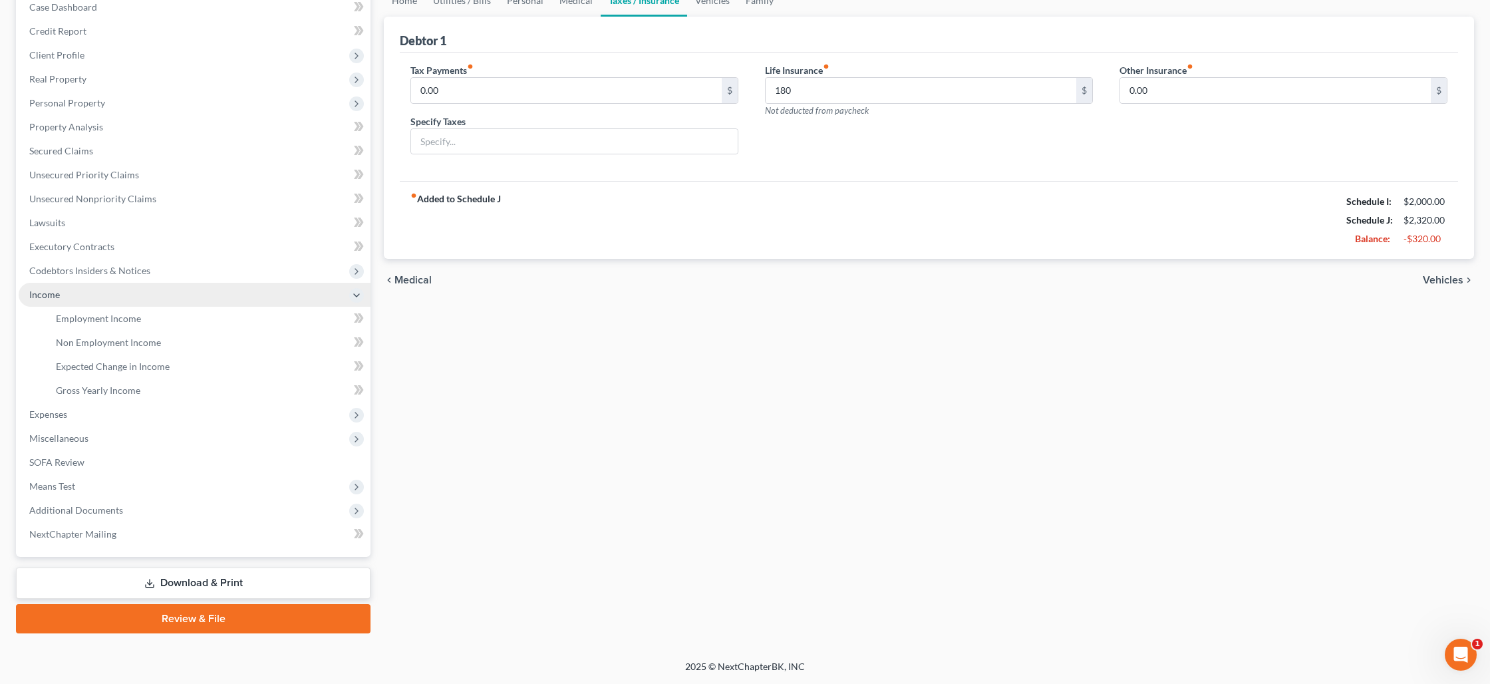
scroll to position [142, 0]
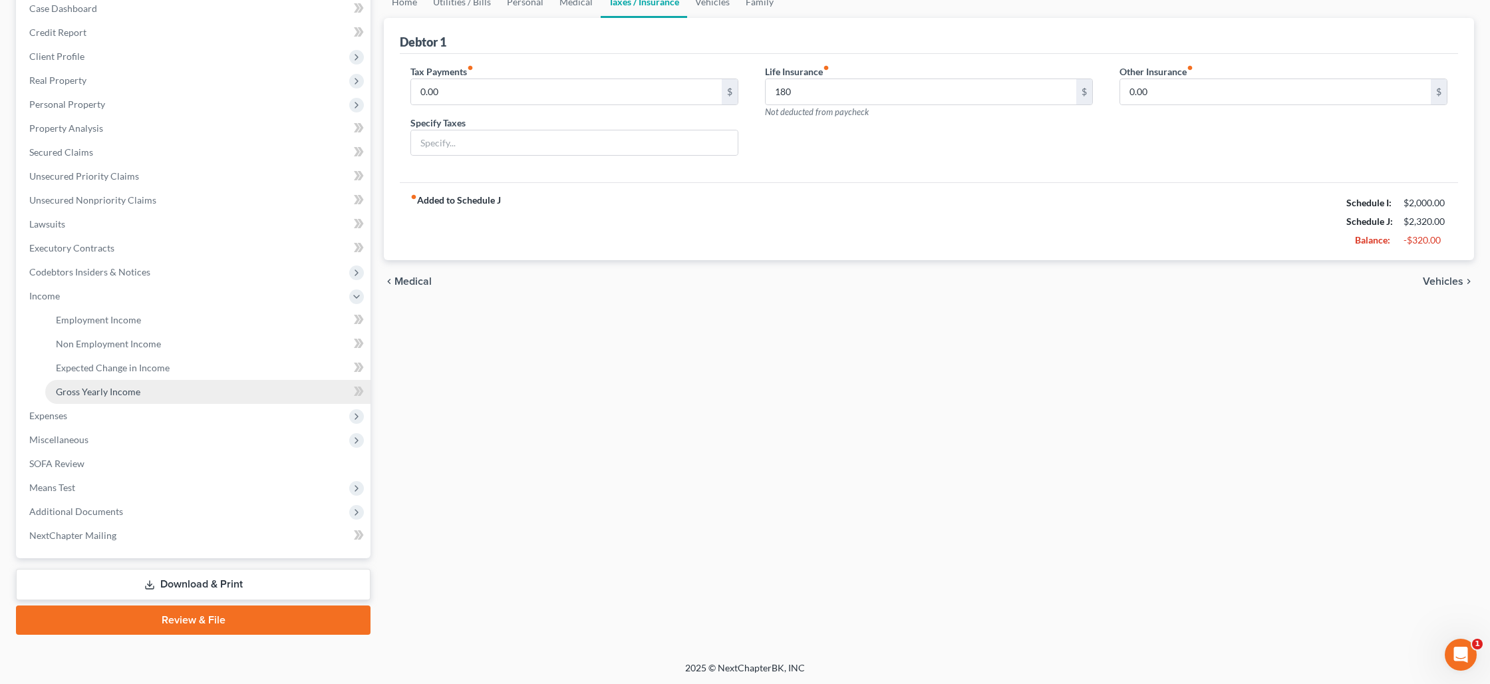
click at [242, 385] on link "Gross Yearly Income" at bounding box center [207, 392] width 325 height 24
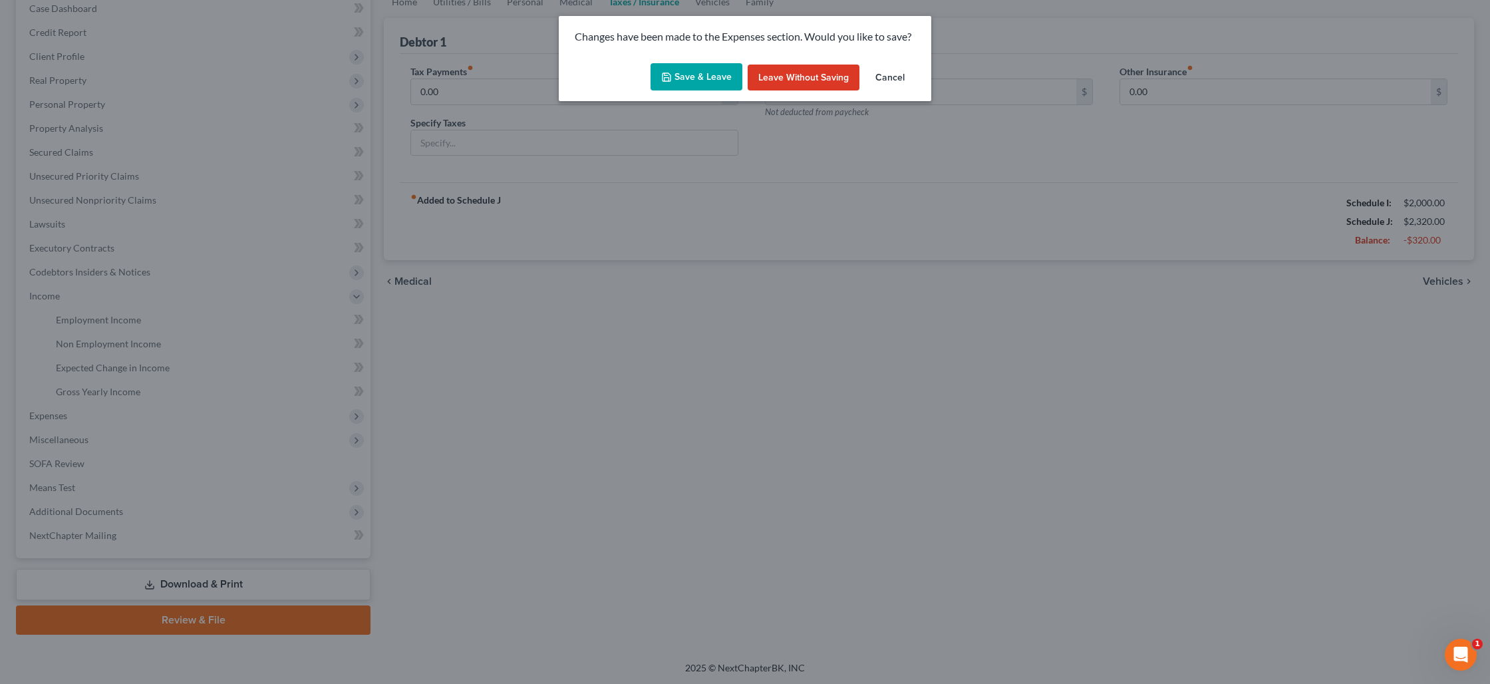
click at [683, 77] on button "Save & Leave" at bounding box center [697, 77] width 92 height 28
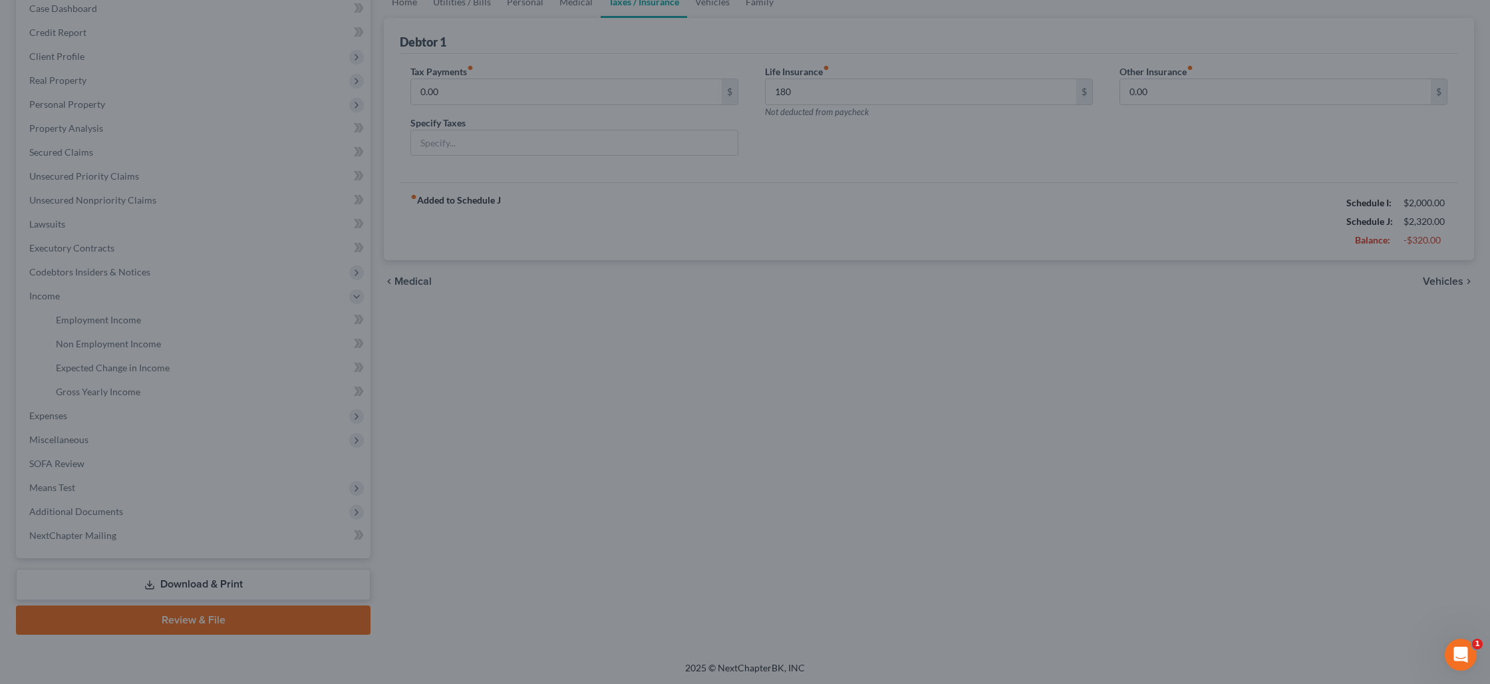
type input "180.00"
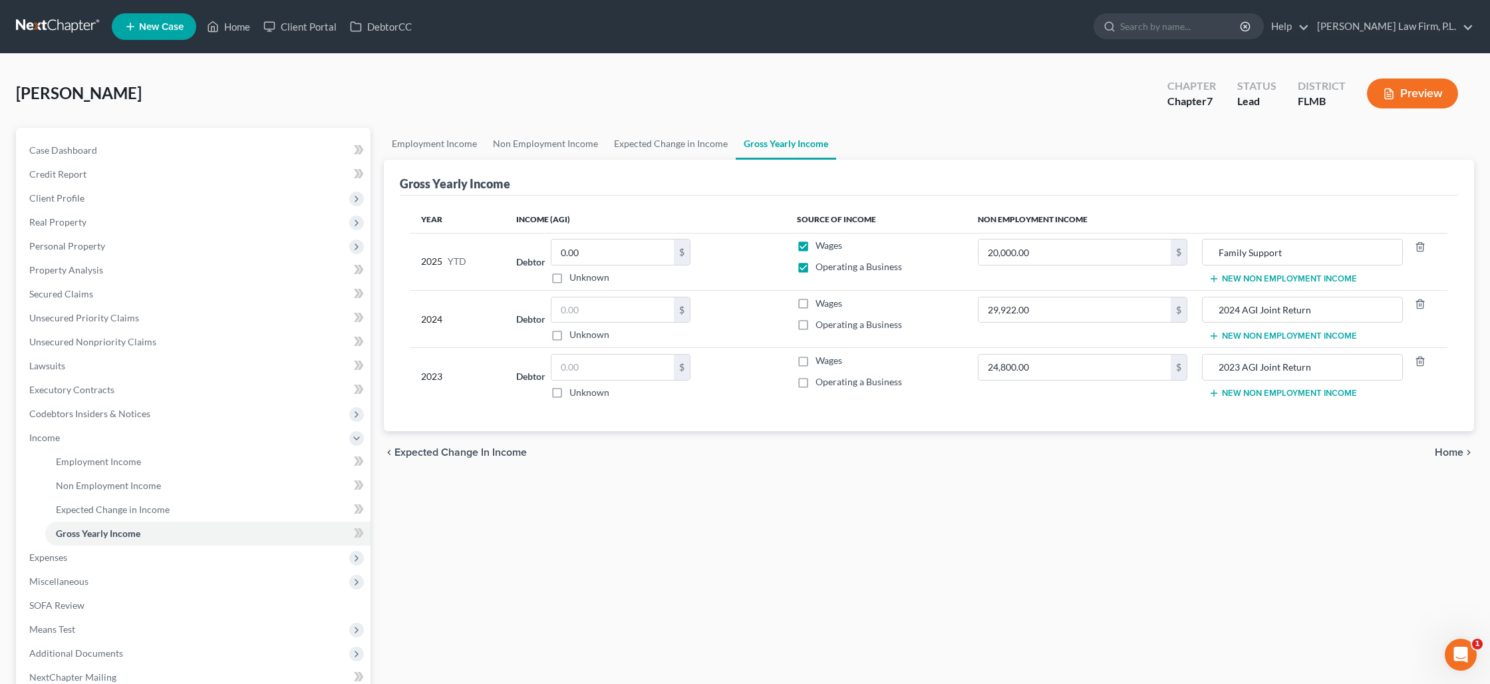
click at [816, 269] on label "Operating a Business" at bounding box center [859, 266] width 86 height 13
click at [821, 269] on input "Operating a Business" at bounding box center [825, 264] width 9 height 9
checkbox input "false"
click at [625, 251] on input "0.00" at bounding box center [613, 252] width 122 height 25
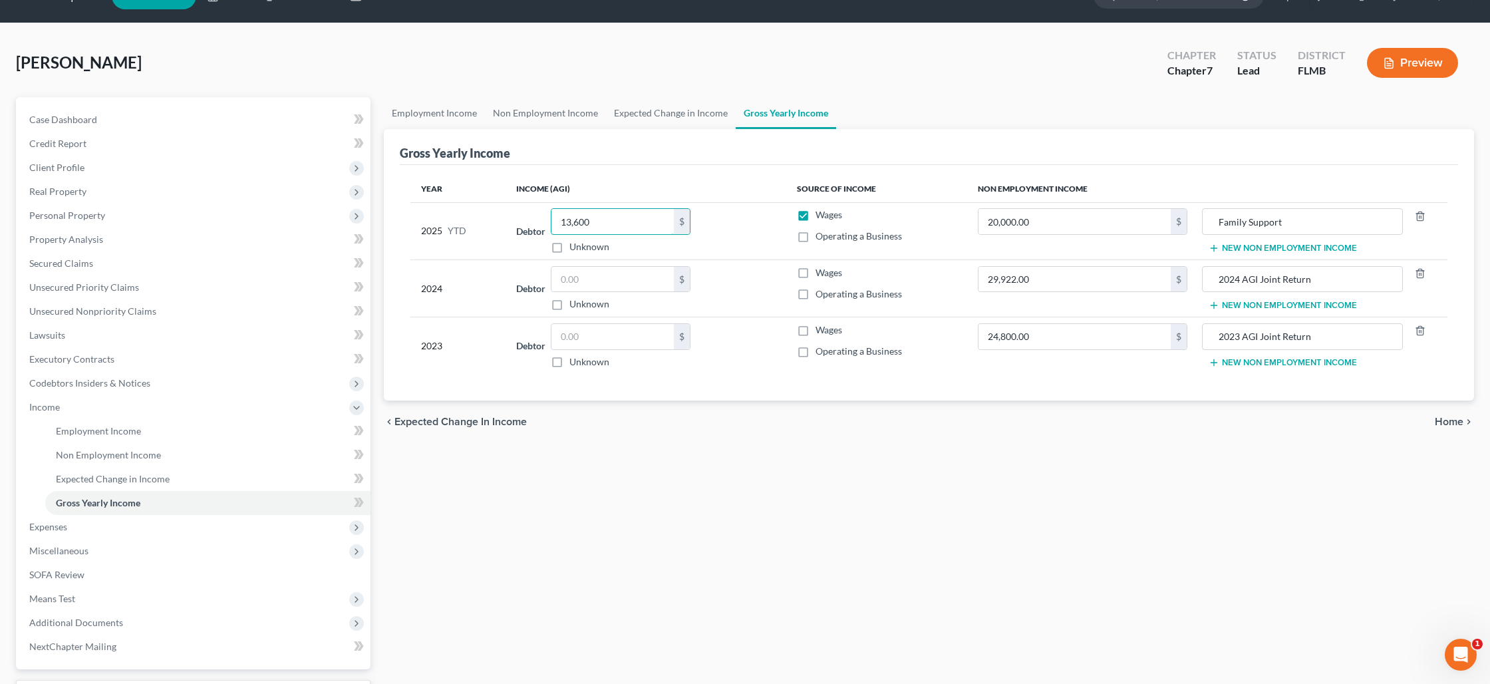
scroll to position [21, 0]
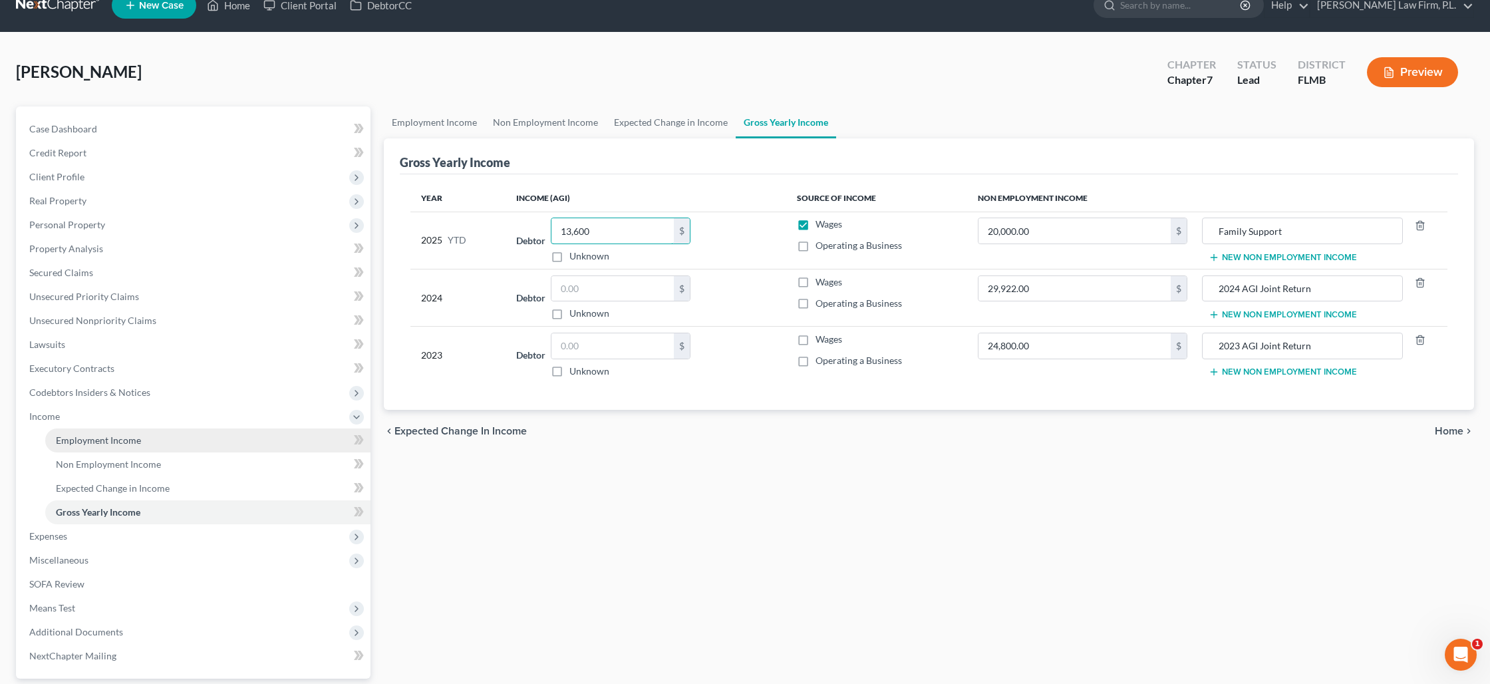
type input "13,600"
click at [105, 440] on span "Employment Income" at bounding box center [98, 439] width 85 height 11
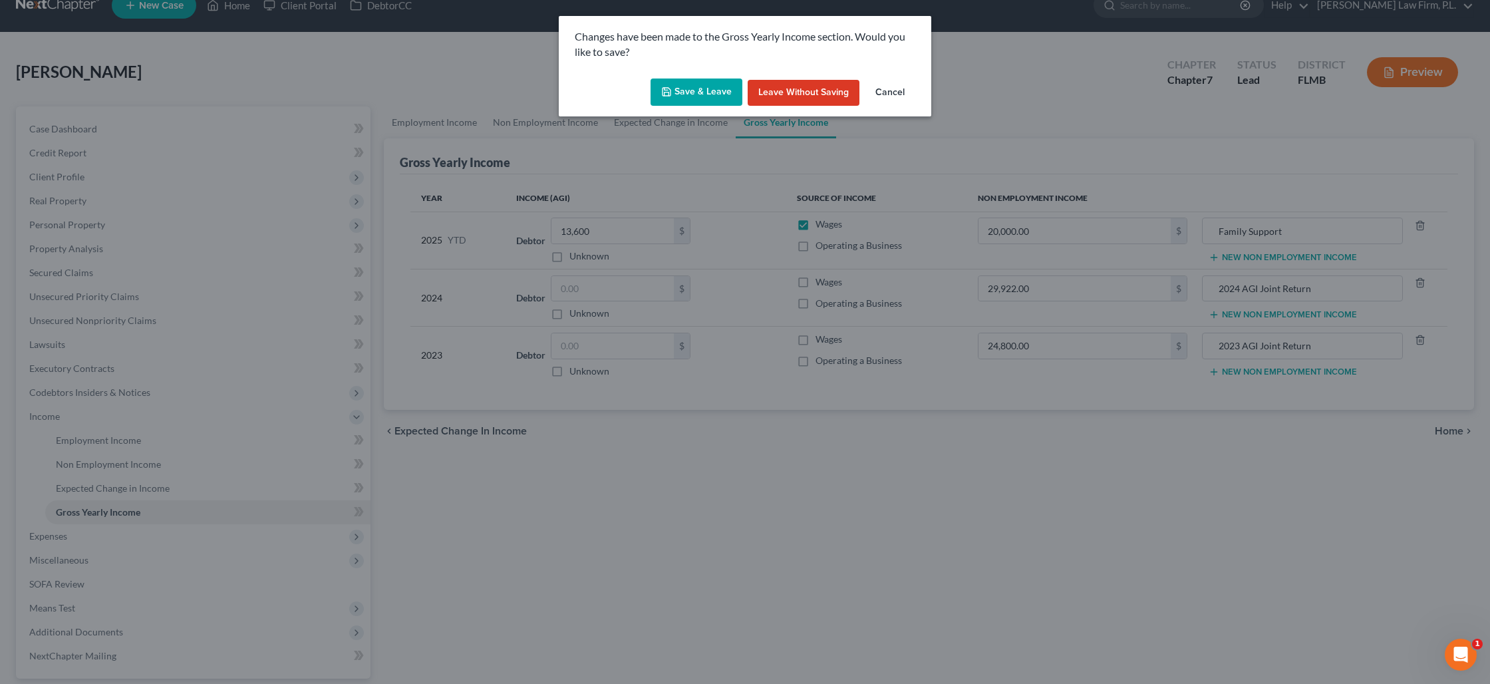
click at [699, 90] on button "Save & Leave" at bounding box center [697, 93] width 92 height 28
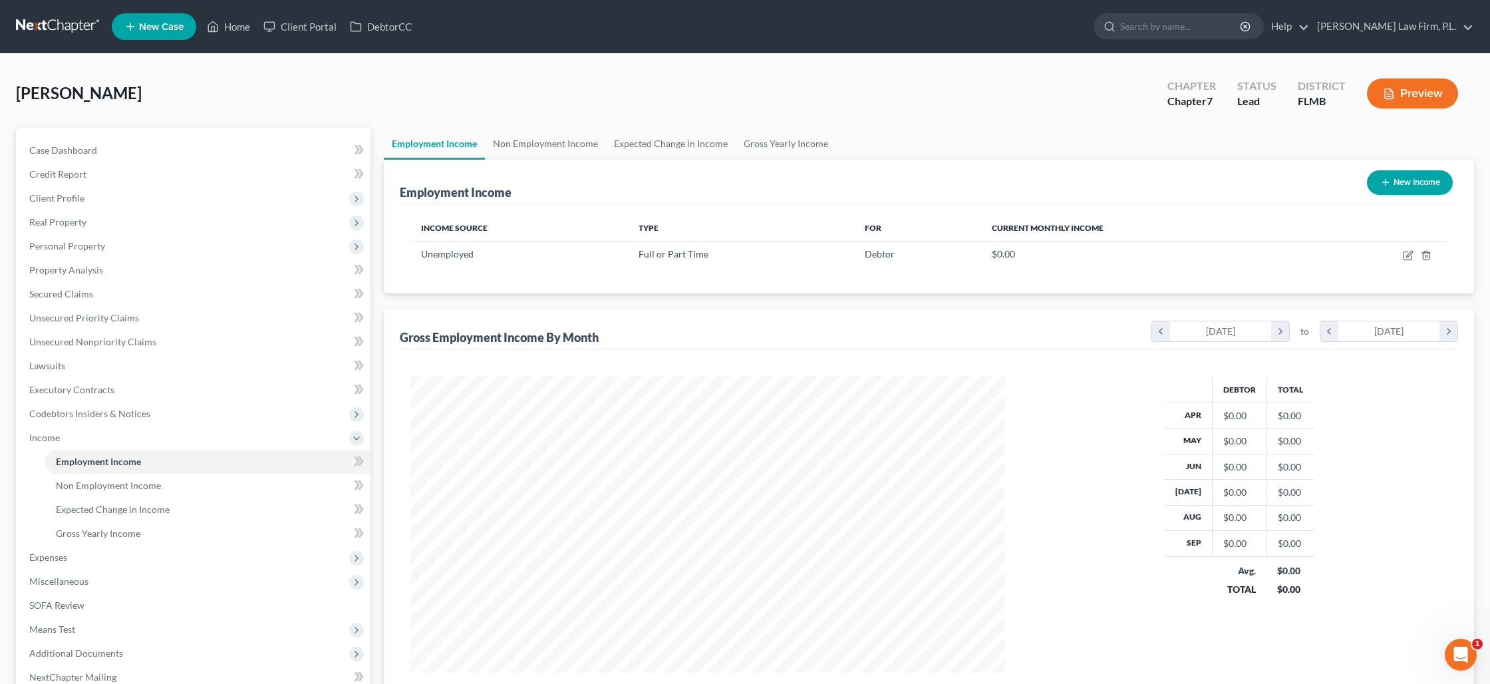
scroll to position [297, 620]
click at [1408, 257] on icon "button" at bounding box center [1410, 254] width 6 height 6
select select "0"
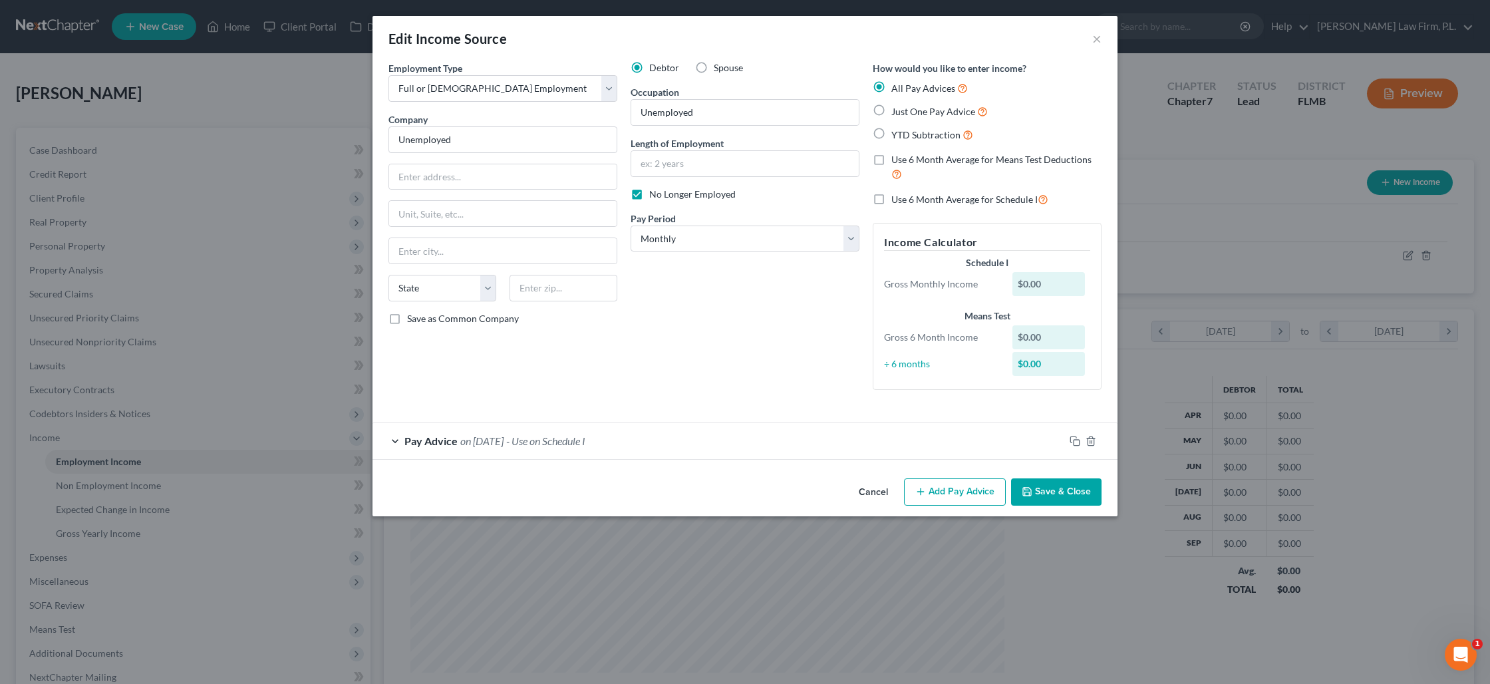
click at [1045, 488] on button "Save & Close" at bounding box center [1056, 492] width 90 height 28
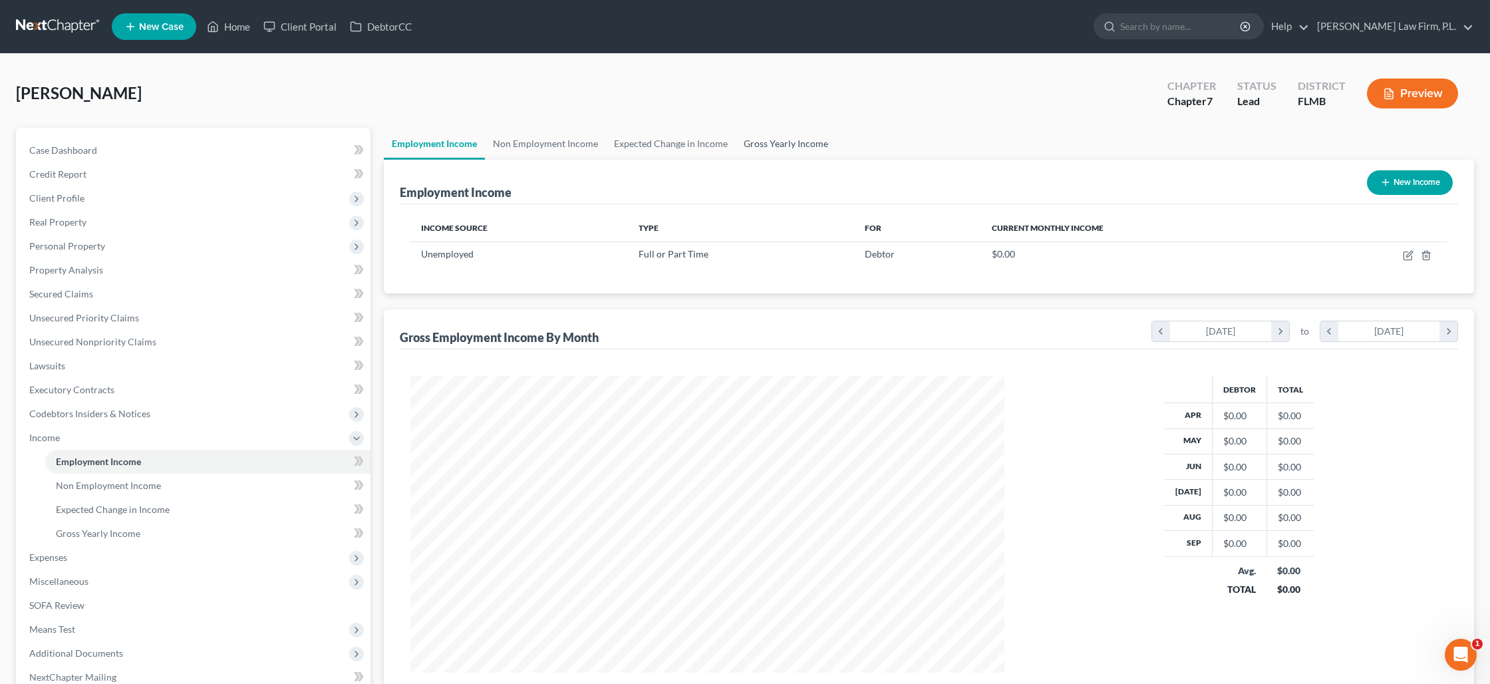
click at [788, 144] on link "Gross Yearly Income" at bounding box center [786, 144] width 100 height 32
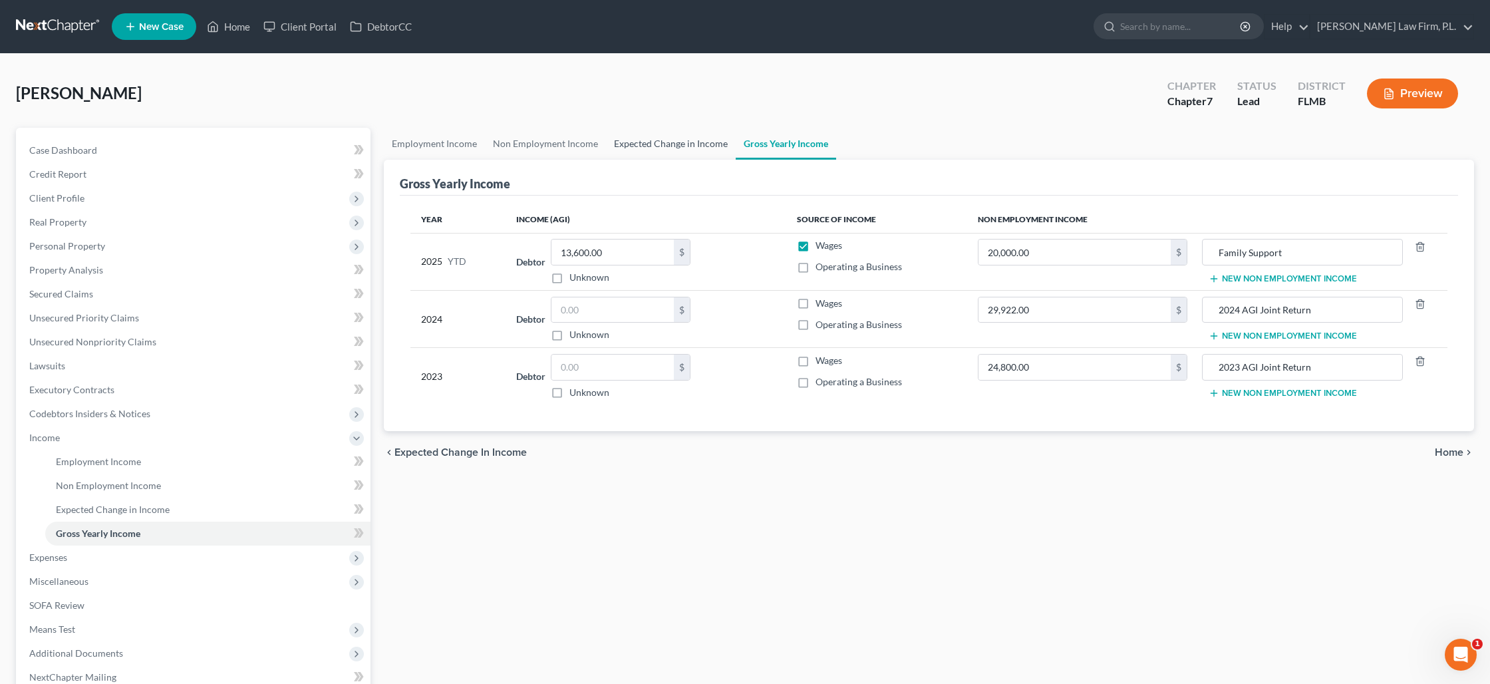
click at [664, 148] on link "Expected Change in Income" at bounding box center [671, 144] width 130 height 32
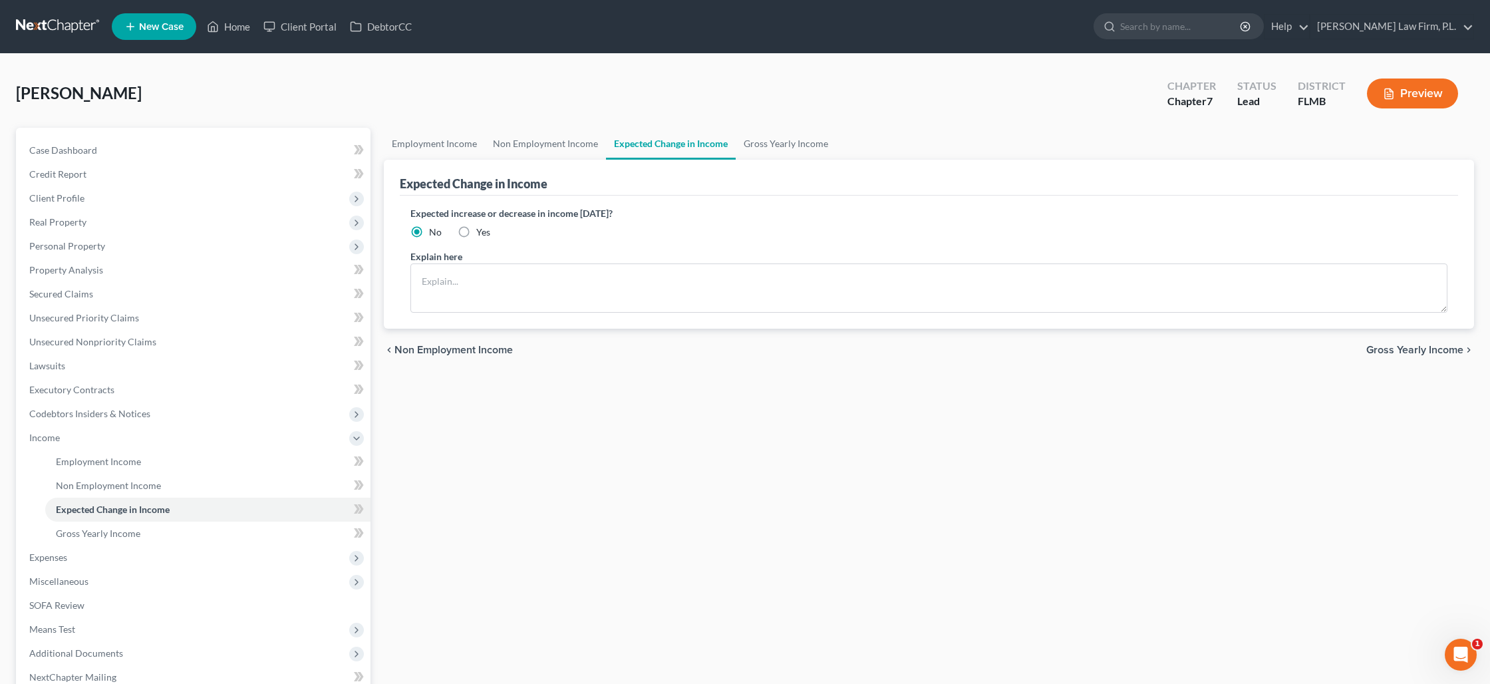
click at [476, 236] on label "Yes" at bounding box center [483, 232] width 14 height 13
click at [482, 234] on input "Yes" at bounding box center [486, 230] width 9 height 9
radio input "true"
click at [429, 231] on label "No" at bounding box center [435, 232] width 13 height 13
click at [434, 231] on input "No" at bounding box center [438, 230] width 9 height 9
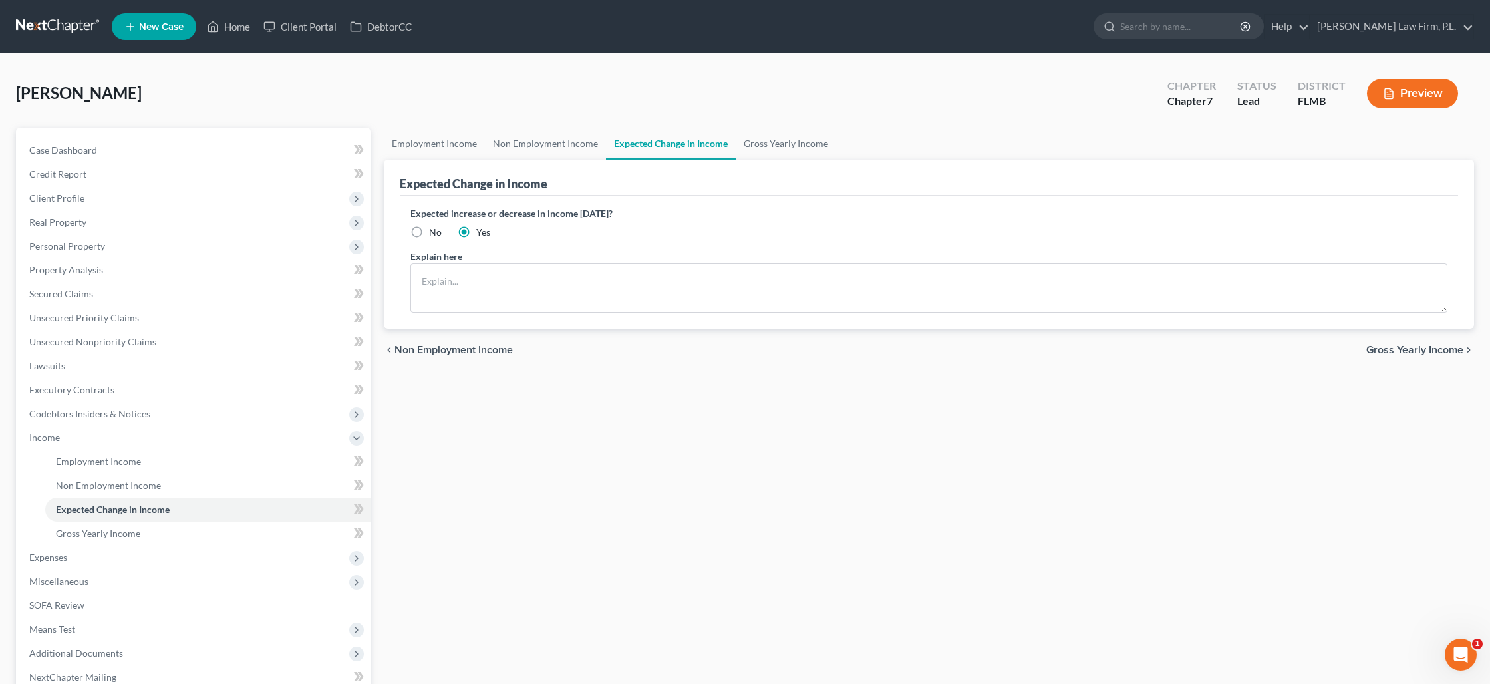
radio input "true"
click at [494, 282] on textarea at bounding box center [929, 287] width 1037 height 49
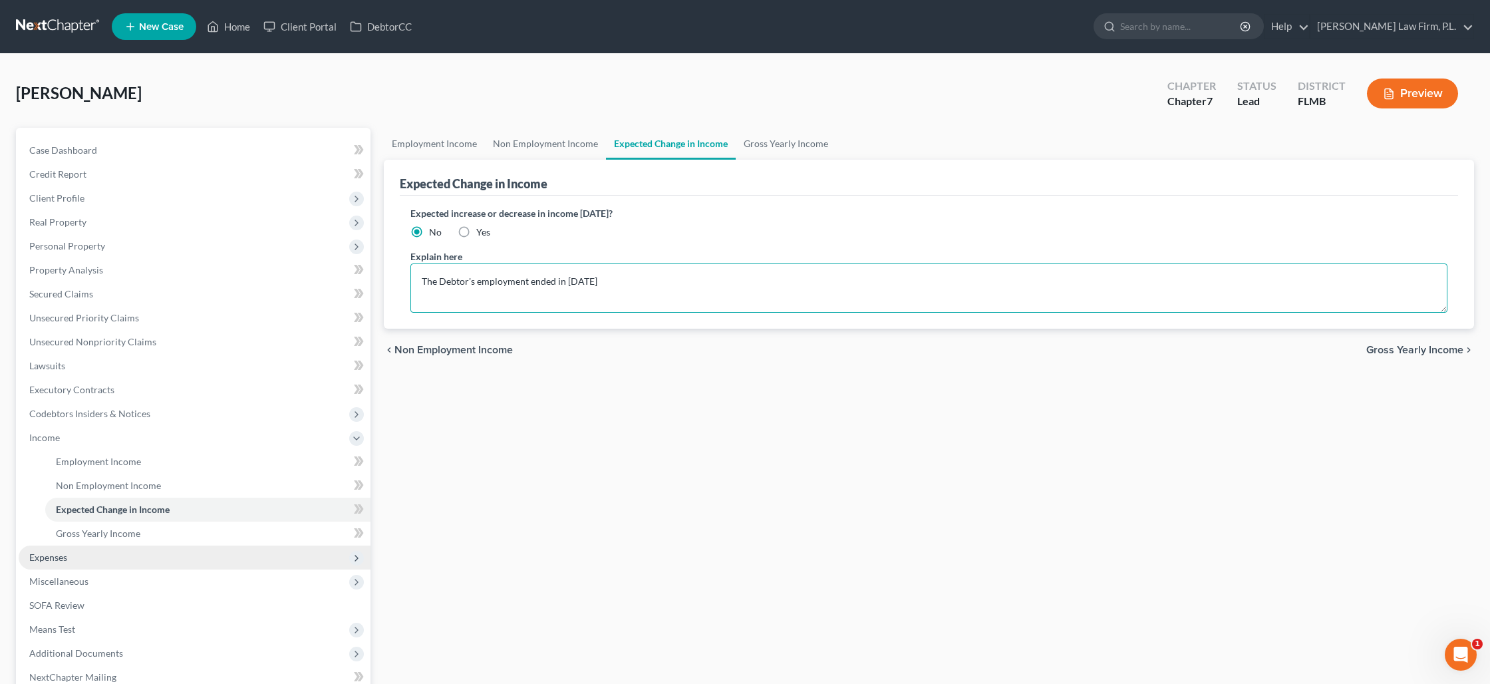
type textarea "The Debtor's employment ended in [DATE]"
click at [136, 552] on span "Expenses" at bounding box center [195, 558] width 352 height 24
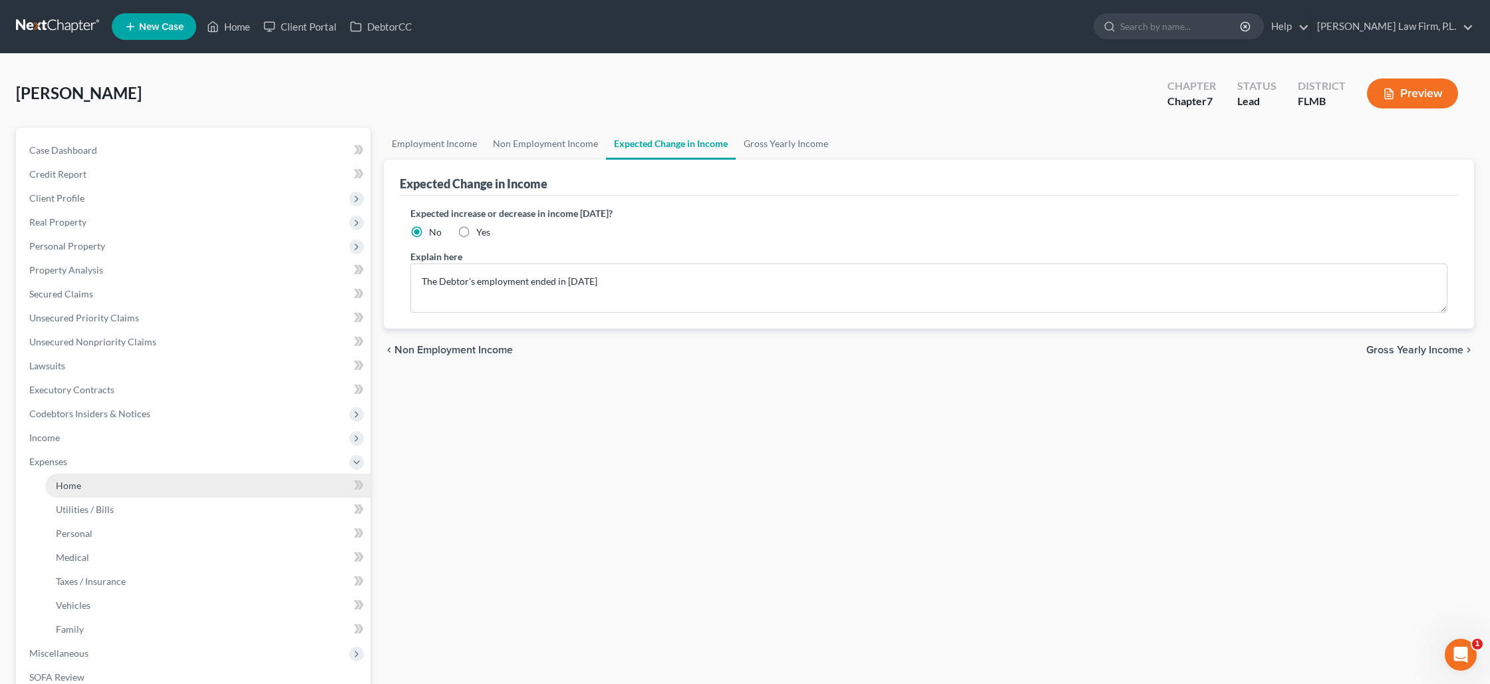
click at [154, 488] on link "Home" at bounding box center [207, 486] width 325 height 24
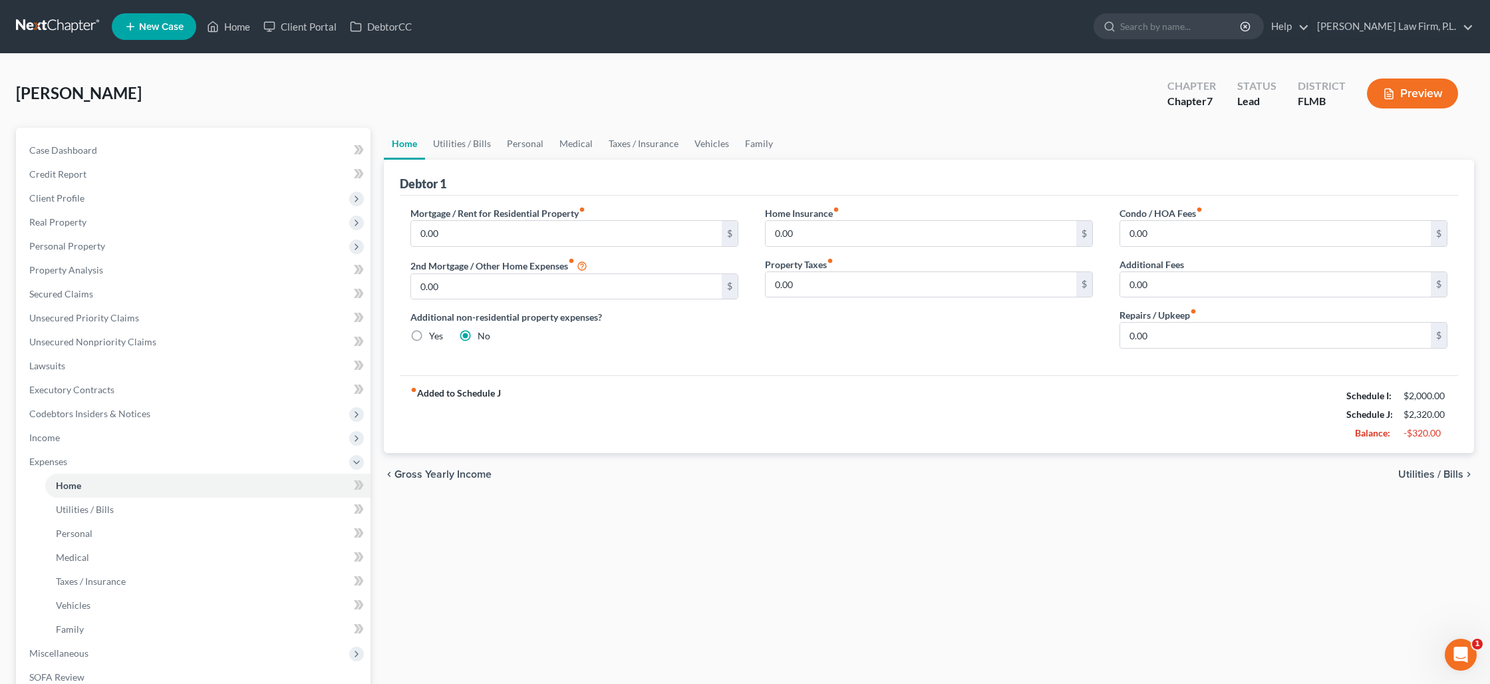
click at [1438, 100] on button "Preview" at bounding box center [1412, 94] width 91 height 30
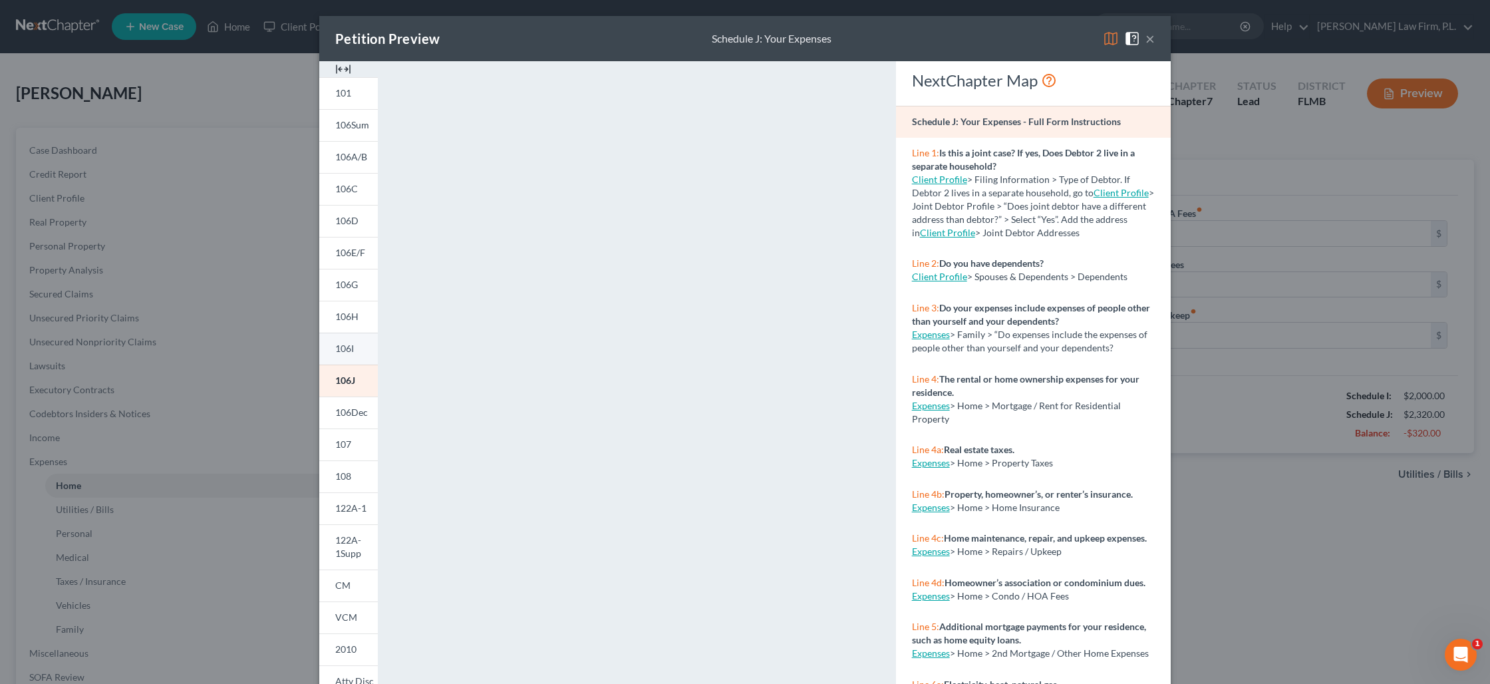
click at [352, 351] on span "106I" at bounding box center [344, 348] width 19 height 11
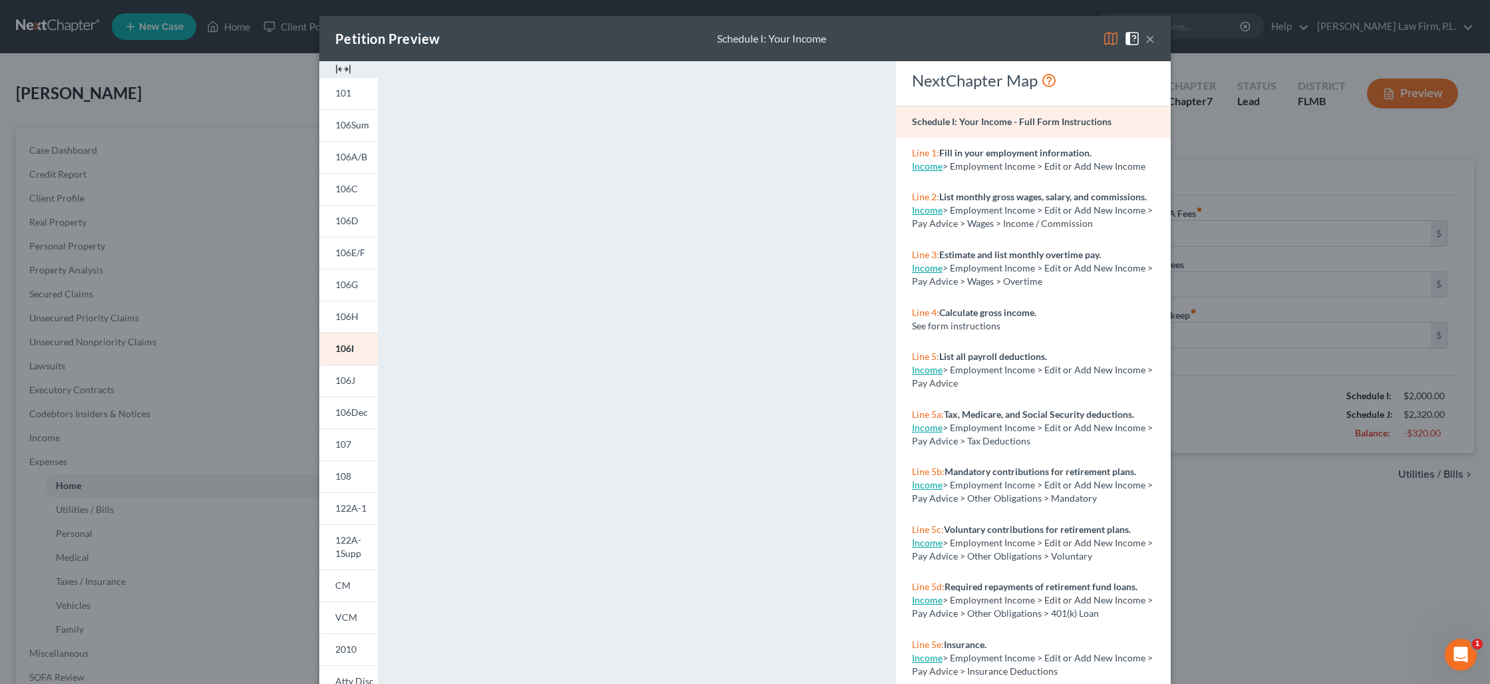
click at [1151, 41] on button "×" at bounding box center [1150, 39] width 9 height 16
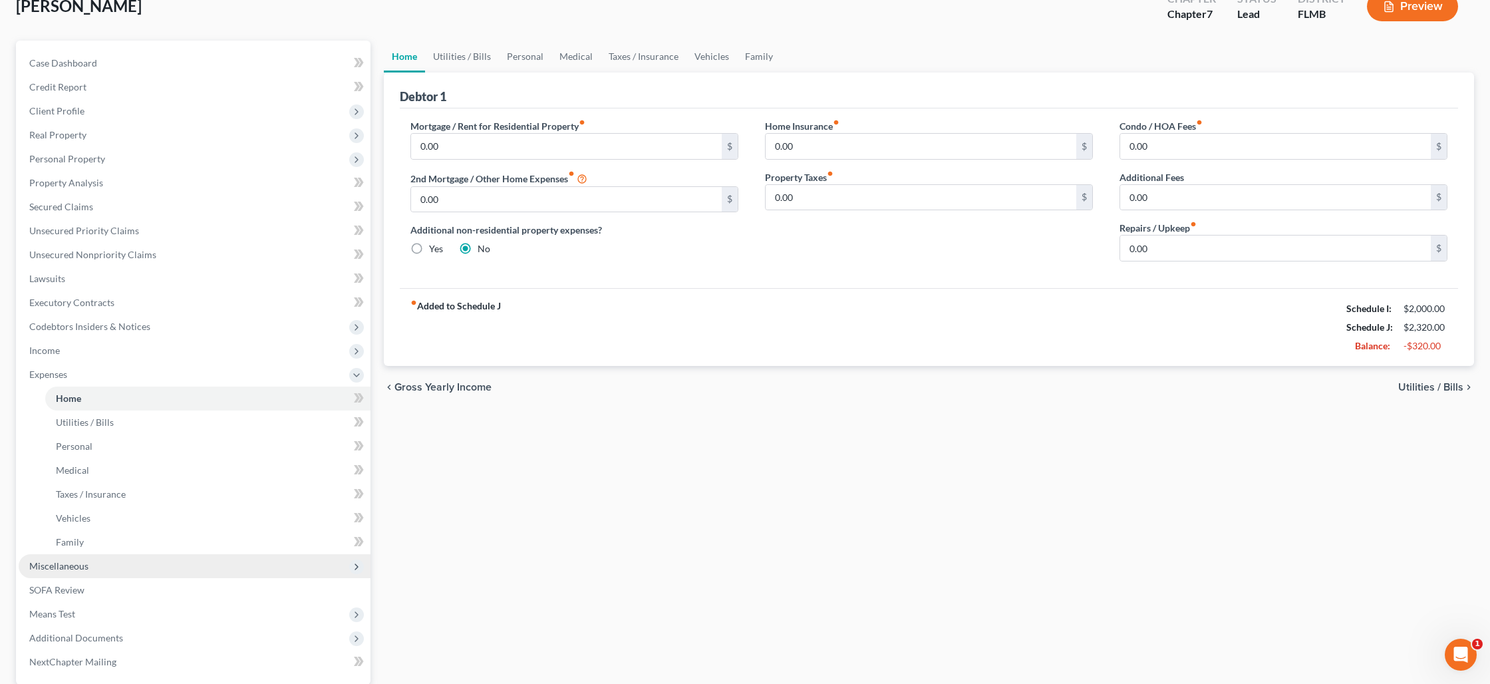
scroll to position [214, 0]
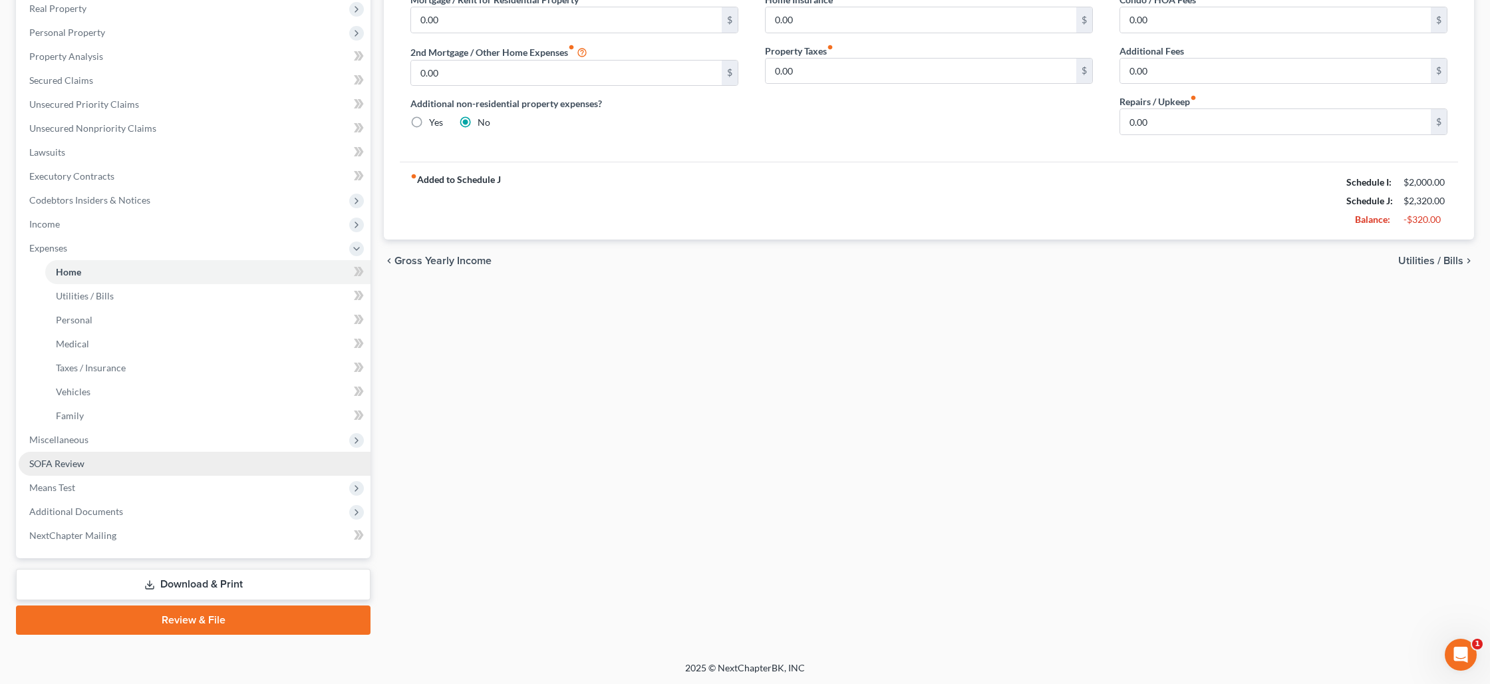
click at [186, 469] on link "SOFA Review" at bounding box center [195, 464] width 352 height 24
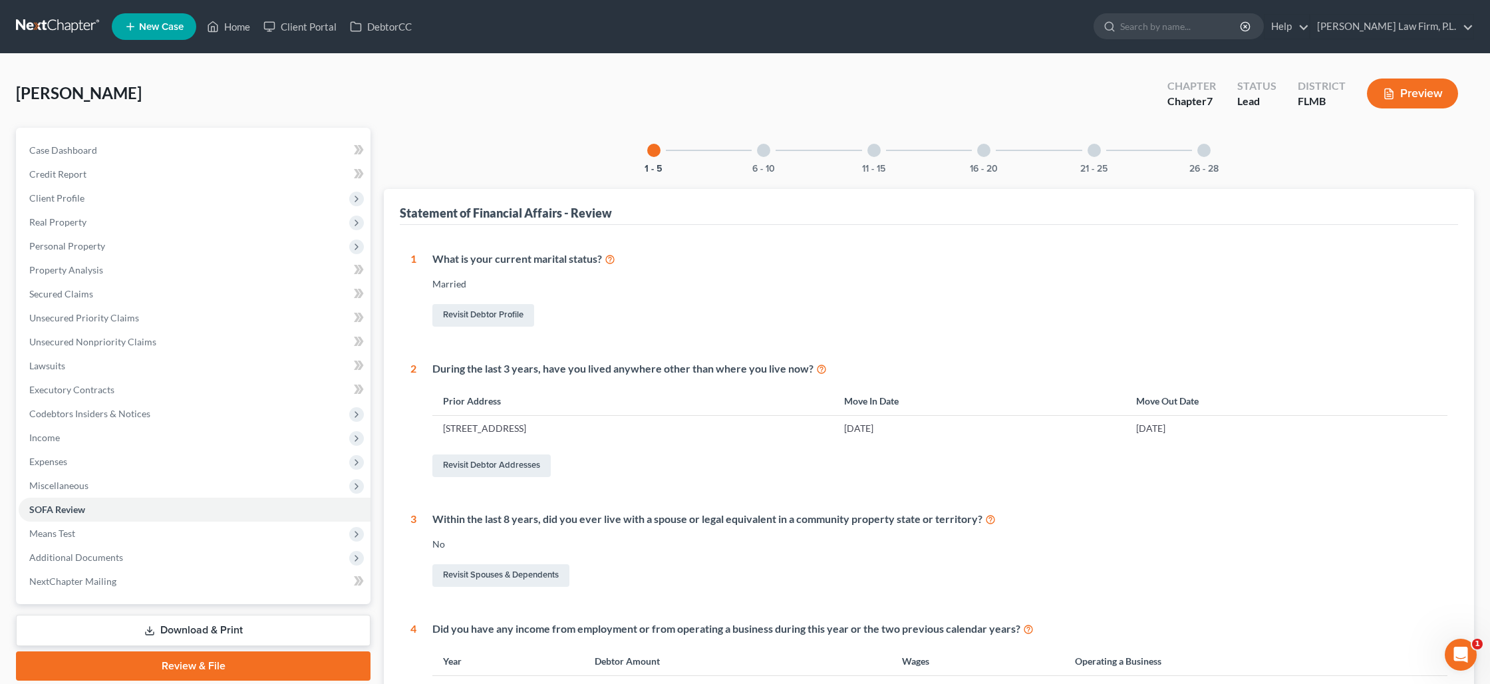
click at [228, 630] on link "Download & Print" at bounding box center [193, 630] width 355 height 31
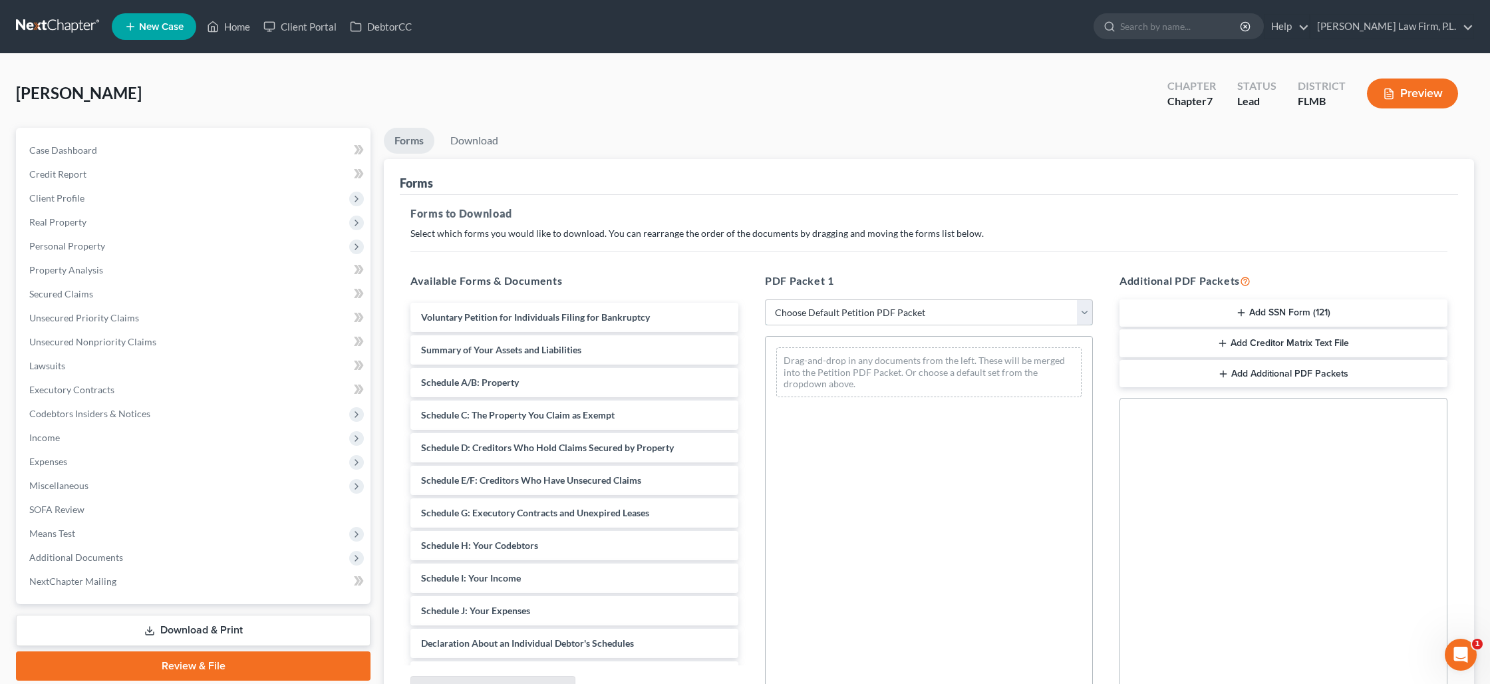
click at [865, 308] on select "Choose Default Petition PDF Packet Complete Bankruptcy Petition (all forms and …" at bounding box center [929, 312] width 328 height 27
select select "0"
click at [765, 299] on select "Choose Default Petition PDF Packet Complete Bankruptcy Petition (all forms and …" at bounding box center [929, 312] width 328 height 27
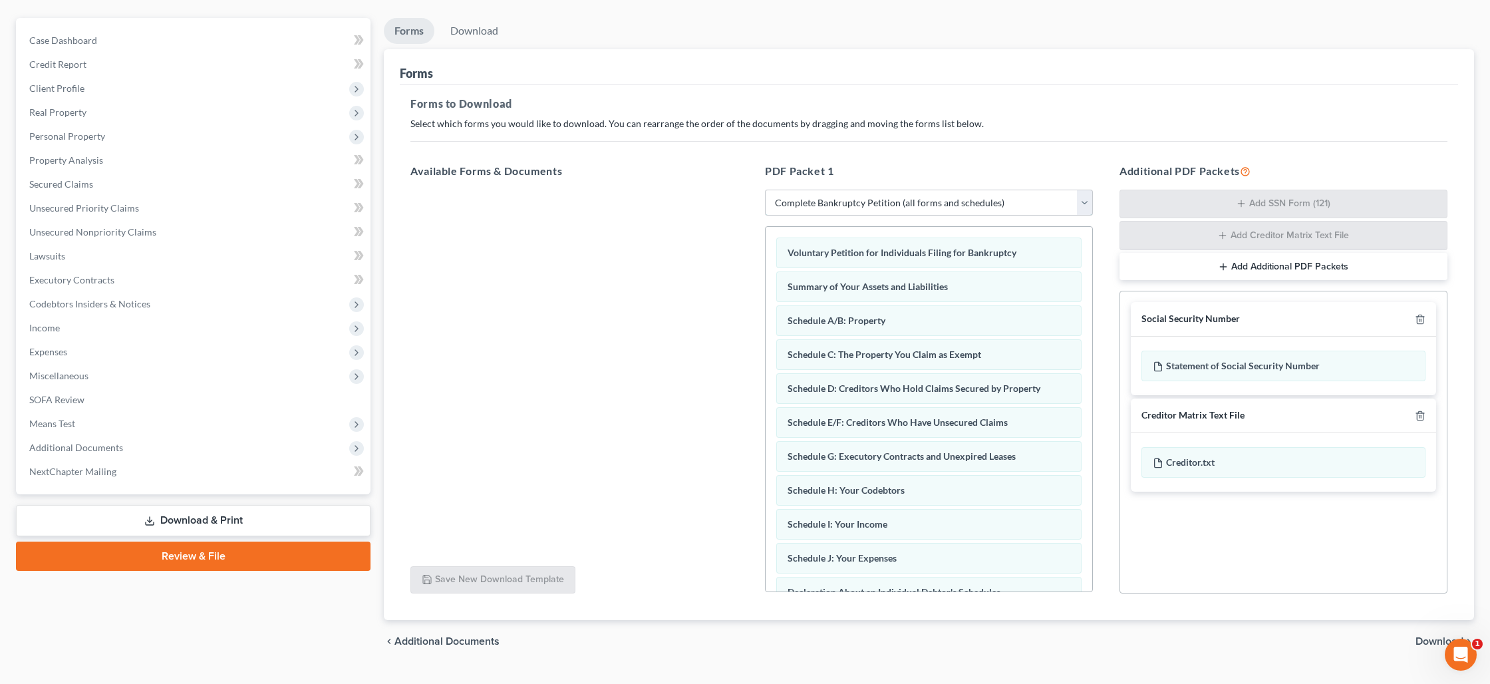
scroll to position [122, 0]
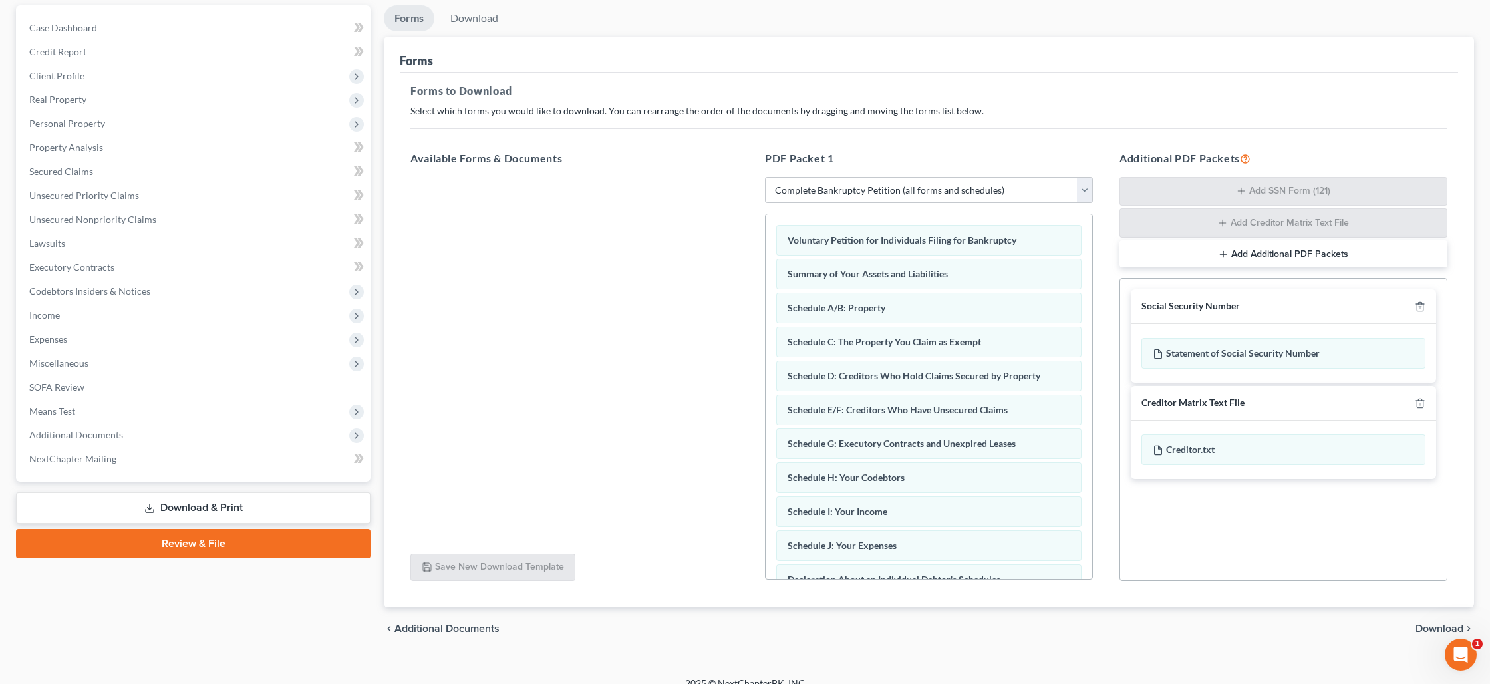
click at [1013, 185] on select "Choose Default Petition PDF Packet Complete Bankruptcy Petition (all forms and …" at bounding box center [929, 190] width 328 height 27
select select
click at [765, 177] on select "Choose Default Petition PDF Packet Complete Bankruptcy Petition (all forms and …" at bounding box center [929, 190] width 328 height 27
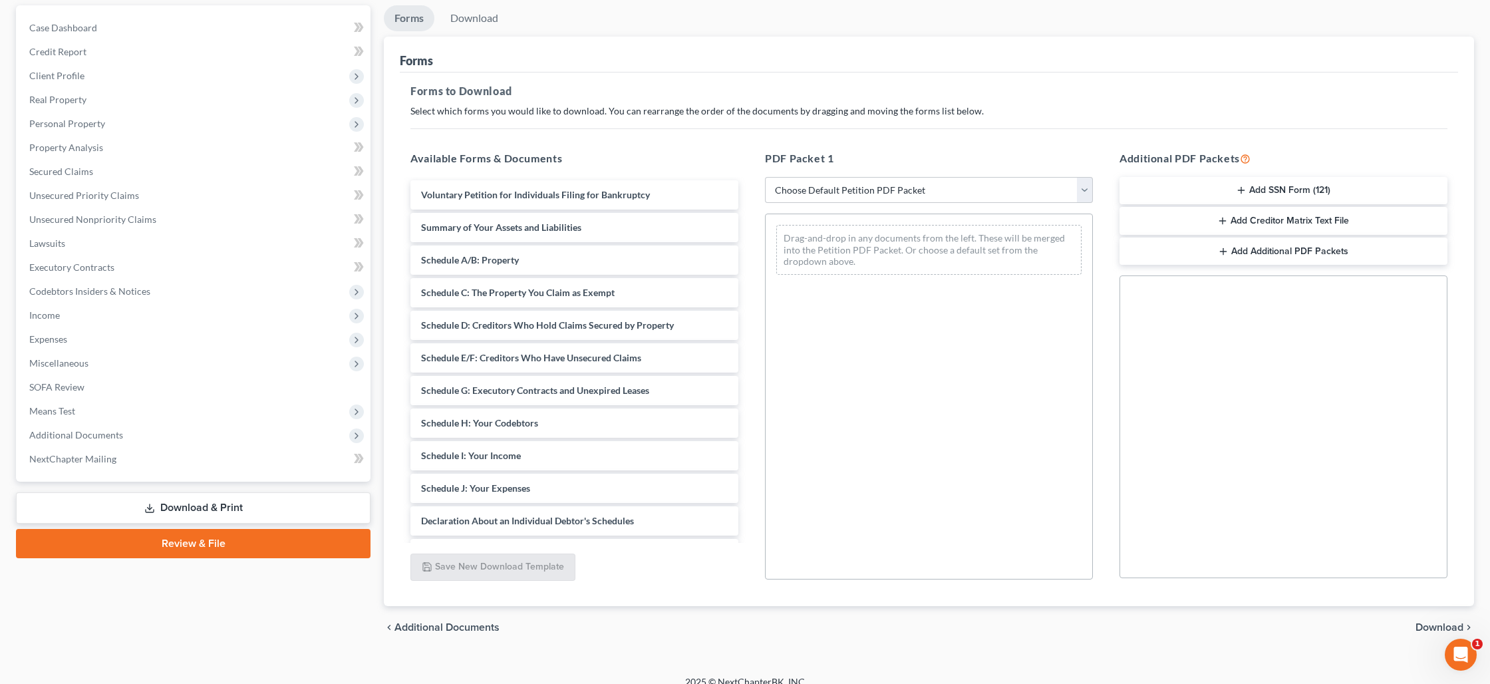
click at [1229, 194] on button "Add SSN Form (121)" at bounding box center [1284, 191] width 328 height 28
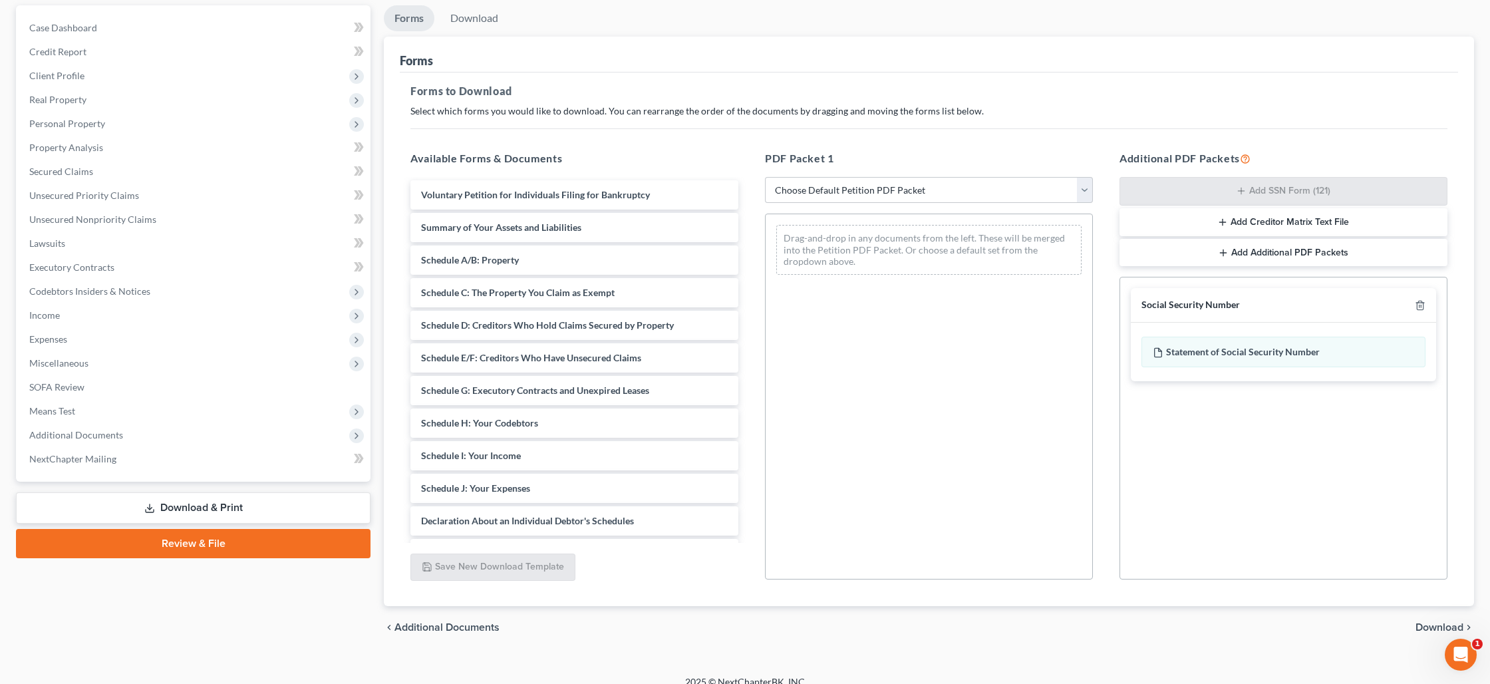
click at [1442, 627] on span "Download" at bounding box center [1440, 627] width 48 height 11
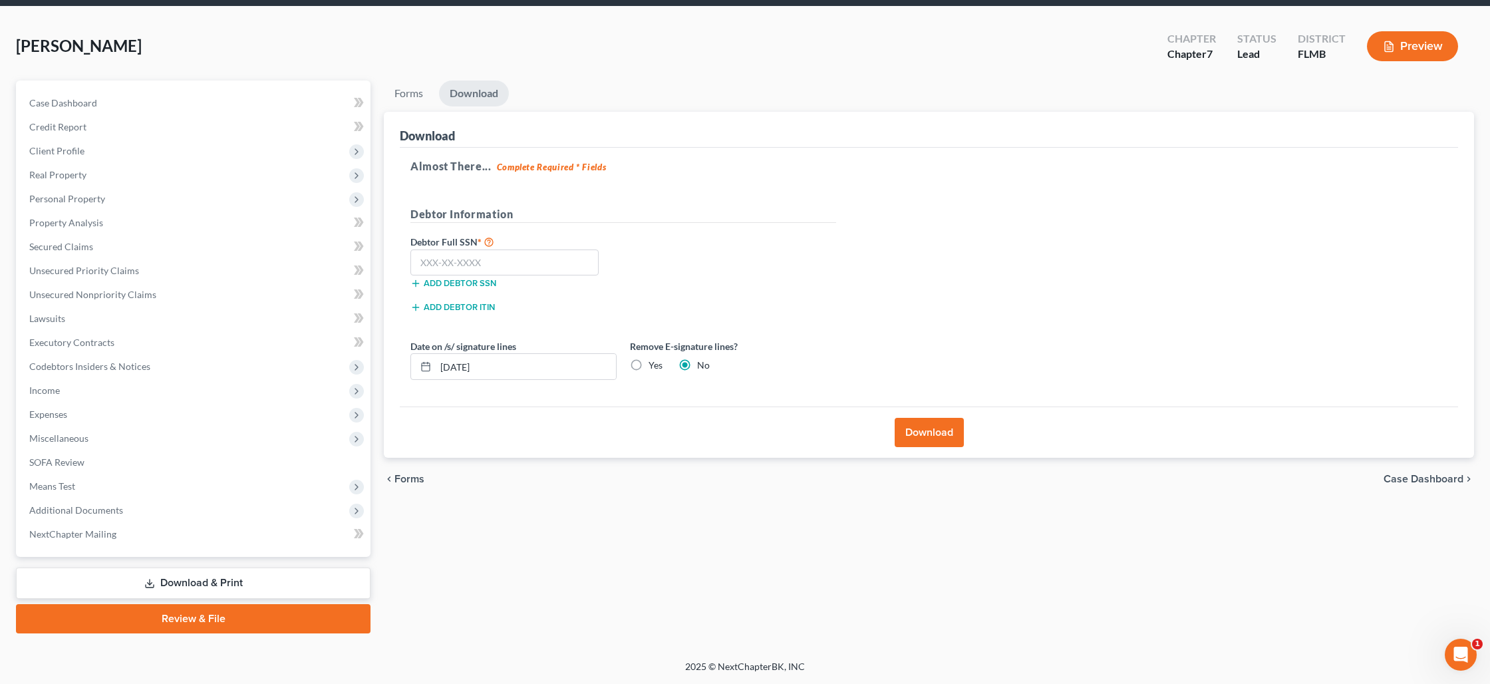
scroll to position [46, 0]
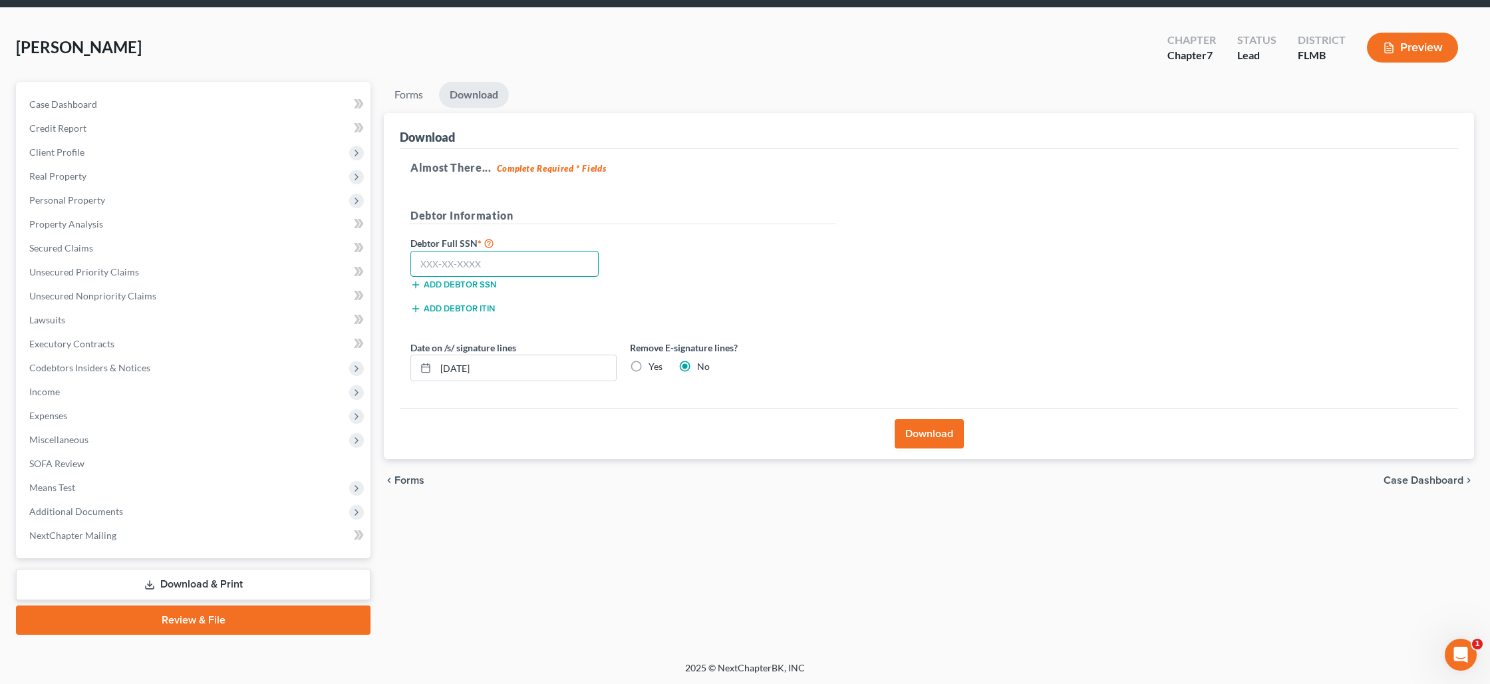
click at [518, 264] on input "text" at bounding box center [505, 264] width 188 height 27
type input "333-90-3753"
click at [914, 436] on button "Download" at bounding box center [929, 433] width 69 height 29
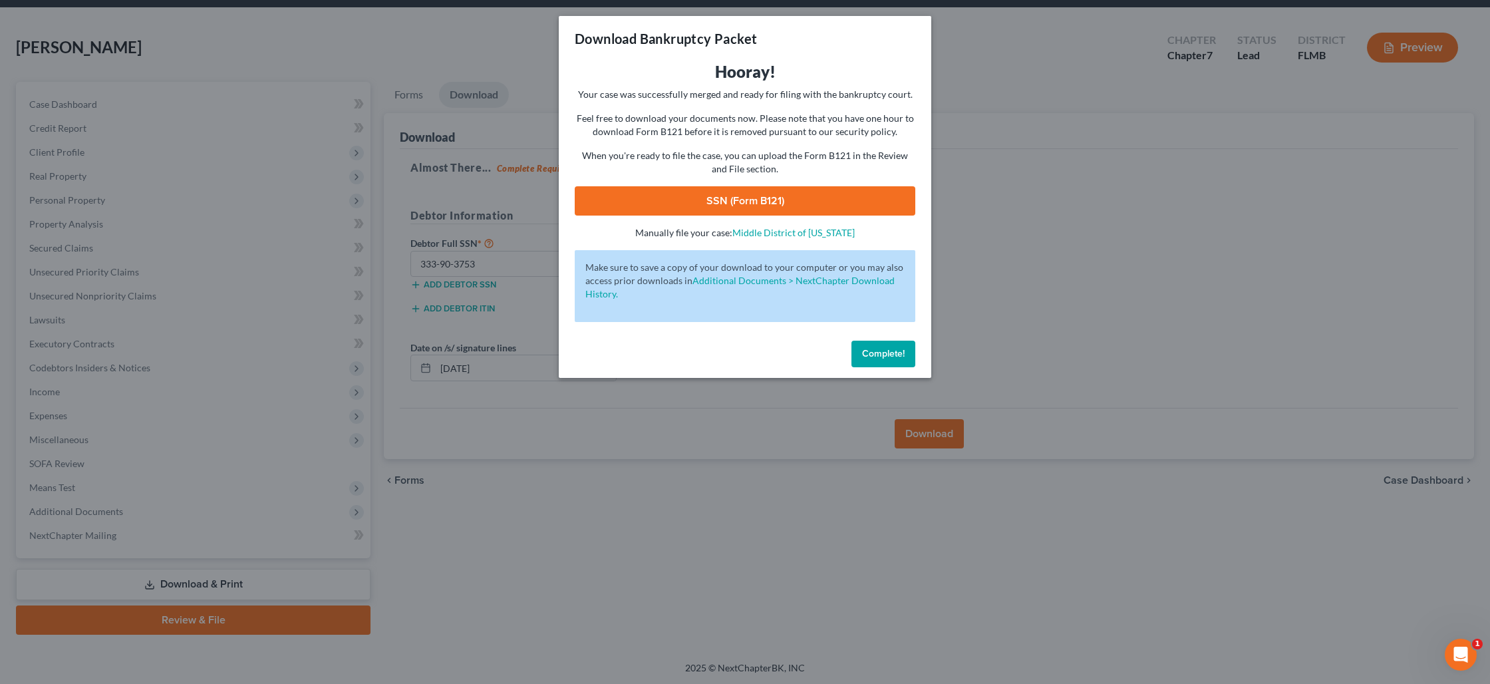
click at [711, 206] on link "SSN (Form B121)" at bounding box center [745, 200] width 341 height 29
click at [868, 353] on span "Complete!" at bounding box center [883, 353] width 43 height 11
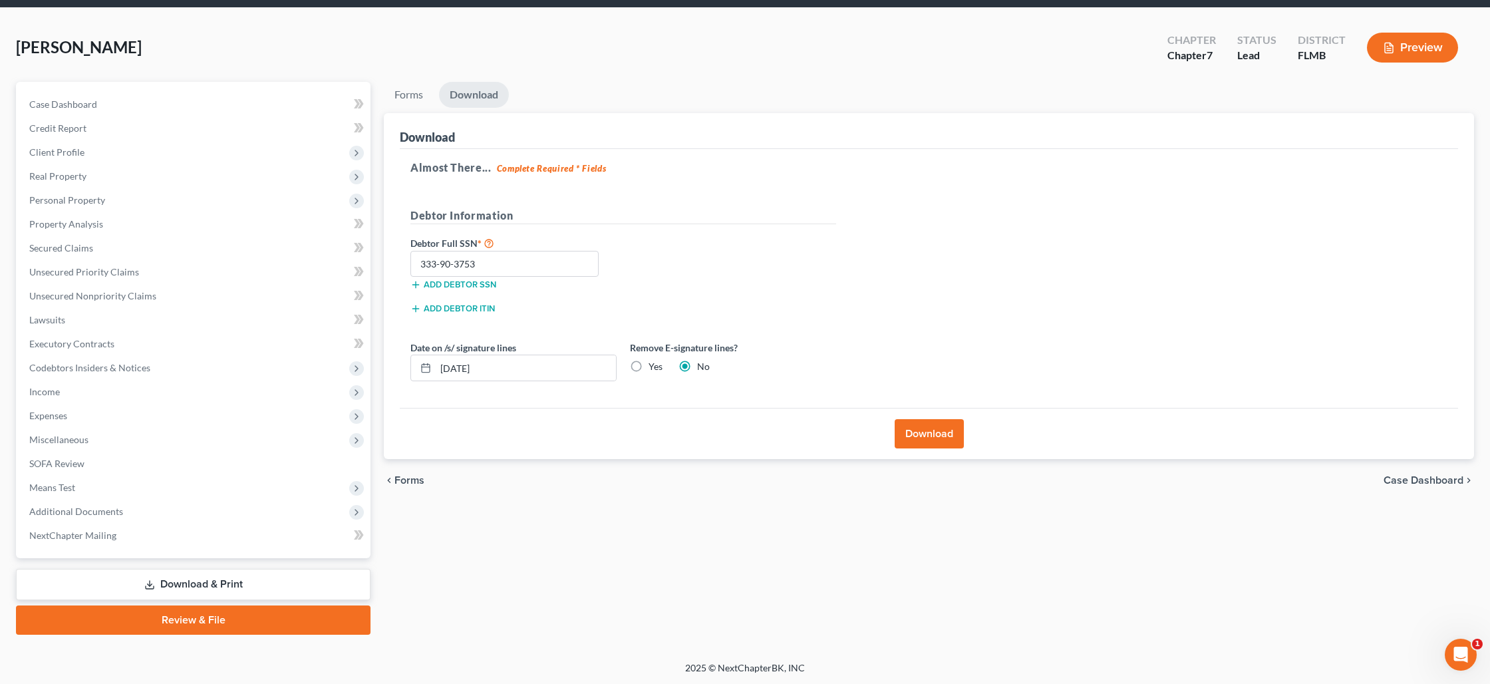
click at [193, 617] on link "Review & File" at bounding box center [193, 619] width 355 height 29
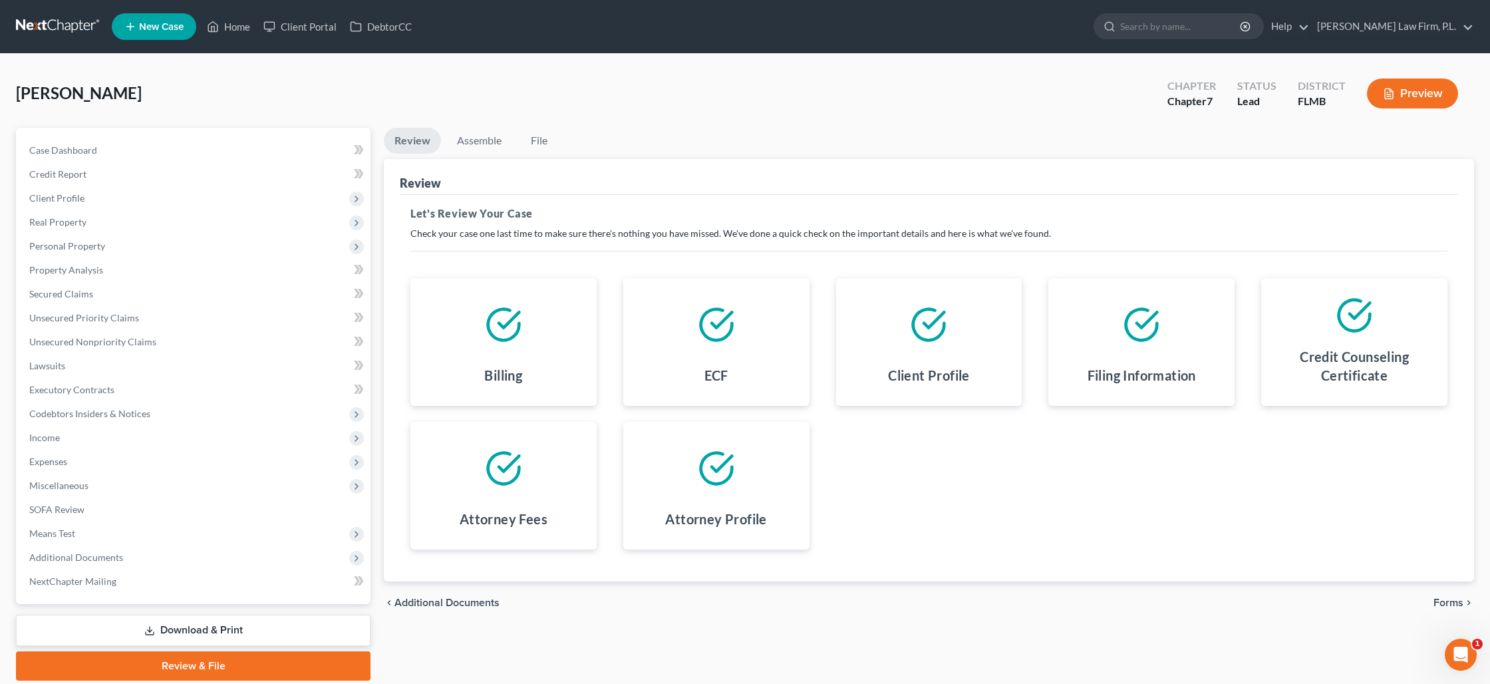
click at [1443, 603] on span "Forms" at bounding box center [1449, 602] width 30 height 11
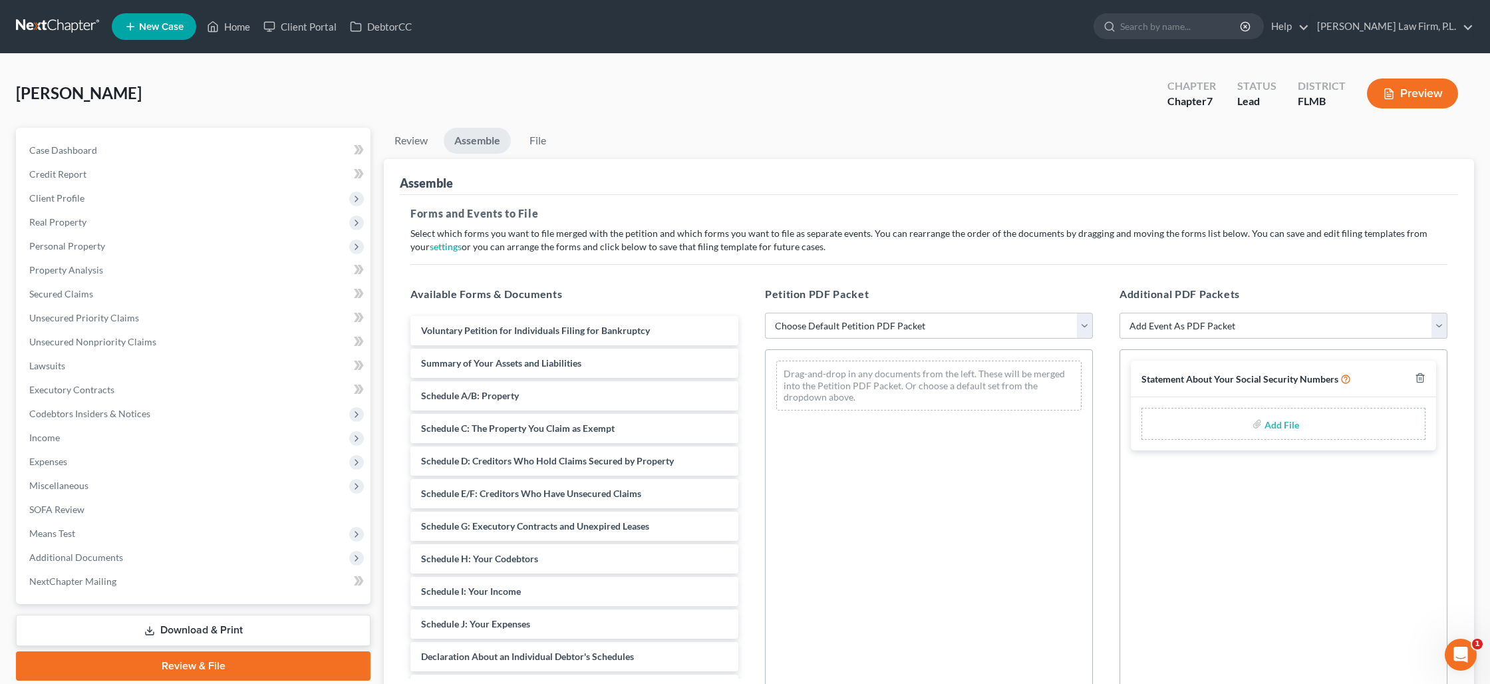
click at [1003, 320] on select "Choose Default Petition PDF Packet Complete Bankruptcy Petition (all forms and …" at bounding box center [929, 326] width 328 height 27
select select "0"
click at [765, 313] on select "Choose Default Petition PDF Packet Complete Bankruptcy Petition (all forms and …" at bounding box center [929, 326] width 328 height 27
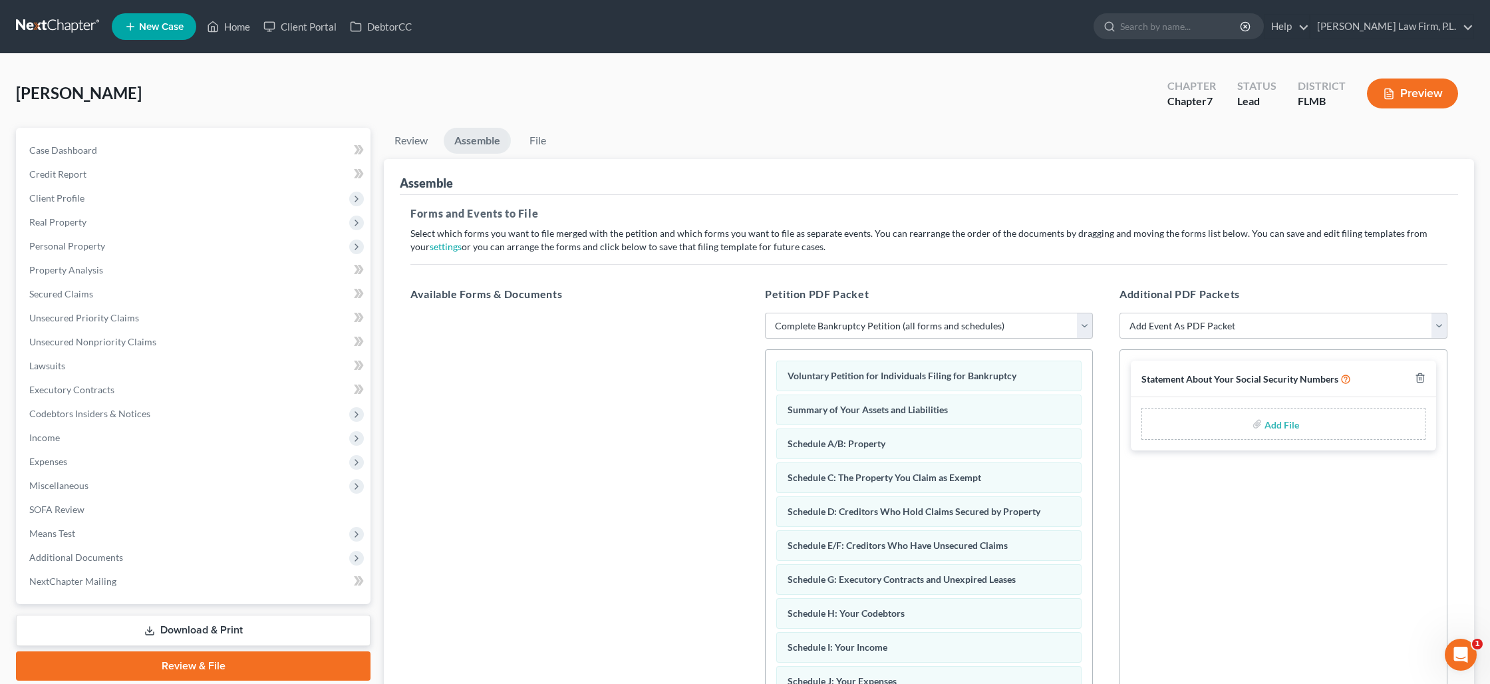
click at [1265, 423] on label "Add File" at bounding box center [1283, 426] width 37 height 24
click at [1279, 424] on input "file" at bounding box center [1281, 424] width 32 height 24
type input "C:\fakepath\[PERSON_NAME] - Statement of SS.pdf"
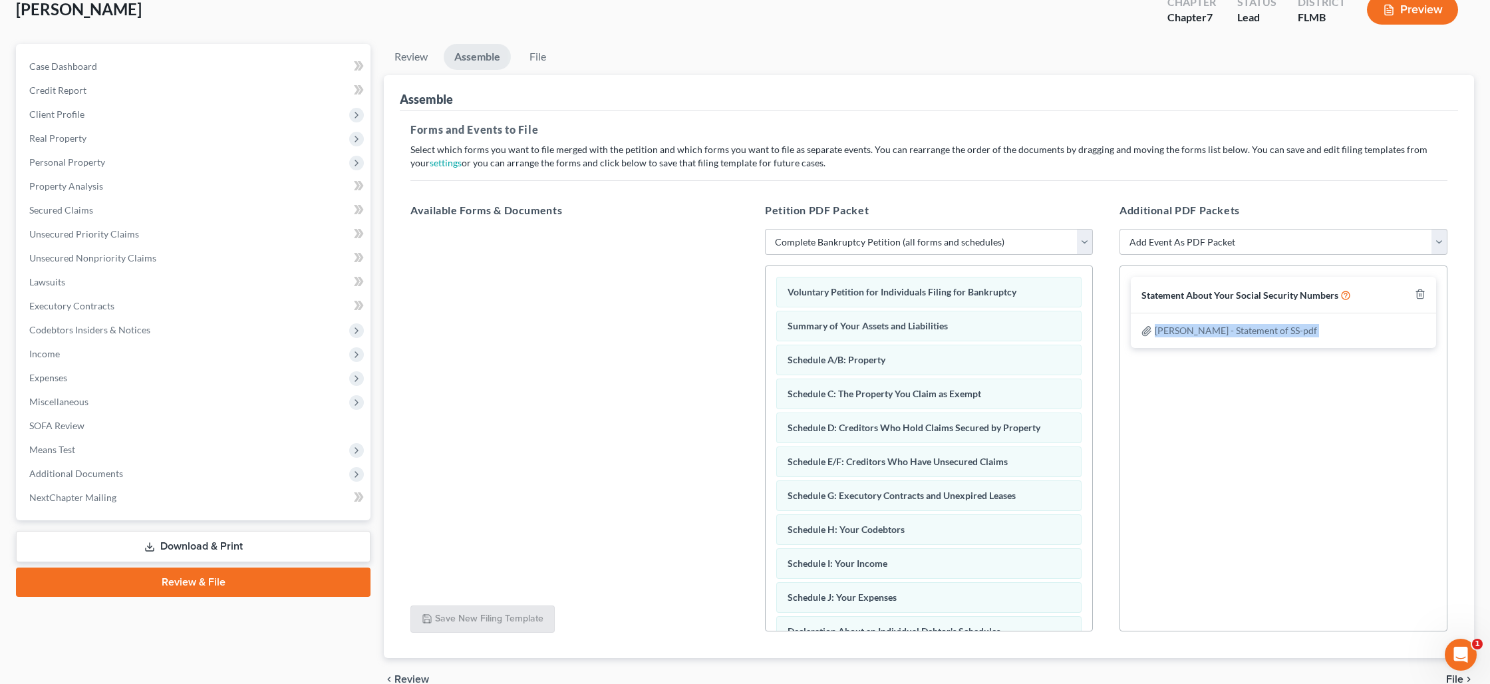
scroll to position [150, 0]
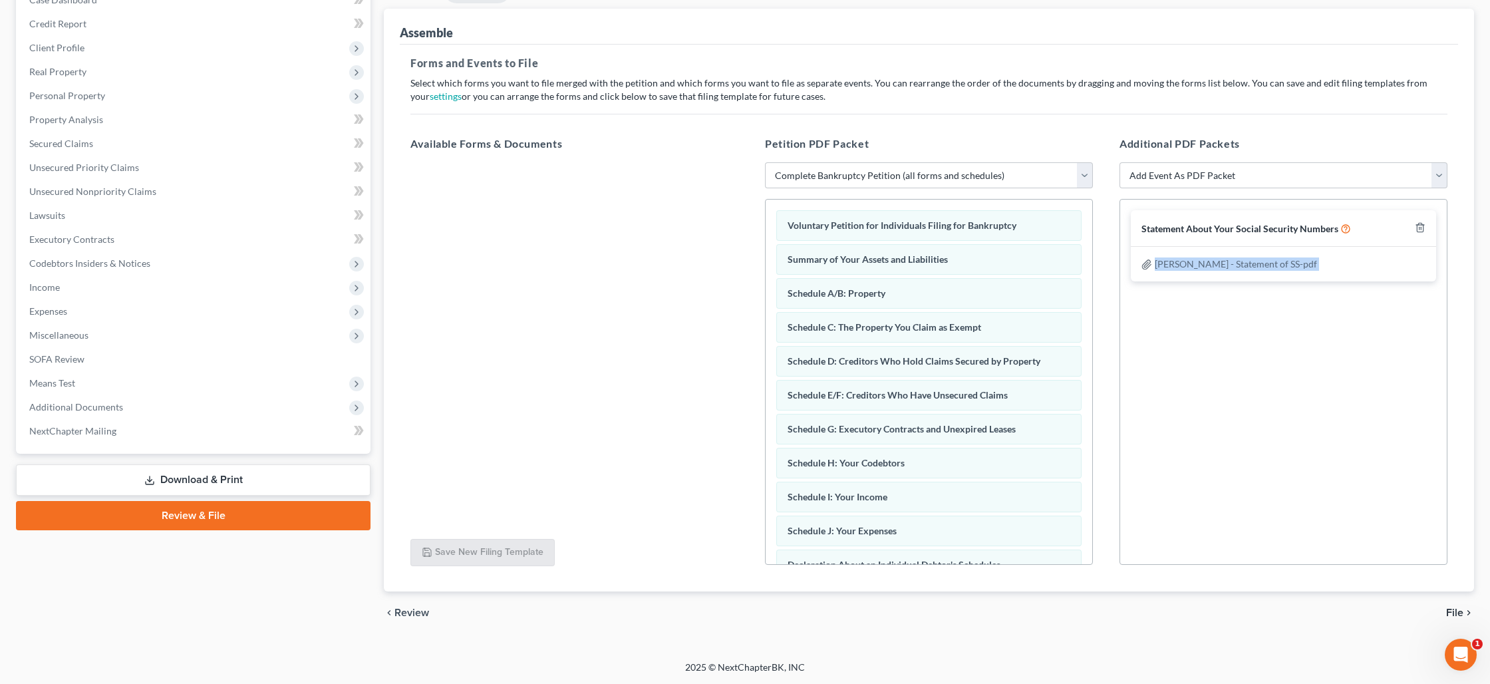
click at [1452, 611] on span "File" at bounding box center [1454, 612] width 17 height 11
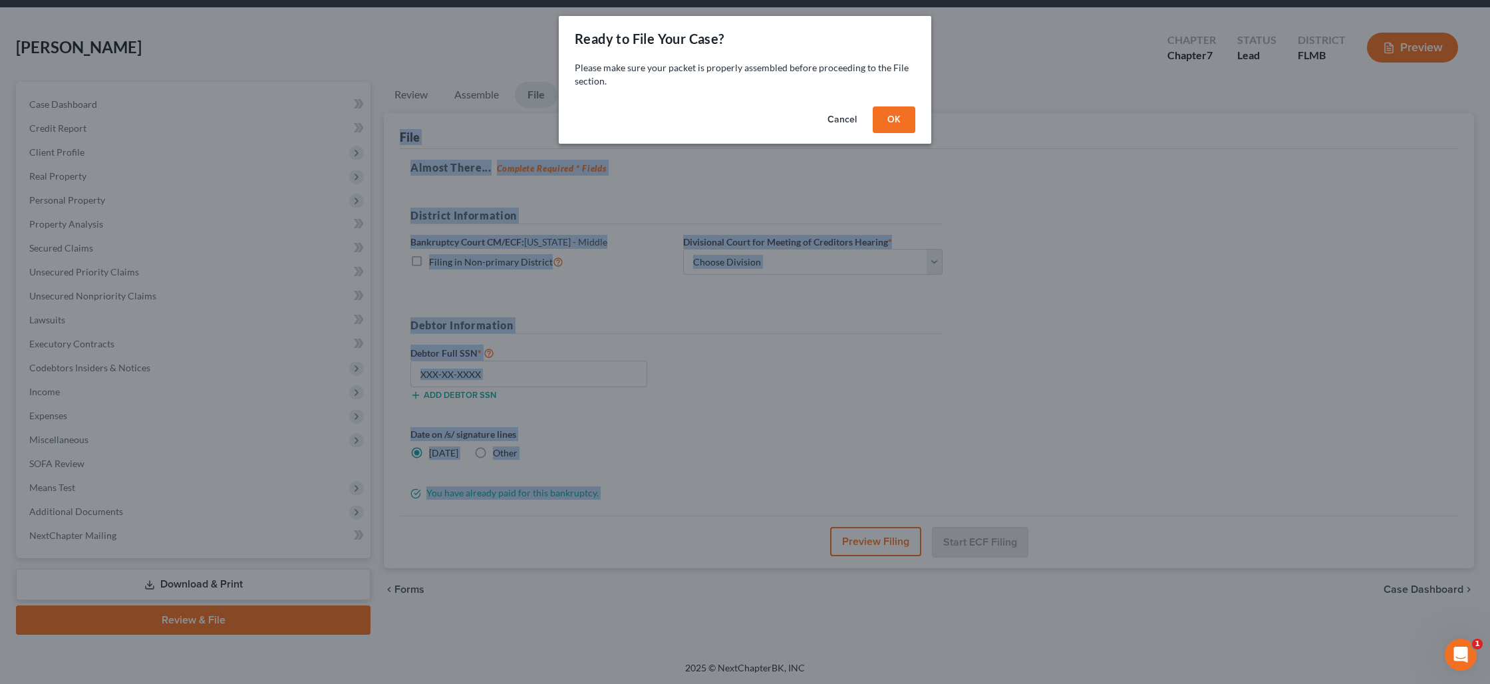
click at [898, 121] on button "OK" at bounding box center [894, 119] width 43 height 27
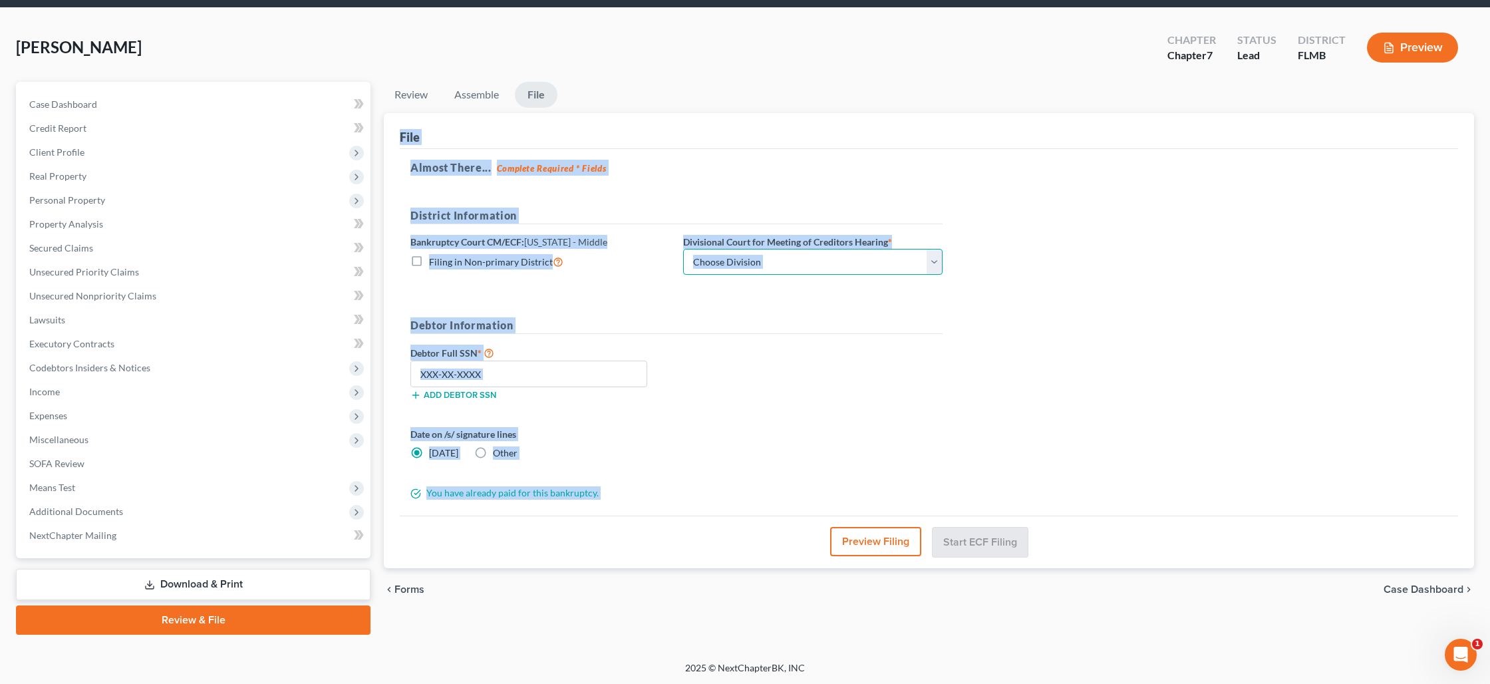
click at [760, 253] on select "Choose Division [GEOGRAPHIC_DATA][PERSON_NAME] [GEOGRAPHIC_DATA] [GEOGRAPHIC_DA…" at bounding box center [812, 262] width 259 height 27
select select "0"
click at [683, 249] on select "Choose Division [GEOGRAPHIC_DATA][PERSON_NAME] [GEOGRAPHIC_DATA] [GEOGRAPHIC_DA…" at bounding box center [812, 262] width 259 height 27
click at [464, 373] on input "text" at bounding box center [529, 374] width 237 height 27
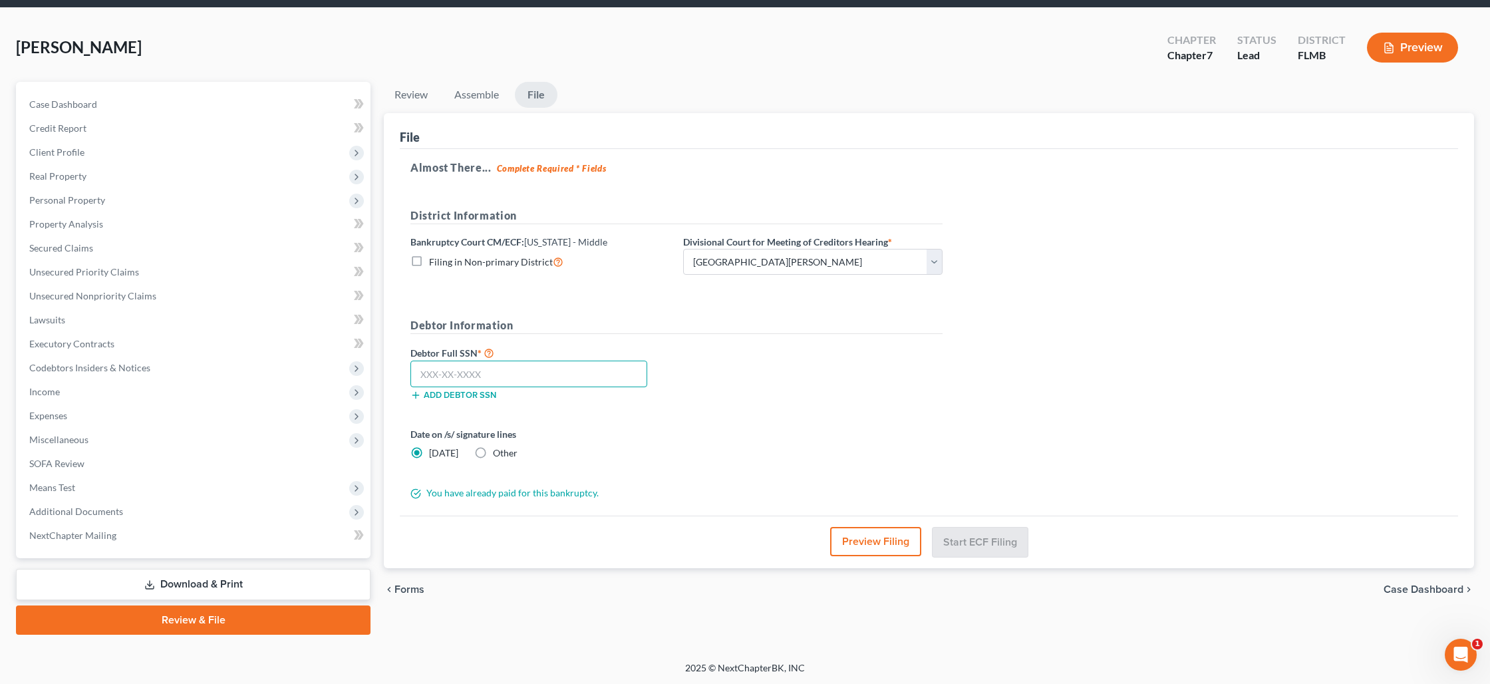
click at [464, 373] on input "text" at bounding box center [529, 374] width 237 height 27
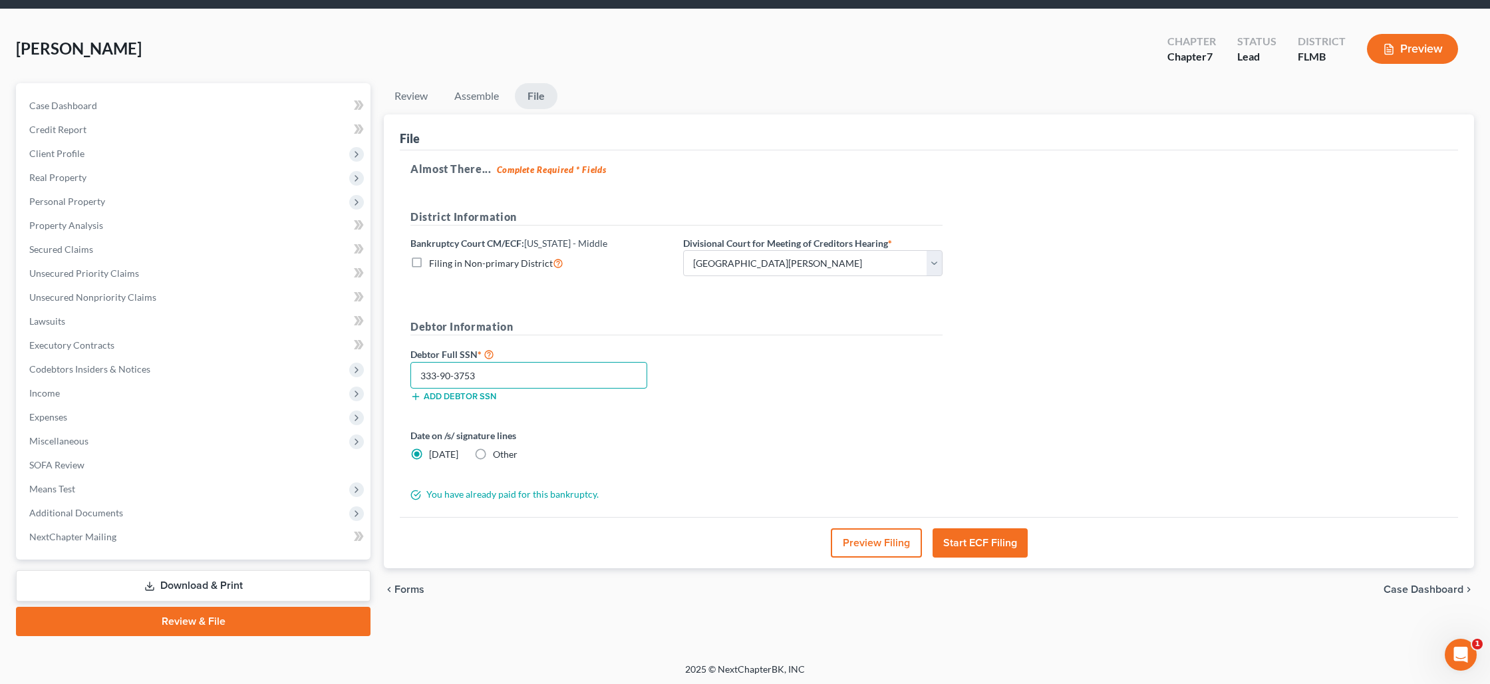
type input "333-90-3753"
click at [860, 543] on button "Preview Filing" at bounding box center [876, 542] width 91 height 29
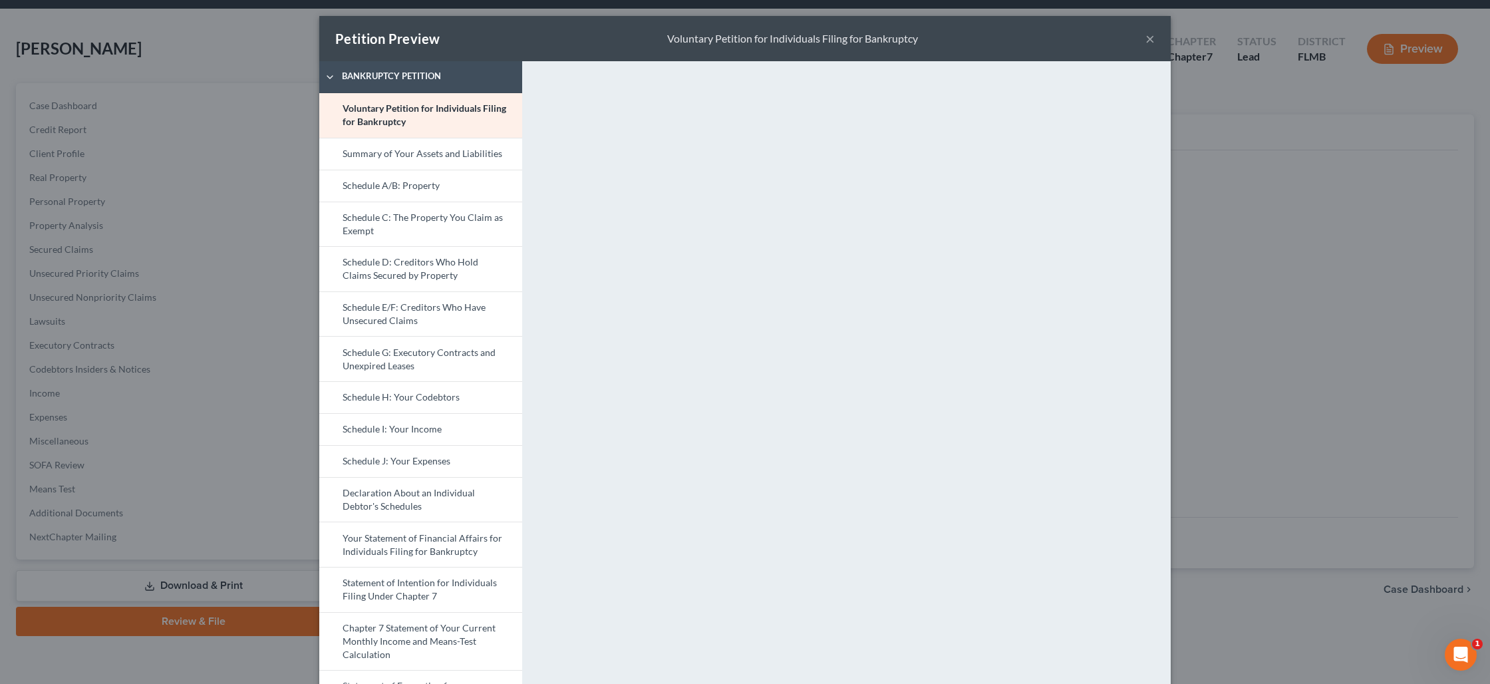
click at [1148, 39] on button "×" at bounding box center [1150, 39] width 9 height 16
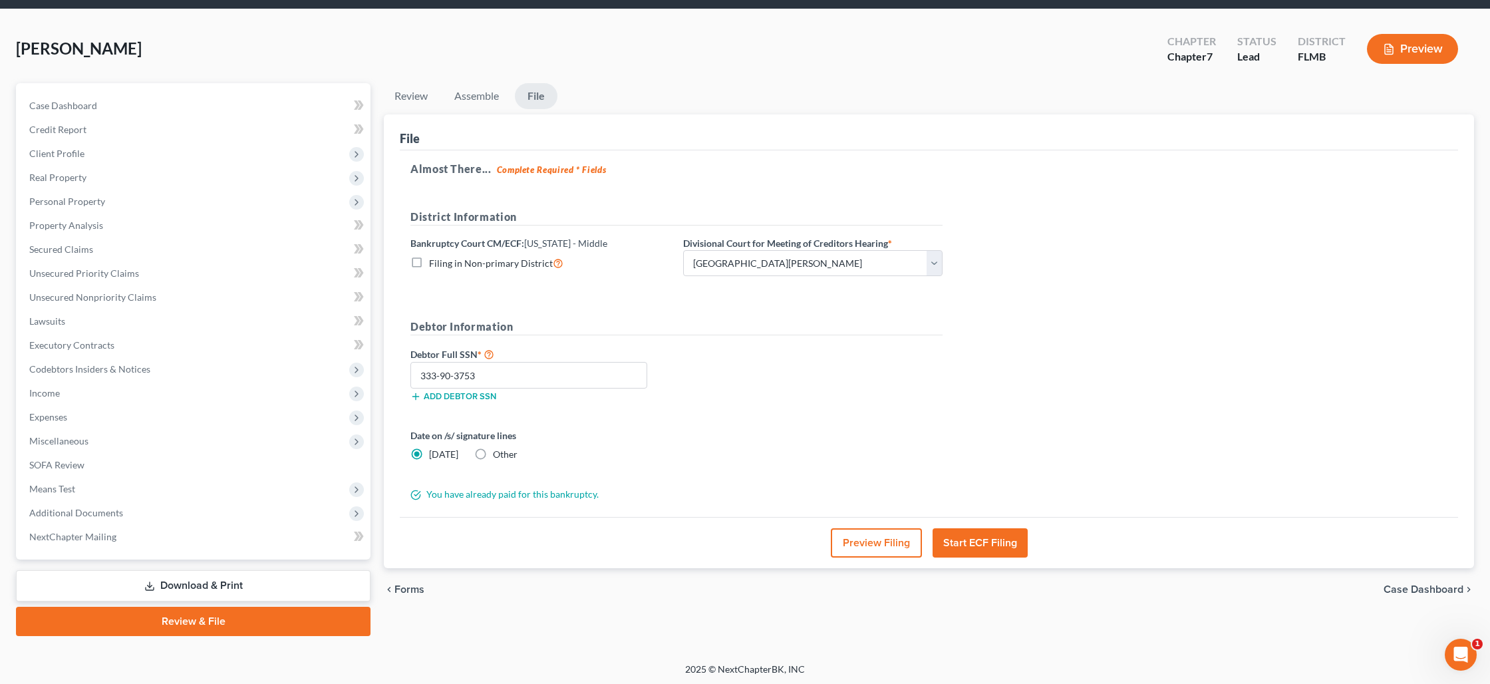
click at [981, 537] on button "Start ECF Filing" at bounding box center [980, 542] width 95 height 29
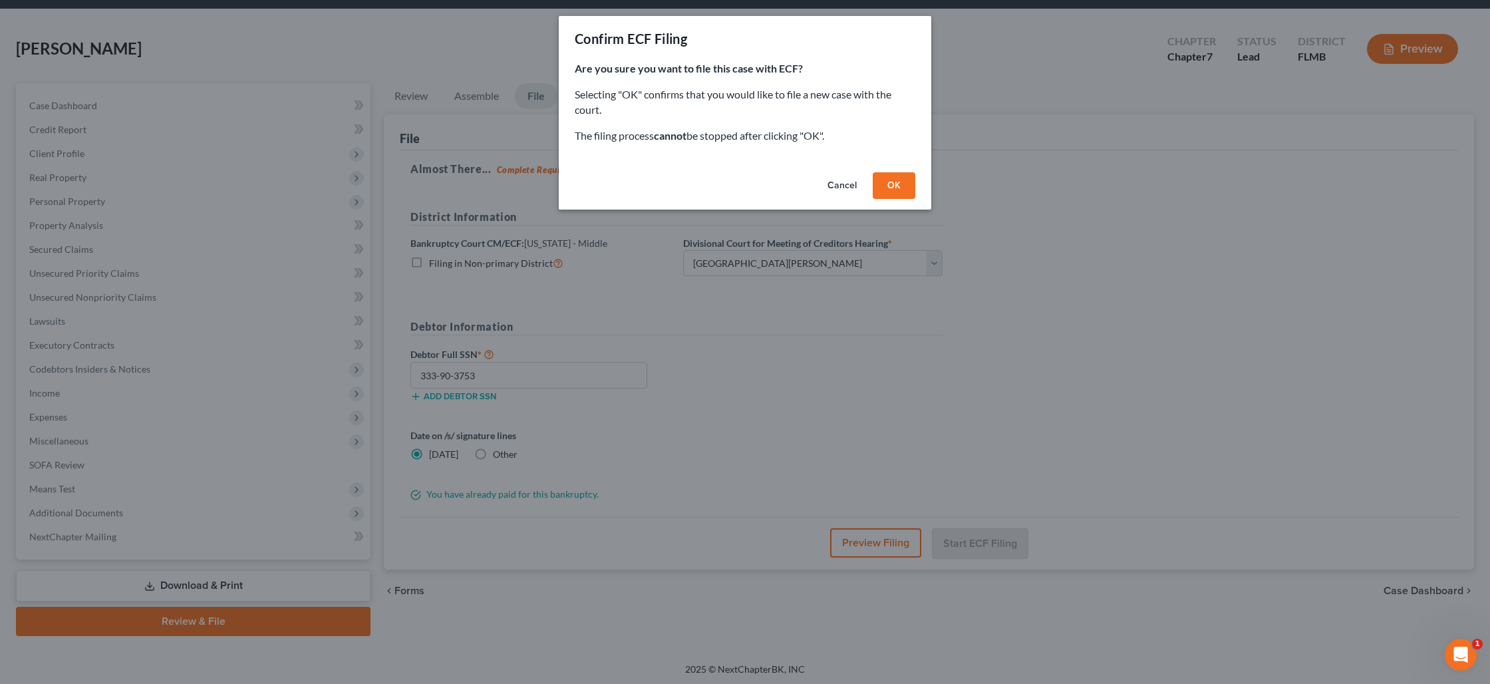
click at [900, 190] on button "OK" at bounding box center [894, 185] width 43 height 27
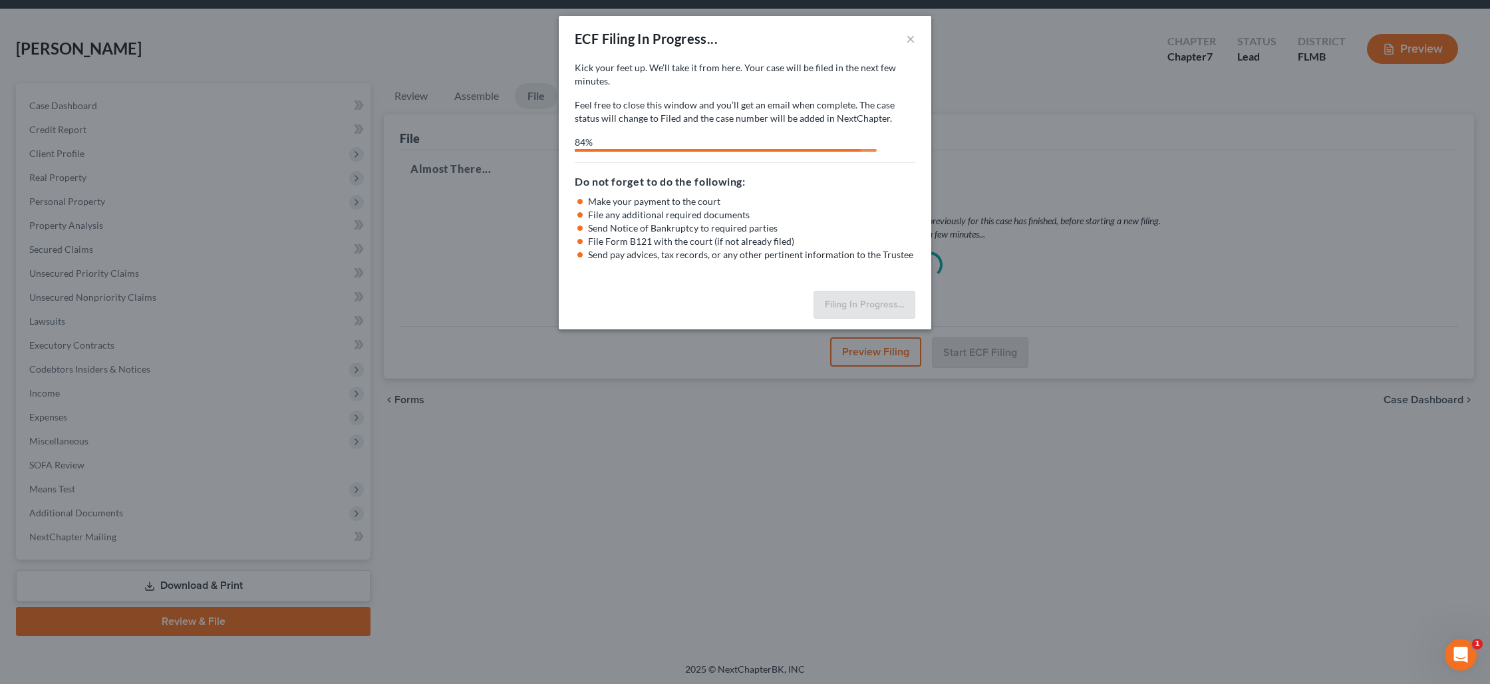
select select "0"
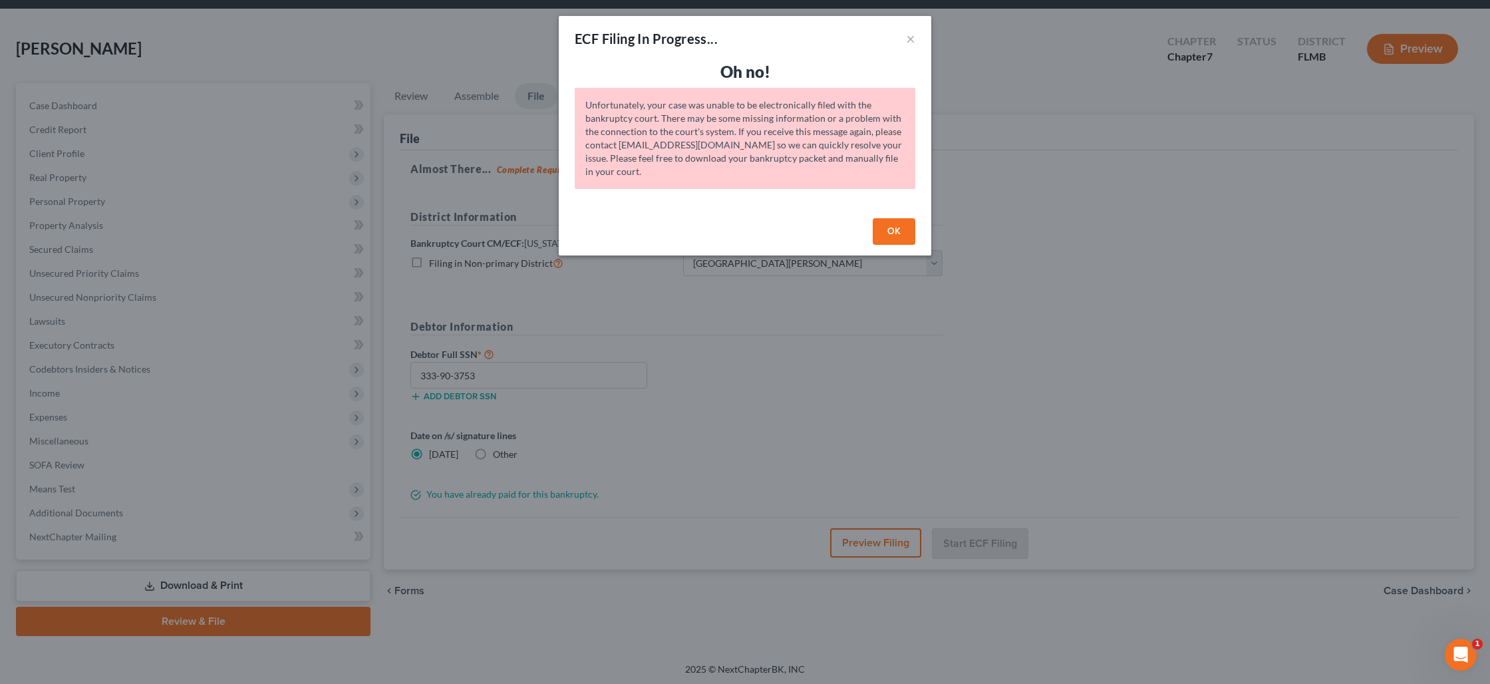
click at [899, 233] on button "OK" at bounding box center [894, 231] width 43 height 27
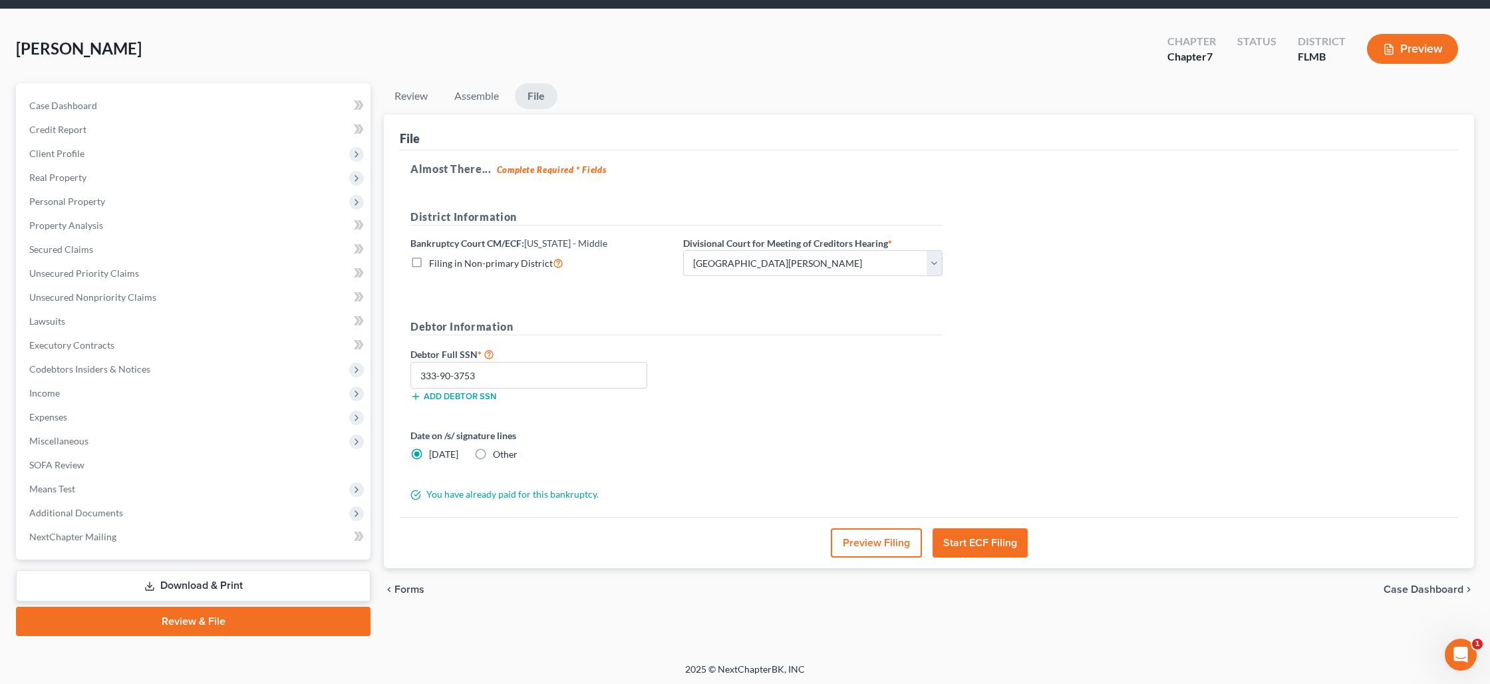
click at [999, 542] on button "Start ECF Filing" at bounding box center [980, 542] width 95 height 29
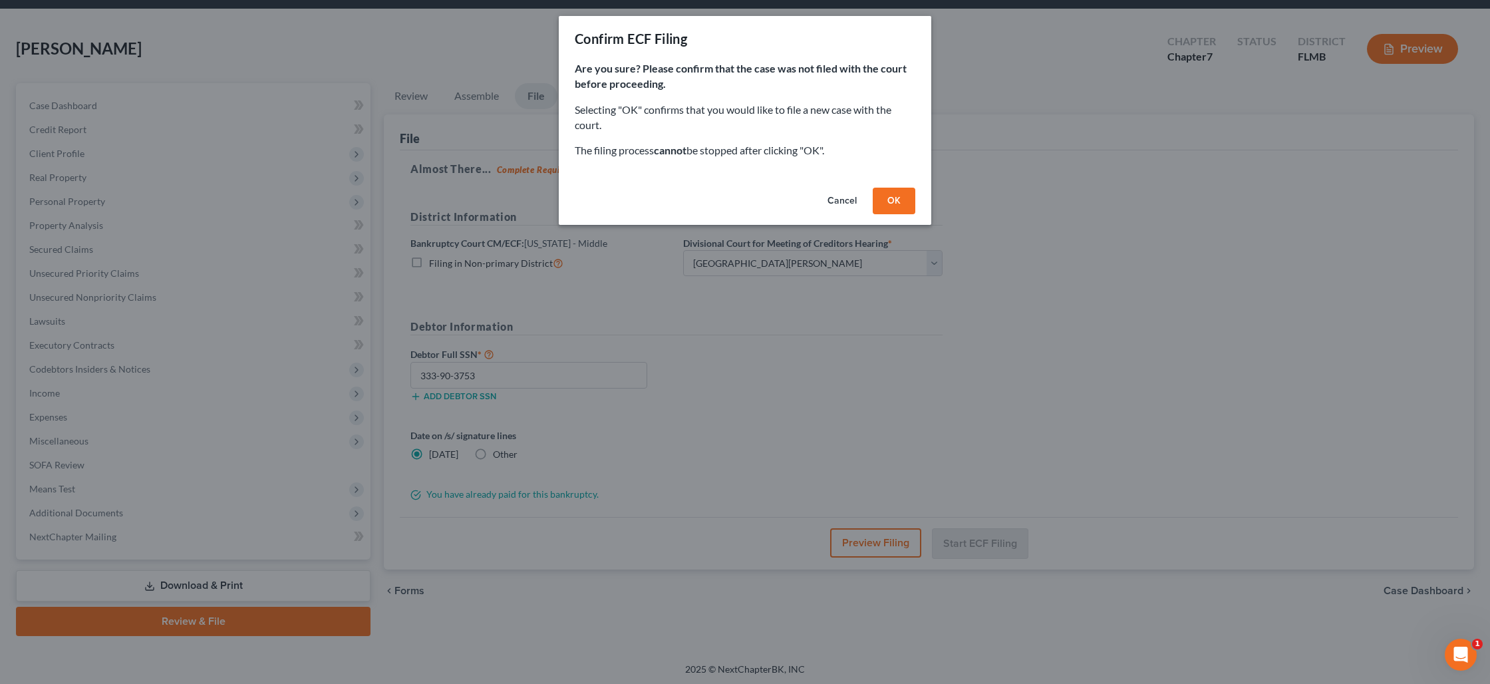
click at [893, 196] on button "OK" at bounding box center [894, 201] width 43 height 27
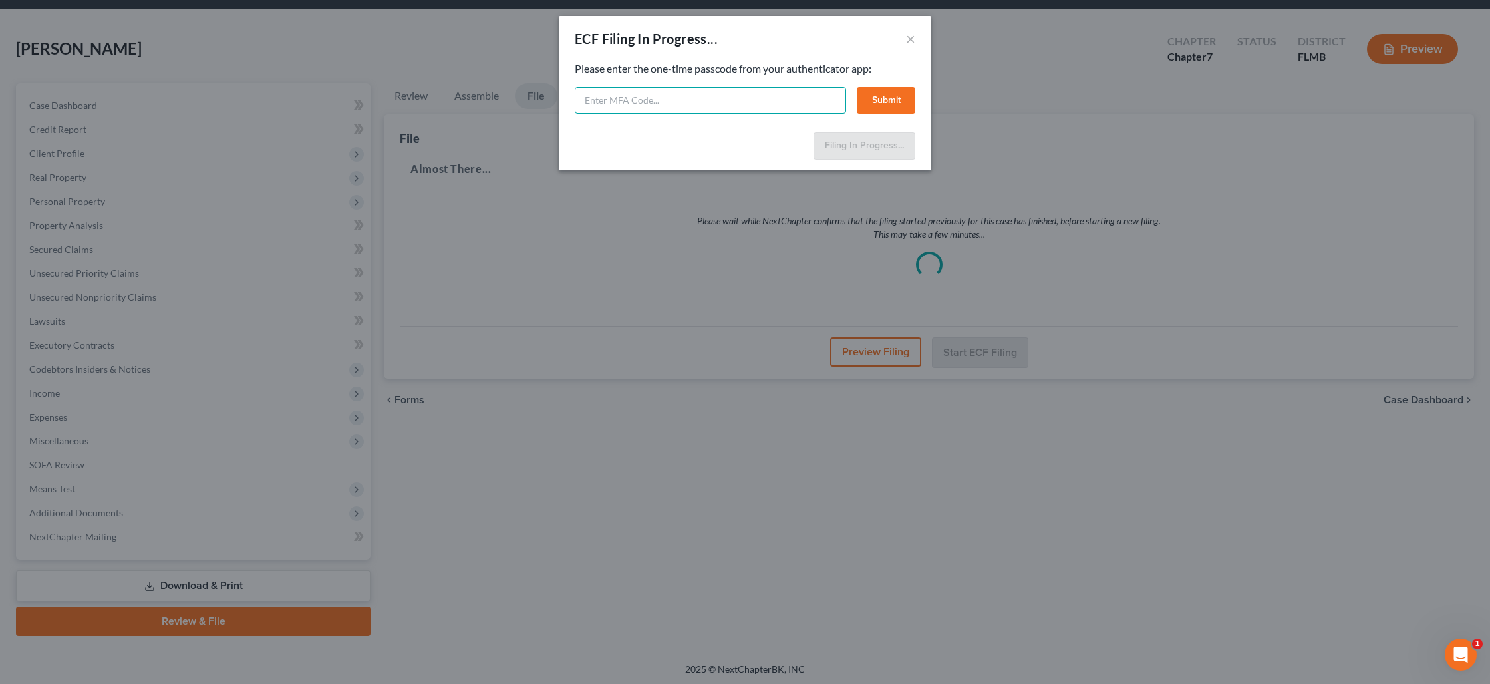
click at [763, 98] on input "text" at bounding box center [710, 100] width 271 height 27
type input "029138"
click at [894, 92] on button "Submit" at bounding box center [886, 100] width 59 height 27
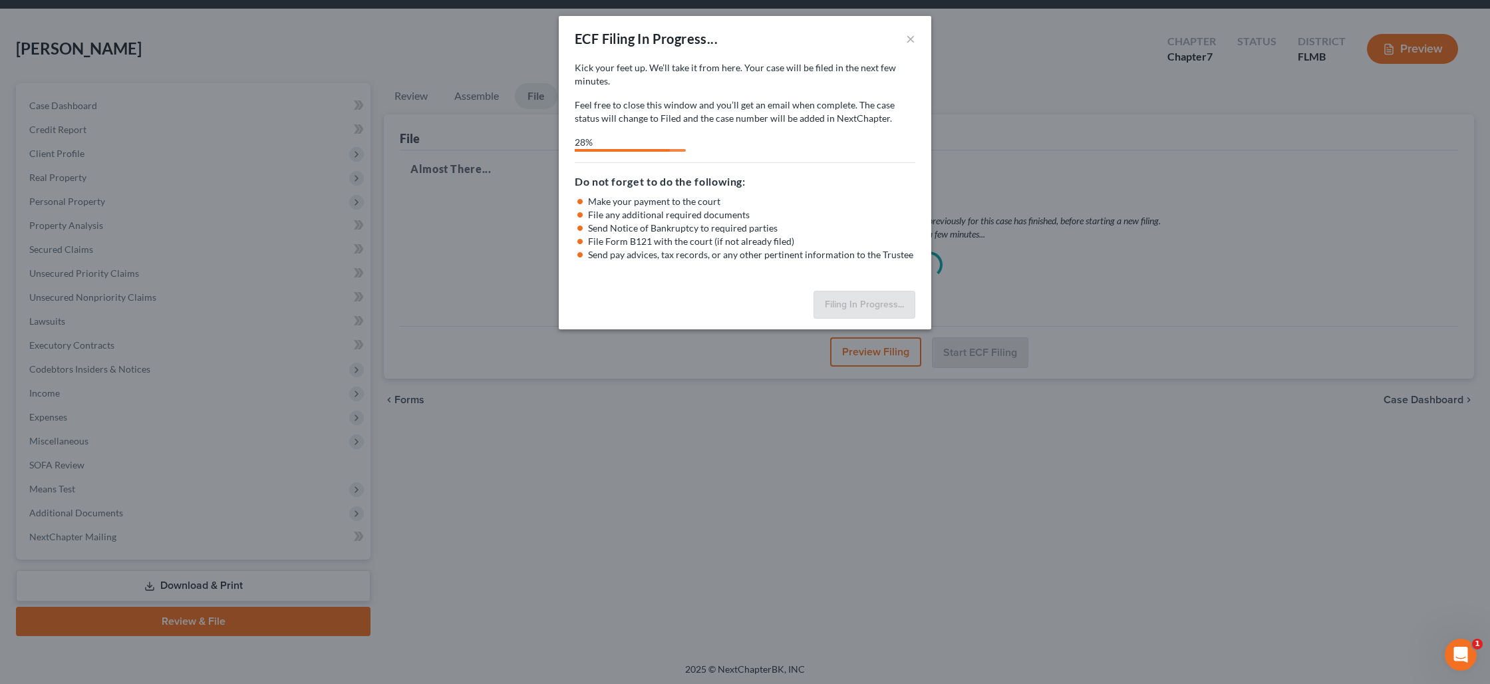
select select "0"
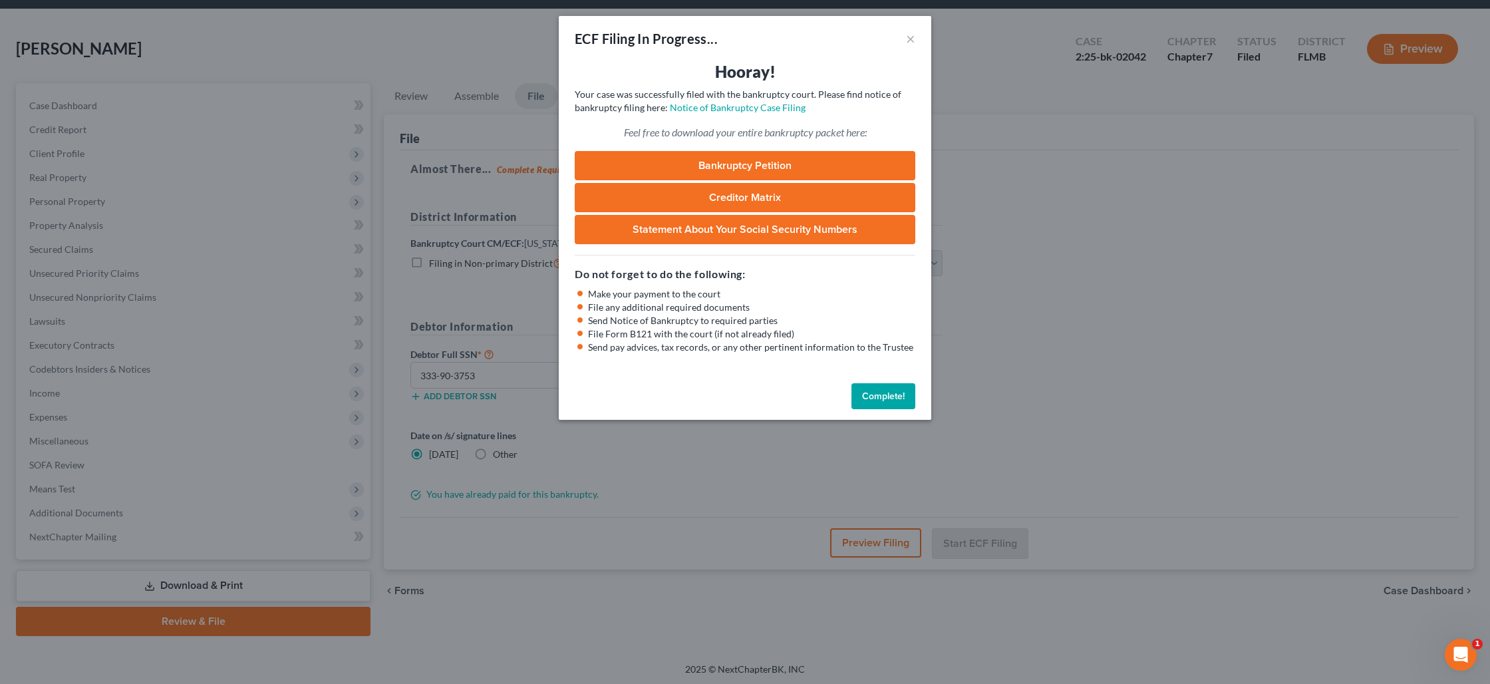
click at [877, 393] on button "Complete!" at bounding box center [884, 396] width 64 height 27
